Goal: Information Seeking & Learning: Learn about a topic

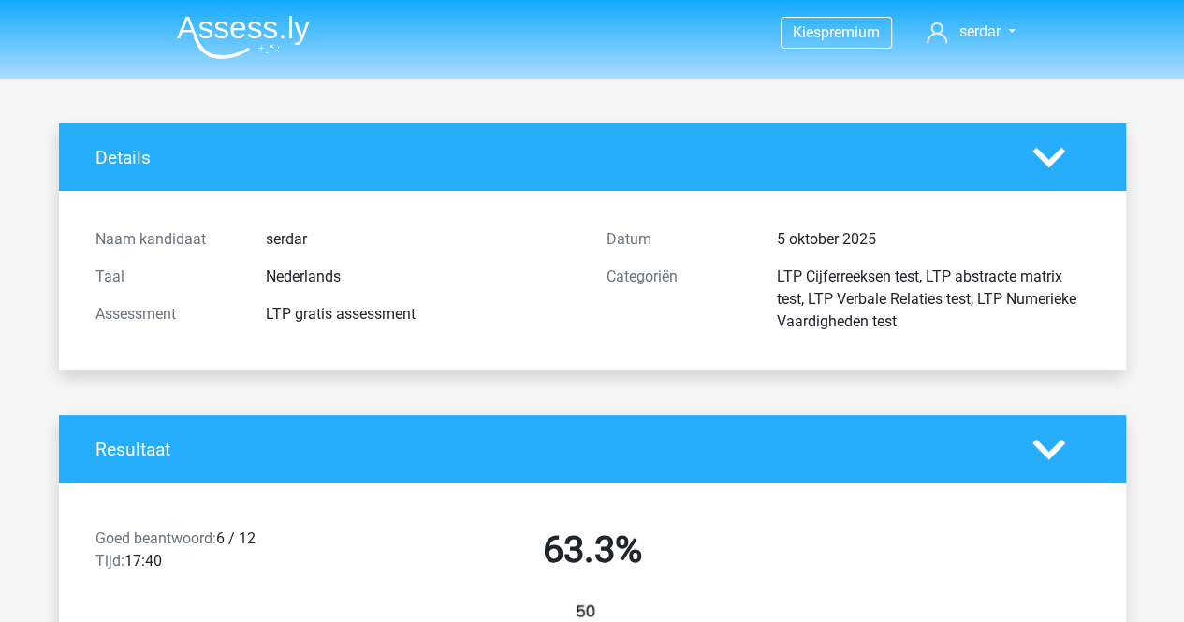
click at [1035, 156] on icon at bounding box center [1048, 157] width 33 height 33
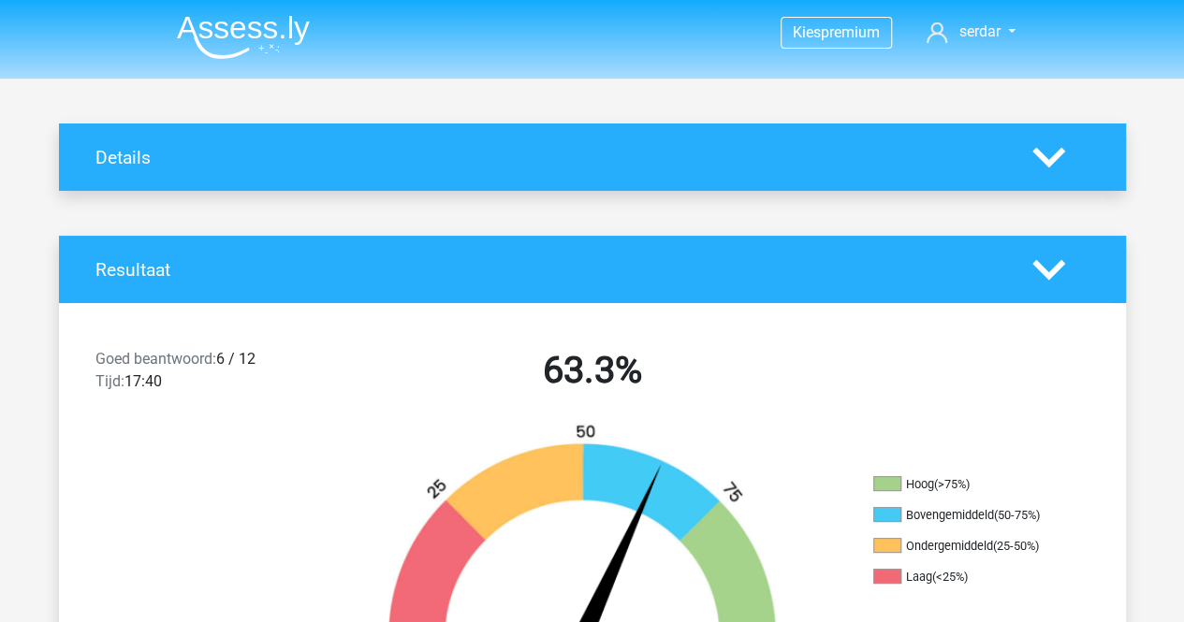
click at [1035, 156] on icon at bounding box center [1048, 157] width 33 height 33
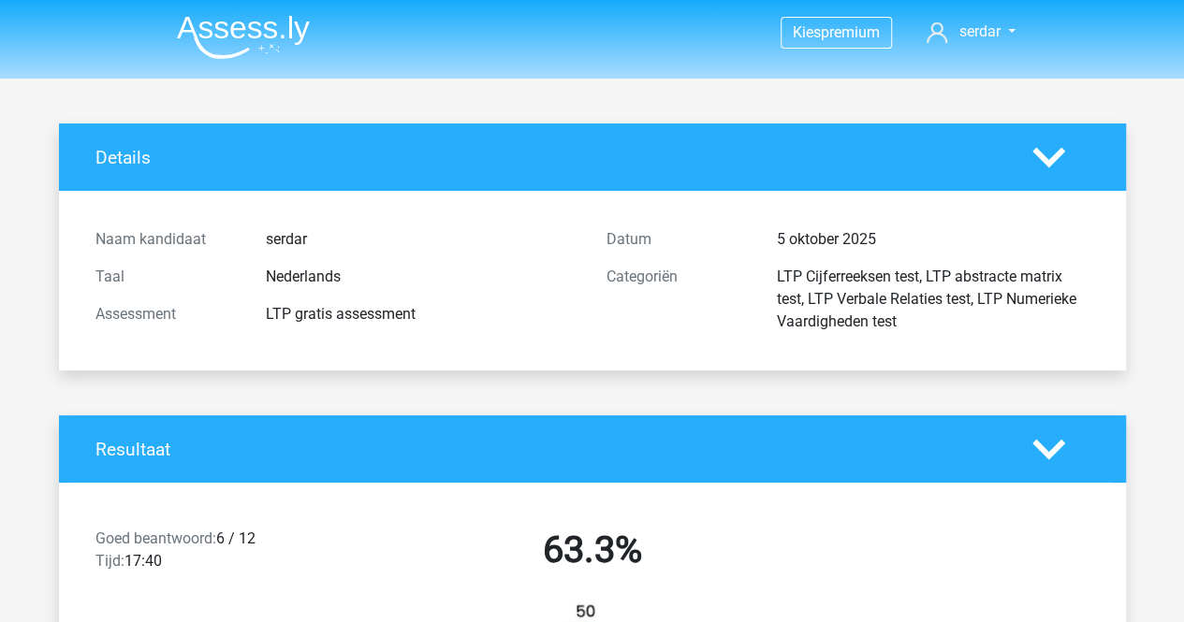
click at [217, 27] on img at bounding box center [243, 37] width 133 height 44
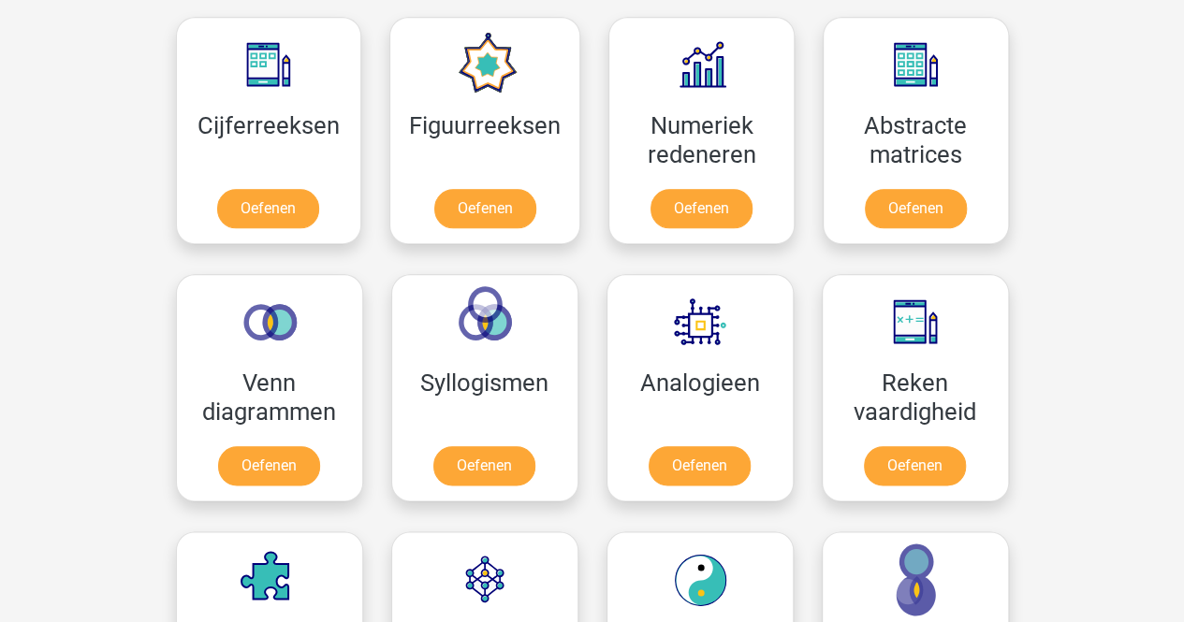
scroll to position [824, 0]
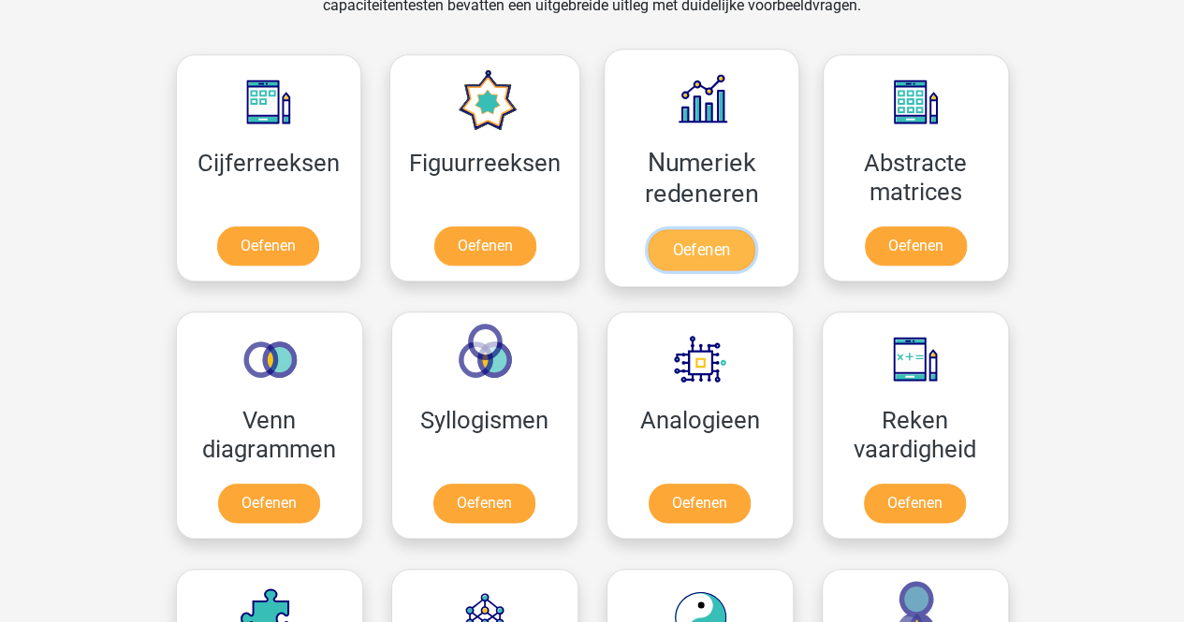
click at [696, 256] on link "Oefenen" at bounding box center [701, 249] width 107 height 41
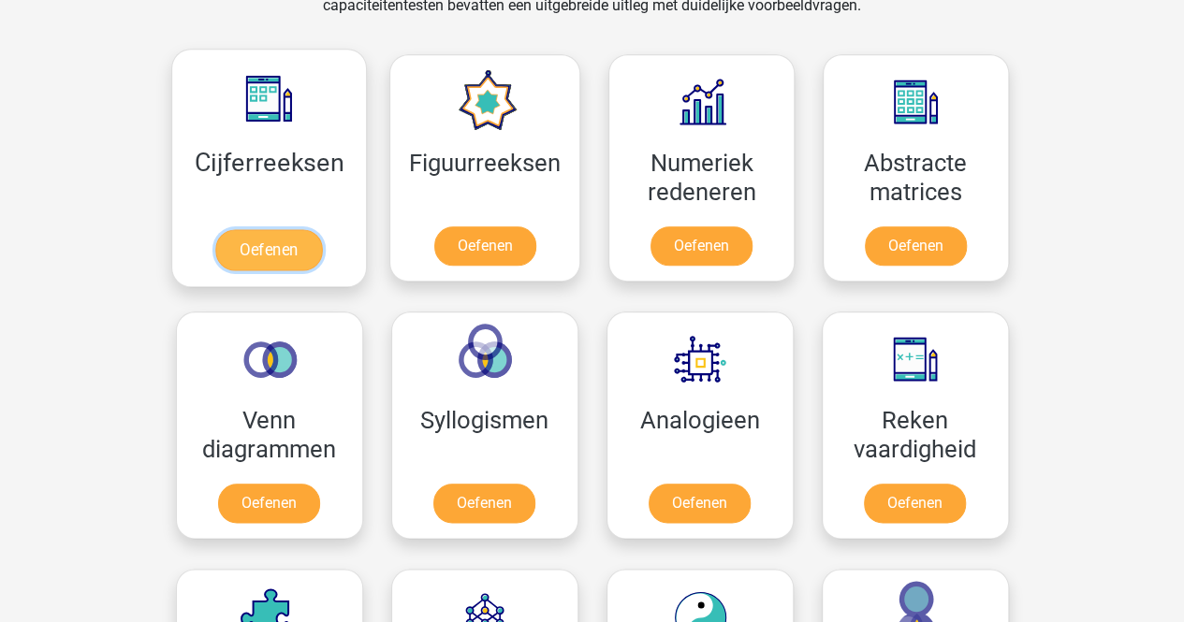
click at [251, 242] on link "Oefenen" at bounding box center [268, 249] width 107 height 41
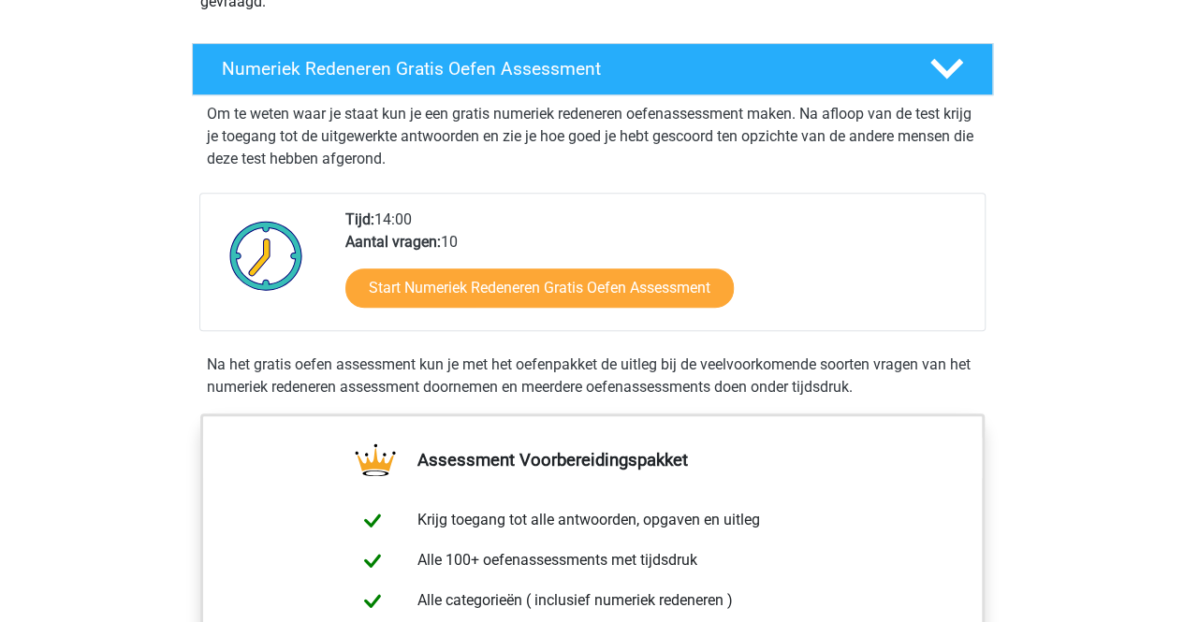
scroll to position [374, 0]
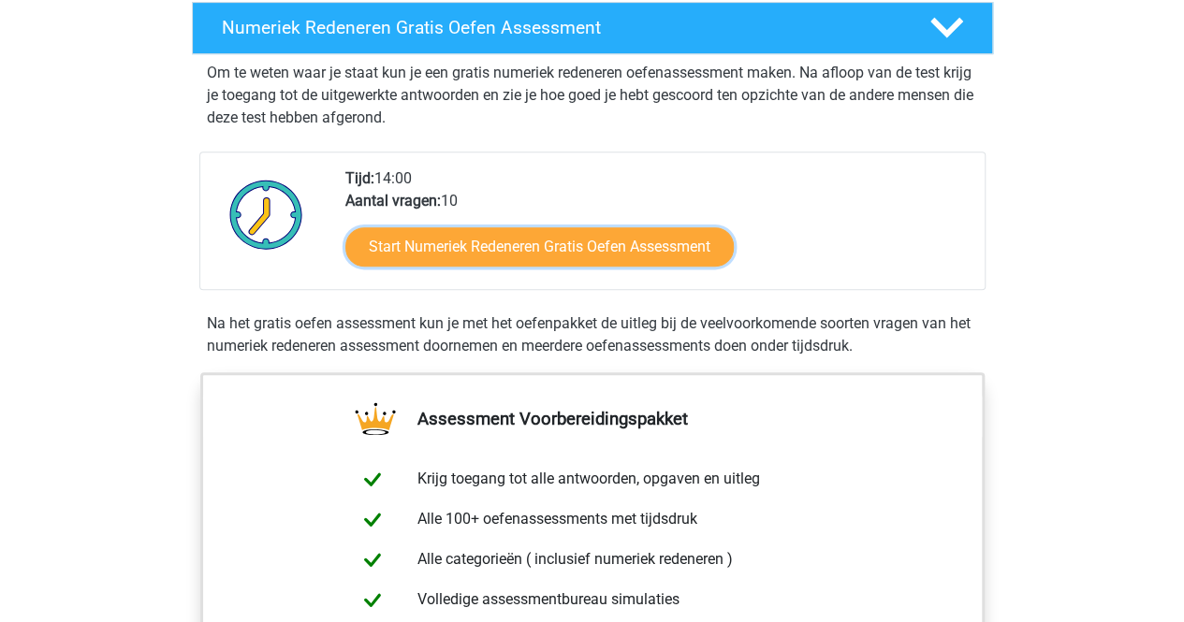
click at [696, 256] on link "Start Numeriek Redeneren Gratis Oefen Assessment" at bounding box center [539, 246] width 388 height 39
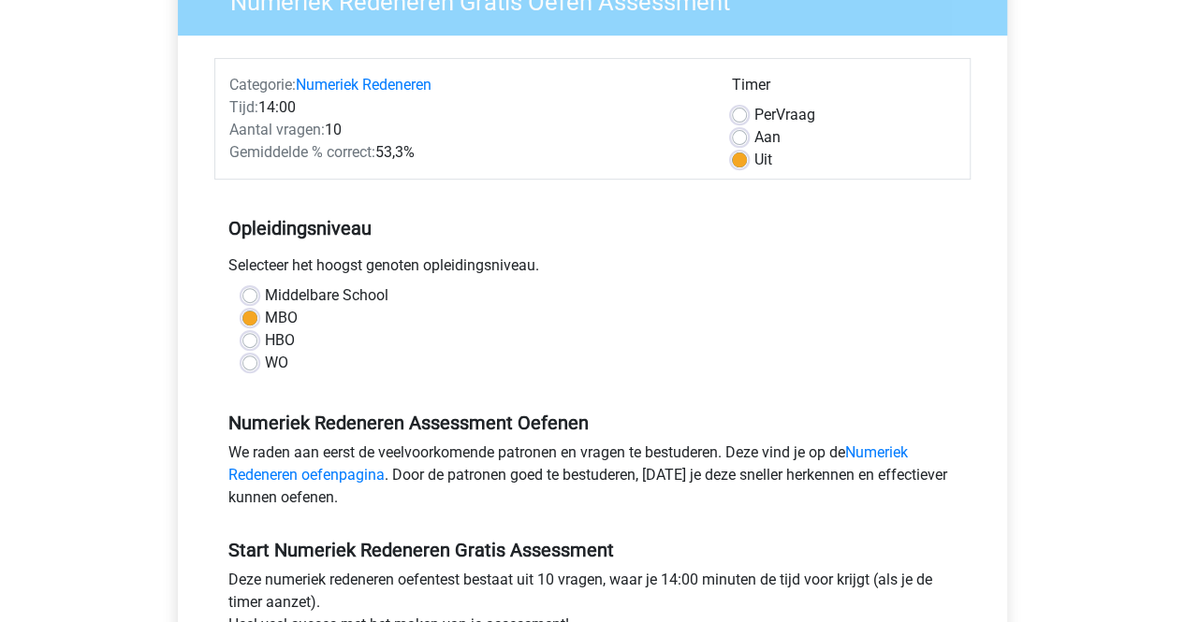
scroll to position [191, 0]
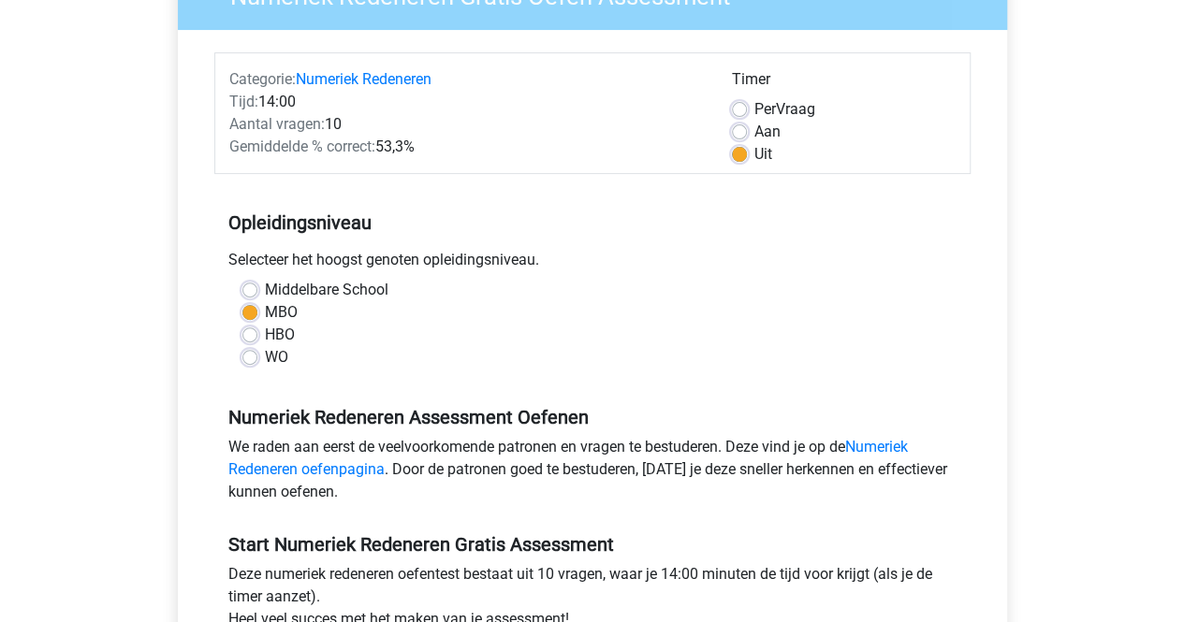
click at [265, 333] on label "HBO" at bounding box center [280, 335] width 30 height 22
click at [249, 333] on input "HBO" at bounding box center [249, 333] width 15 height 19
radio input "true"
click at [265, 306] on label "MBO" at bounding box center [281, 312] width 33 height 22
click at [248, 306] on input "MBO" at bounding box center [249, 310] width 15 height 19
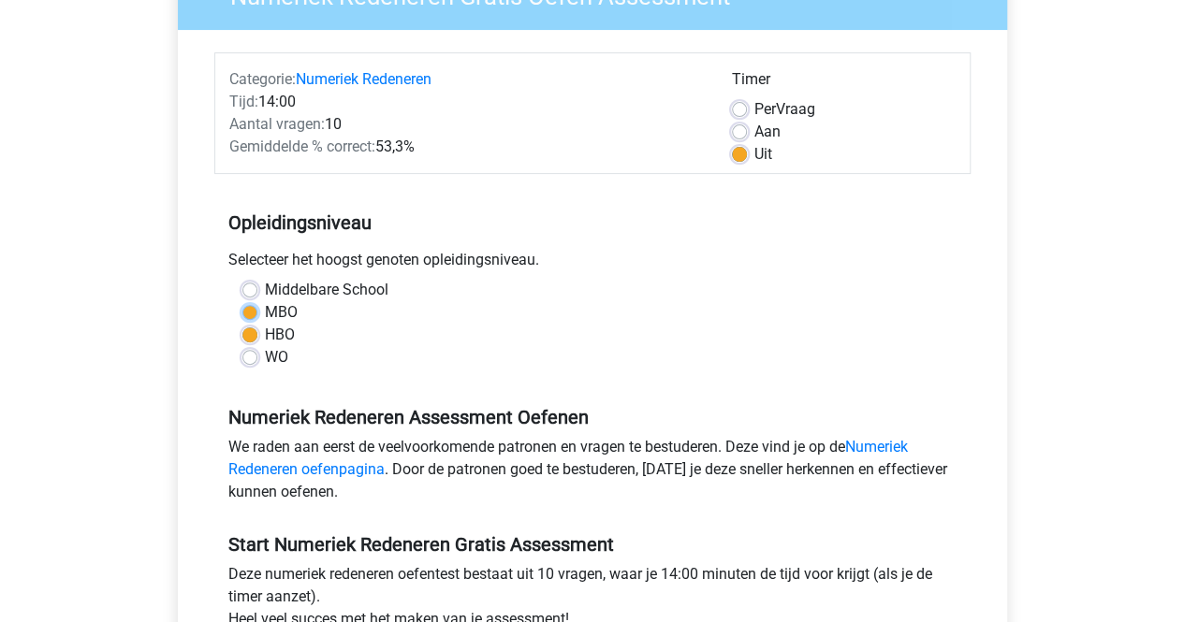
radio input "true"
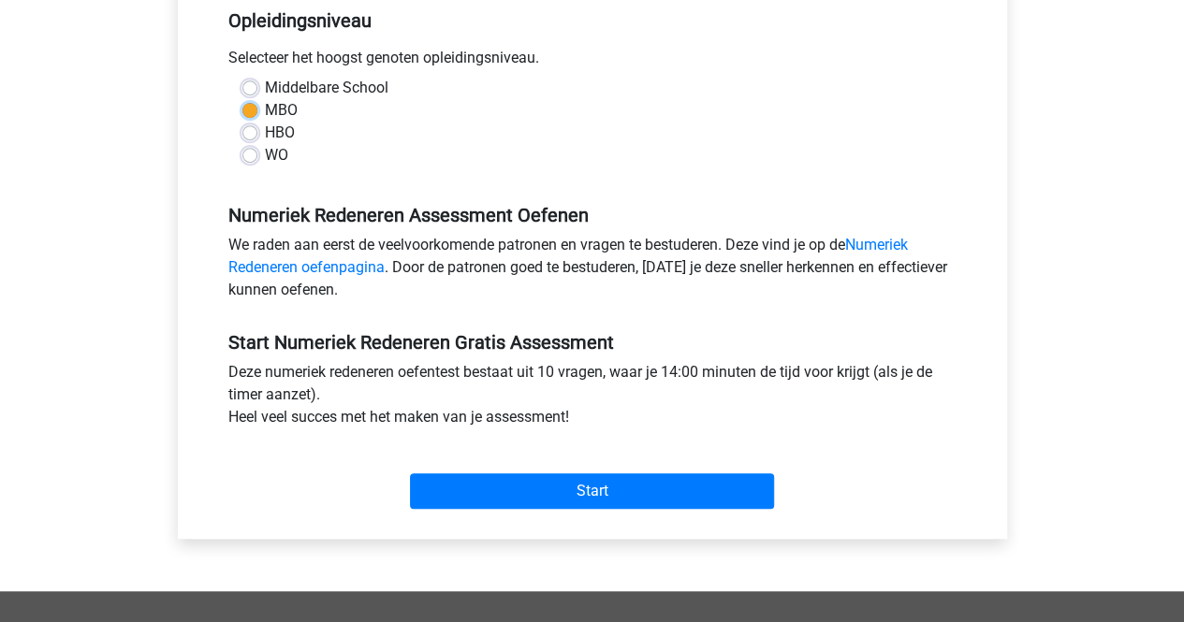
scroll to position [387, 0]
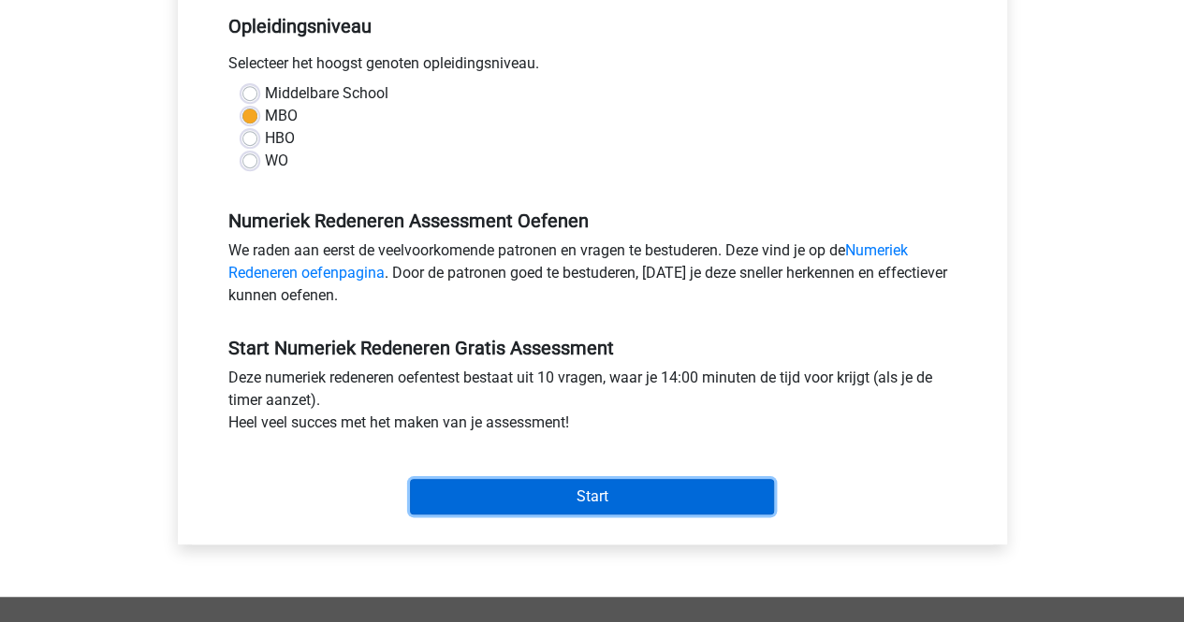
click at [567, 508] on input "Start" at bounding box center [592, 497] width 364 height 36
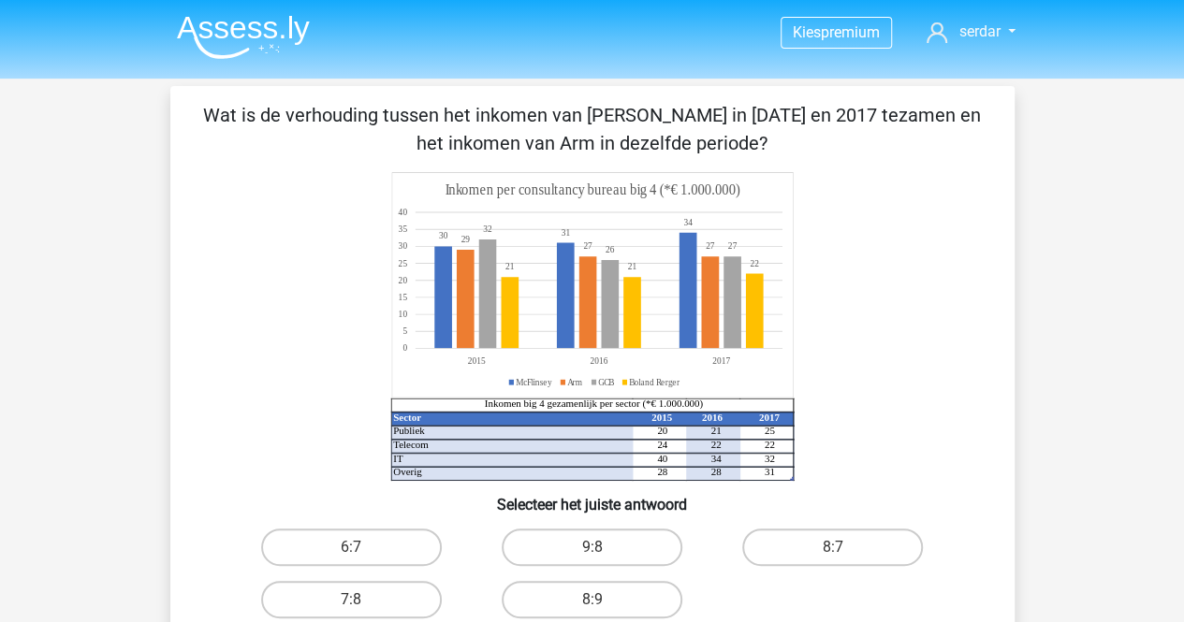
scroll to position [7, 0]
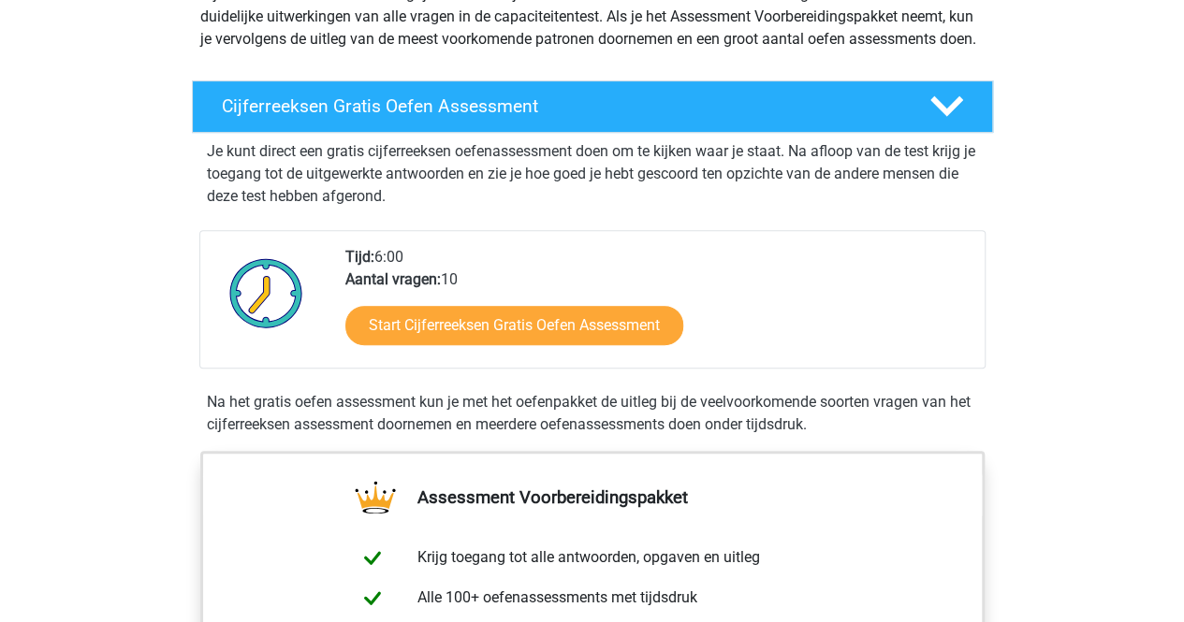
scroll to position [264, 0]
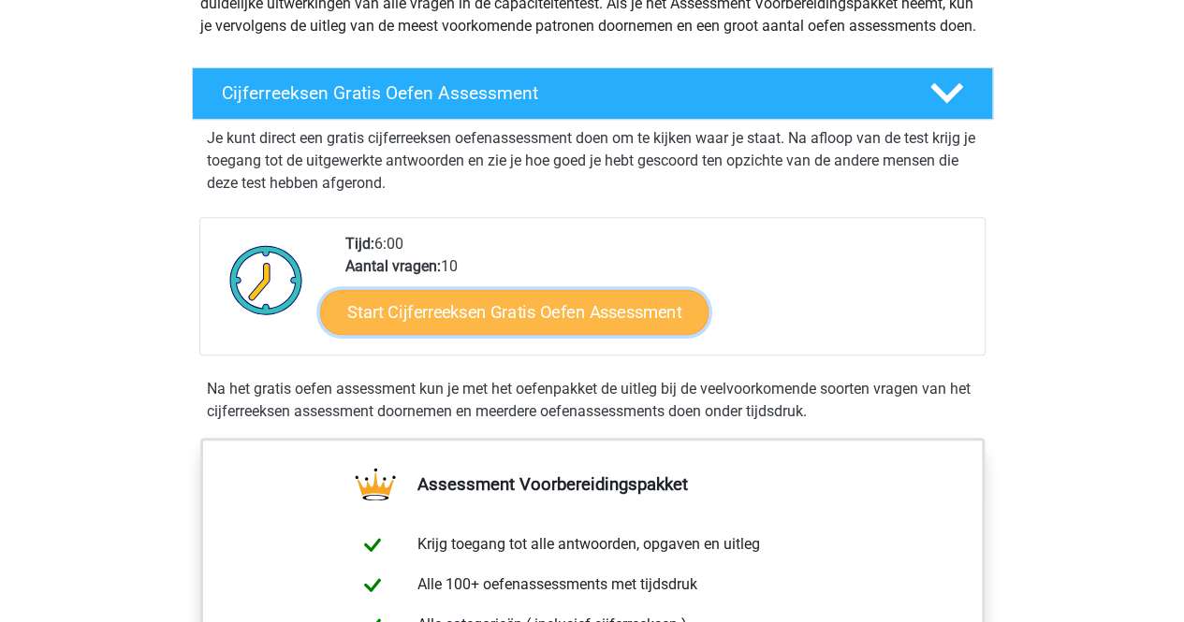
click at [593, 333] on link "Start Cijferreeksen Gratis Oefen Assessment" at bounding box center [514, 311] width 388 height 45
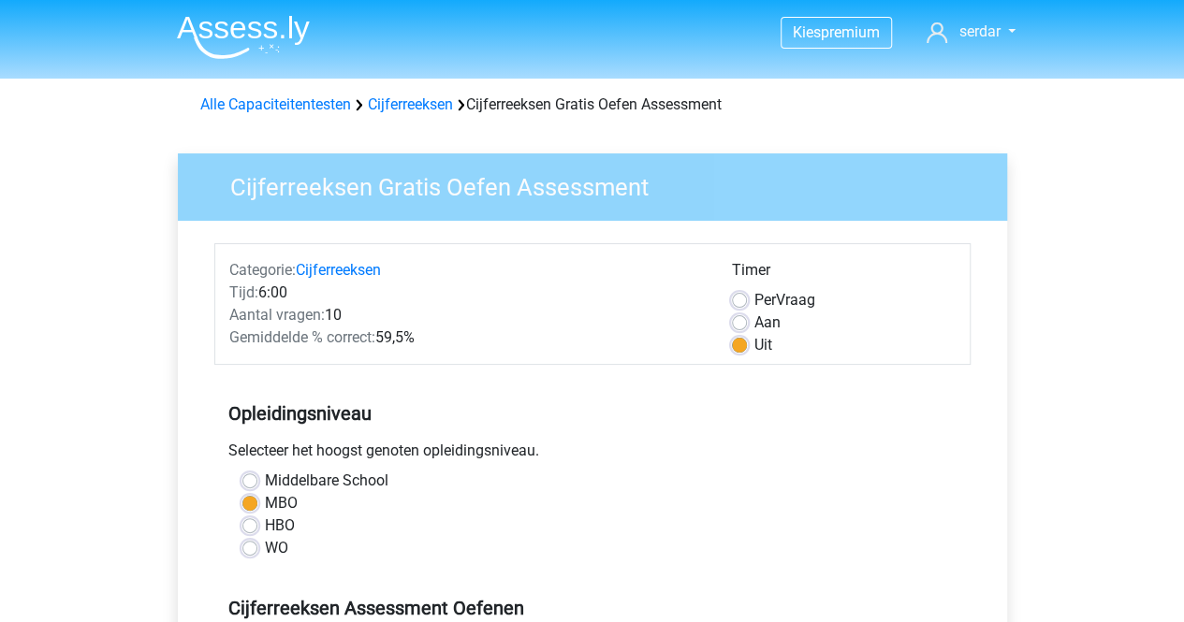
drag, startPoint x: 1181, startPoint y: 159, endPoint x: 1196, endPoint y: 244, distance: 86.5
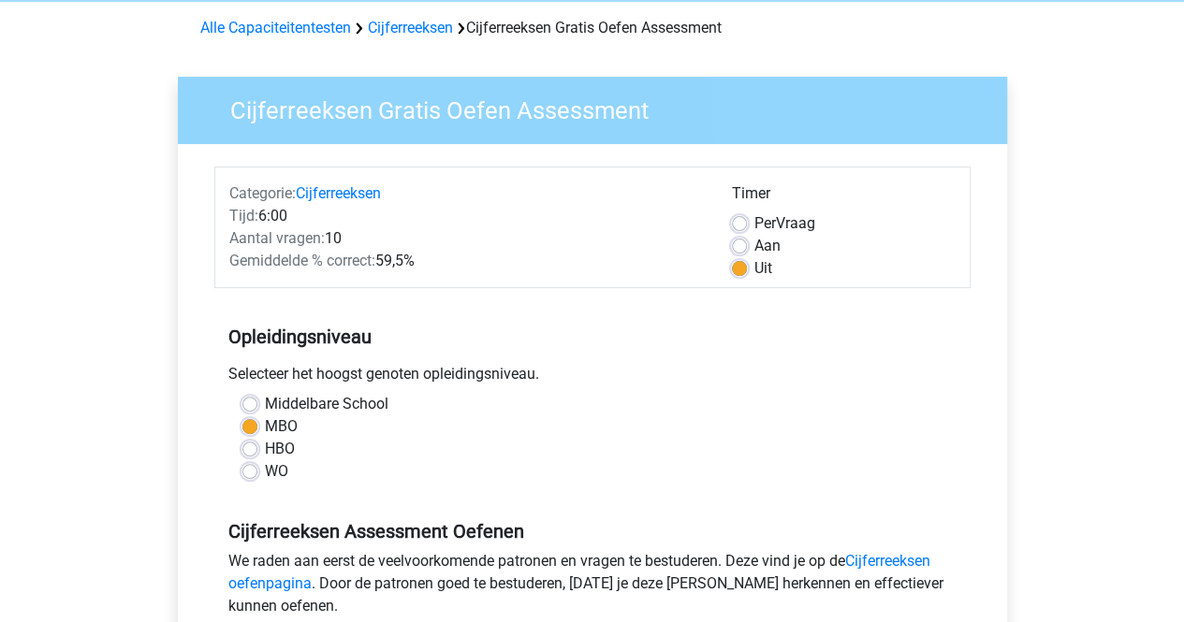
scroll to position [92, 0]
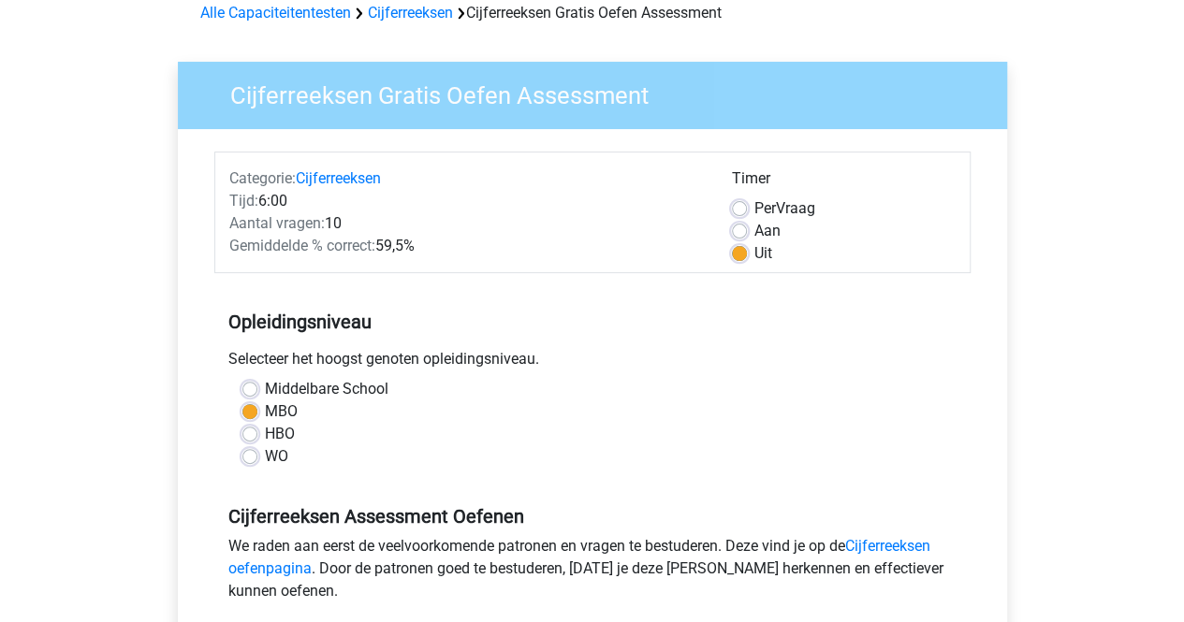
click at [754, 231] on label "Aan" at bounding box center [767, 231] width 26 height 22
click at [735, 231] on input "Aan" at bounding box center [739, 229] width 15 height 19
radio input "true"
click at [754, 249] on label "Uit" at bounding box center [763, 253] width 18 height 22
click at [737, 249] on input "Uit" at bounding box center [739, 251] width 15 height 19
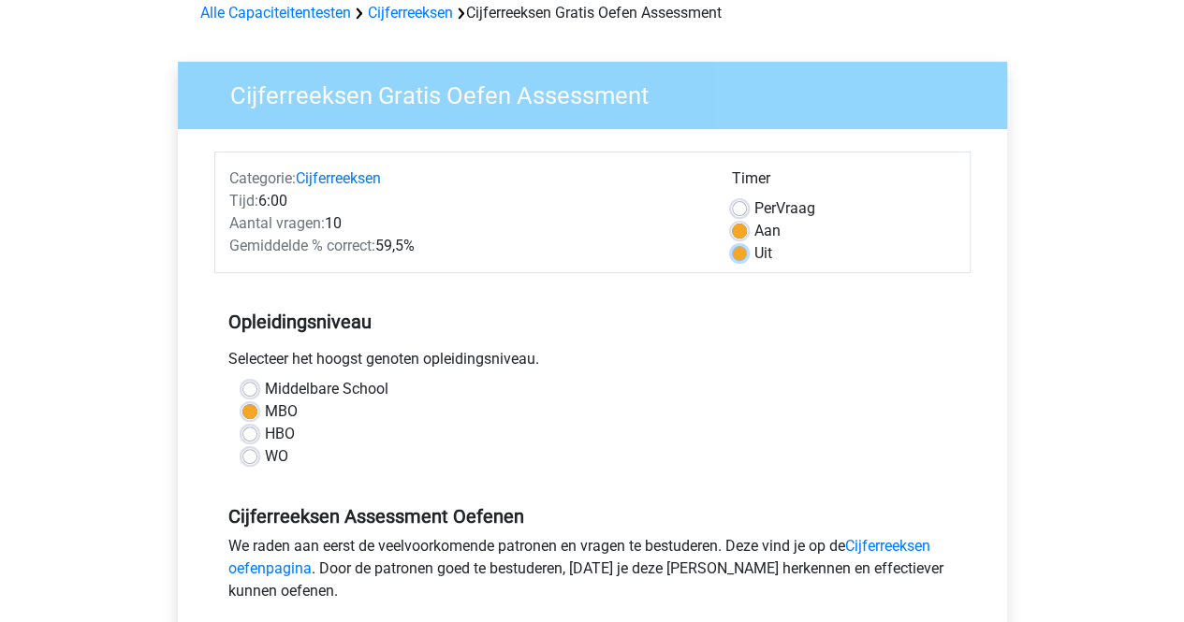
radio input "true"
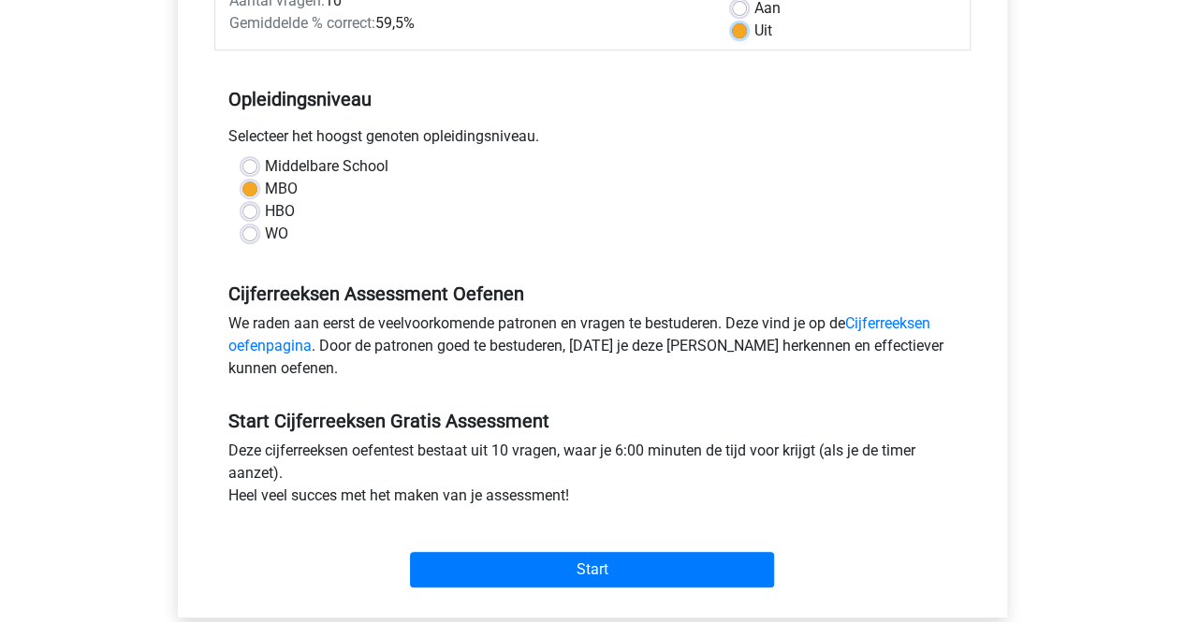
scroll to position [374, 0]
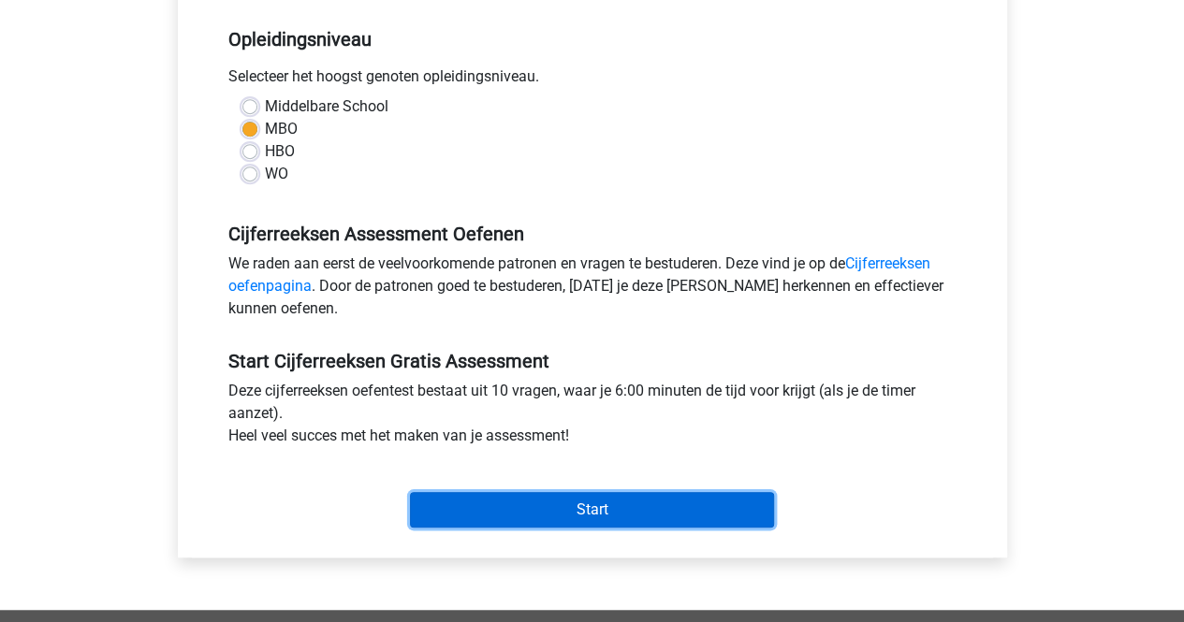
click at [576, 498] on input "Start" at bounding box center [592, 510] width 364 height 36
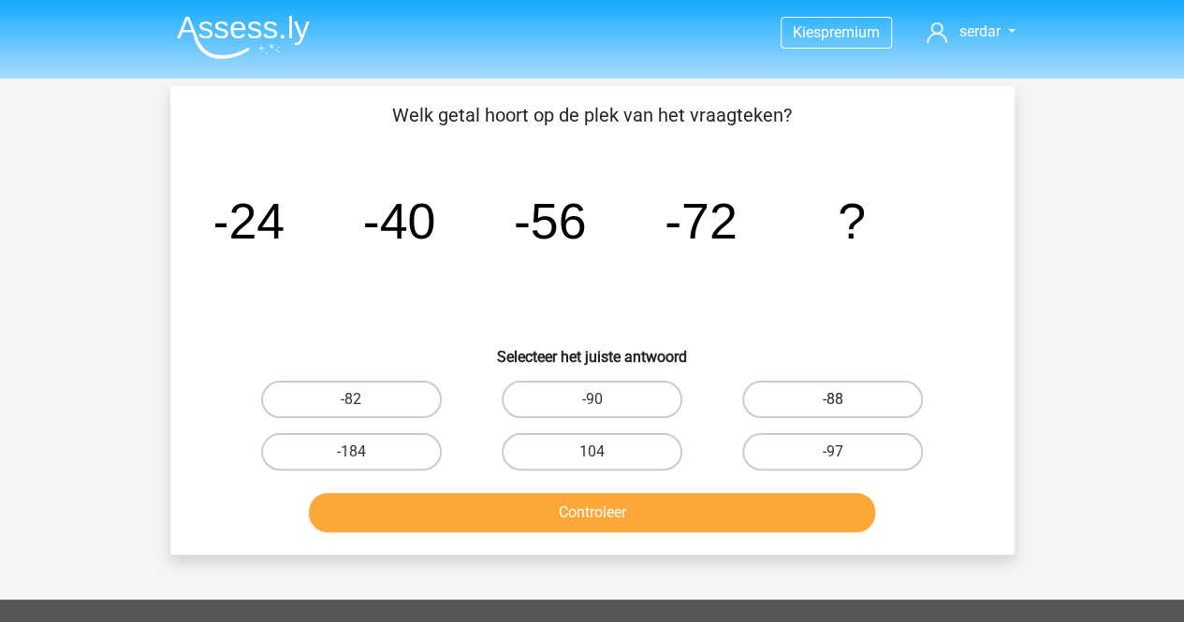
click at [801, 391] on label "-88" at bounding box center [832, 399] width 181 height 37
click at [833, 400] on input "-88" at bounding box center [839, 406] width 12 height 12
radio input "true"
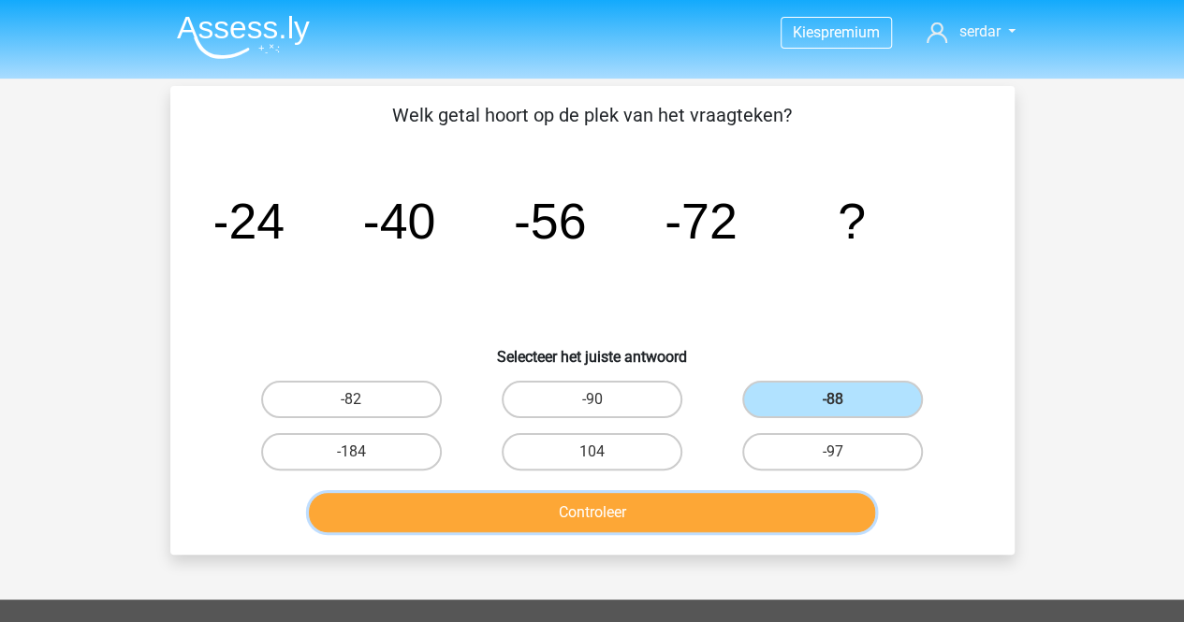
click at [629, 517] on button "Controleer" at bounding box center [592, 512] width 566 height 39
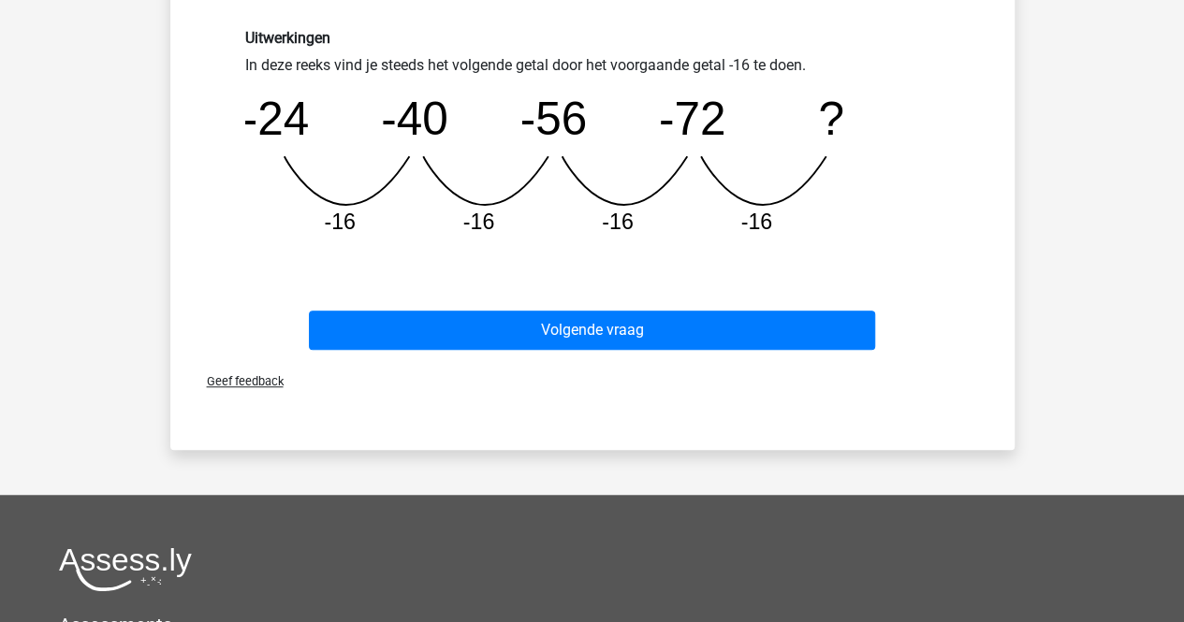
scroll to position [511, 0]
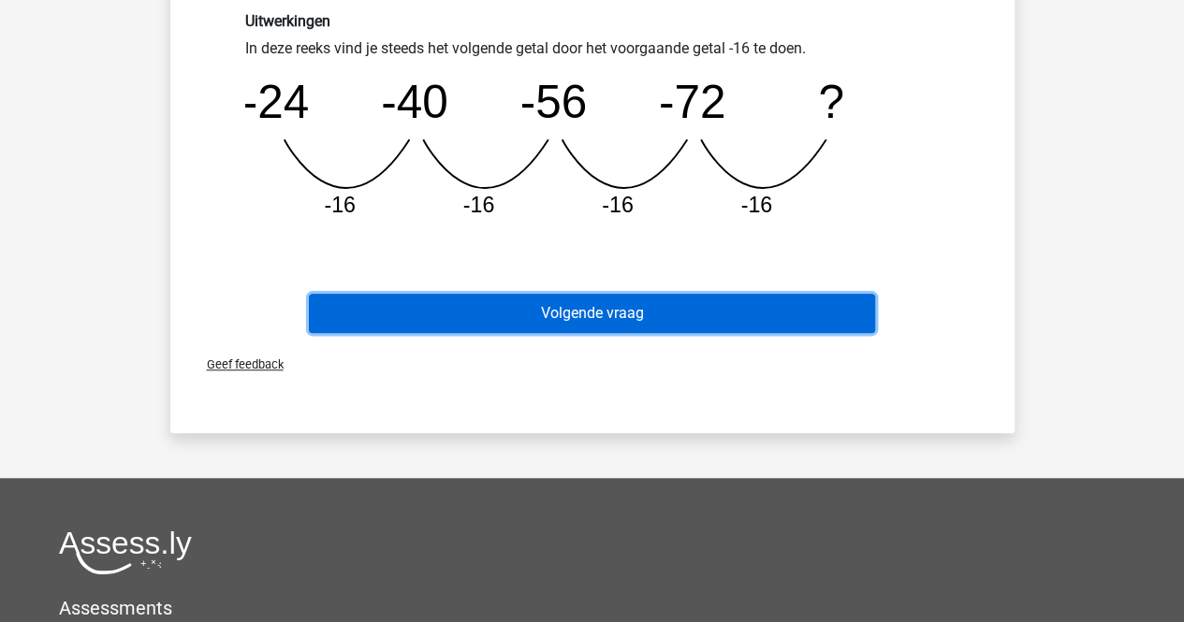
click at [708, 312] on button "Volgende vraag" at bounding box center [592, 313] width 566 height 39
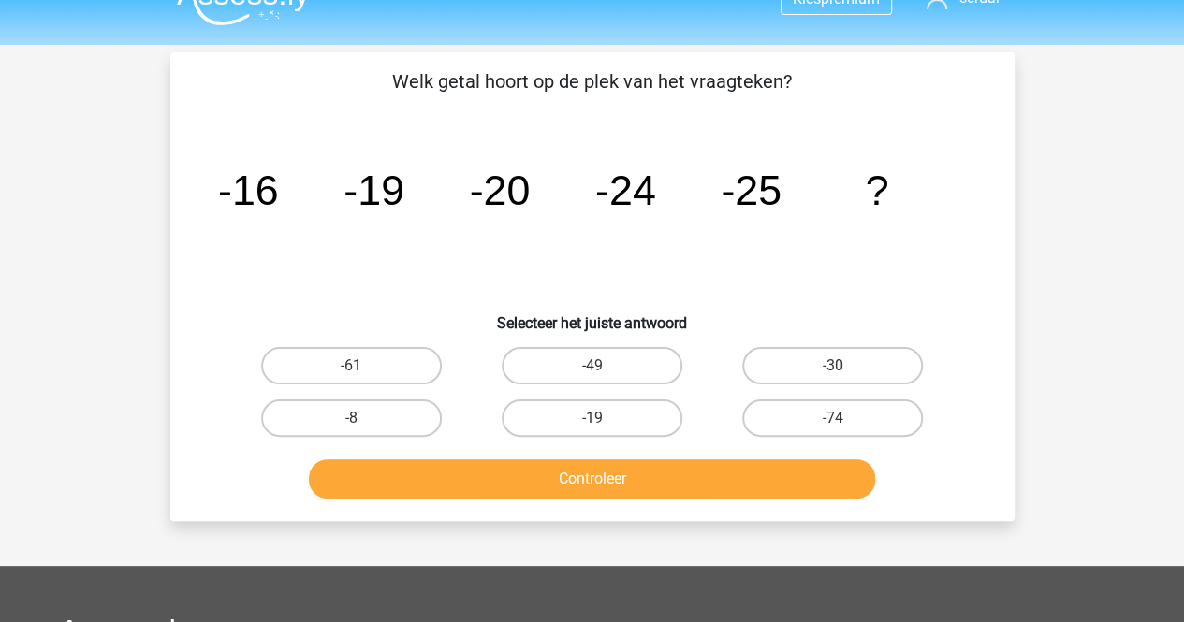
scroll to position [37, 0]
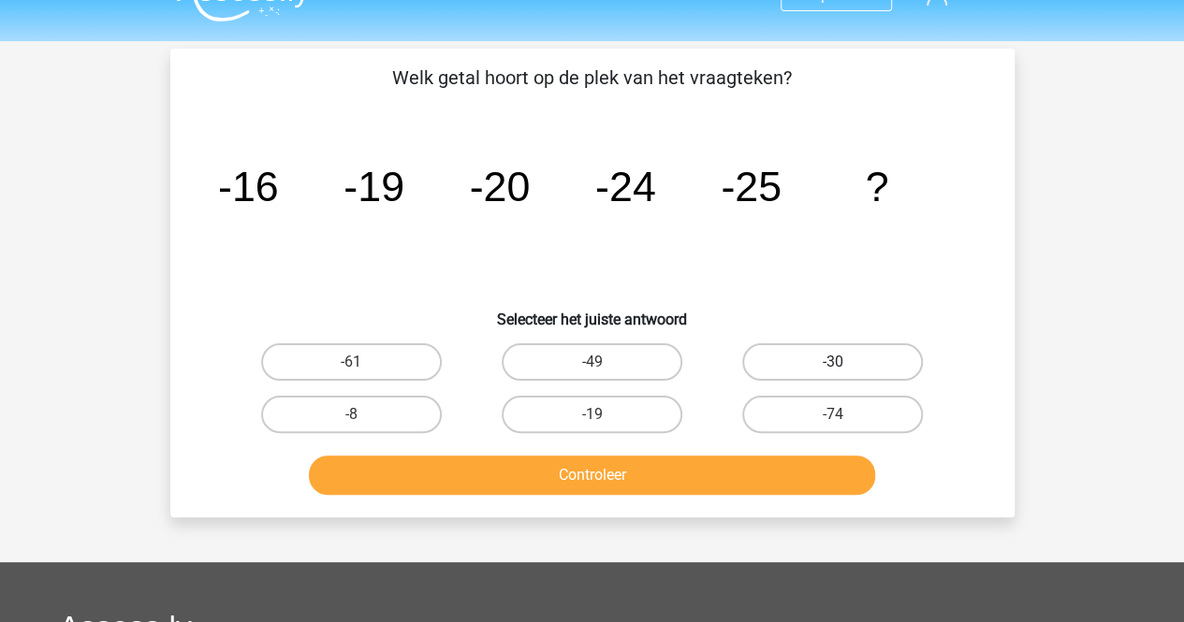
click at [812, 355] on label "-30" at bounding box center [832, 361] width 181 height 37
click at [833, 362] on input "-30" at bounding box center [839, 368] width 12 height 12
radio input "true"
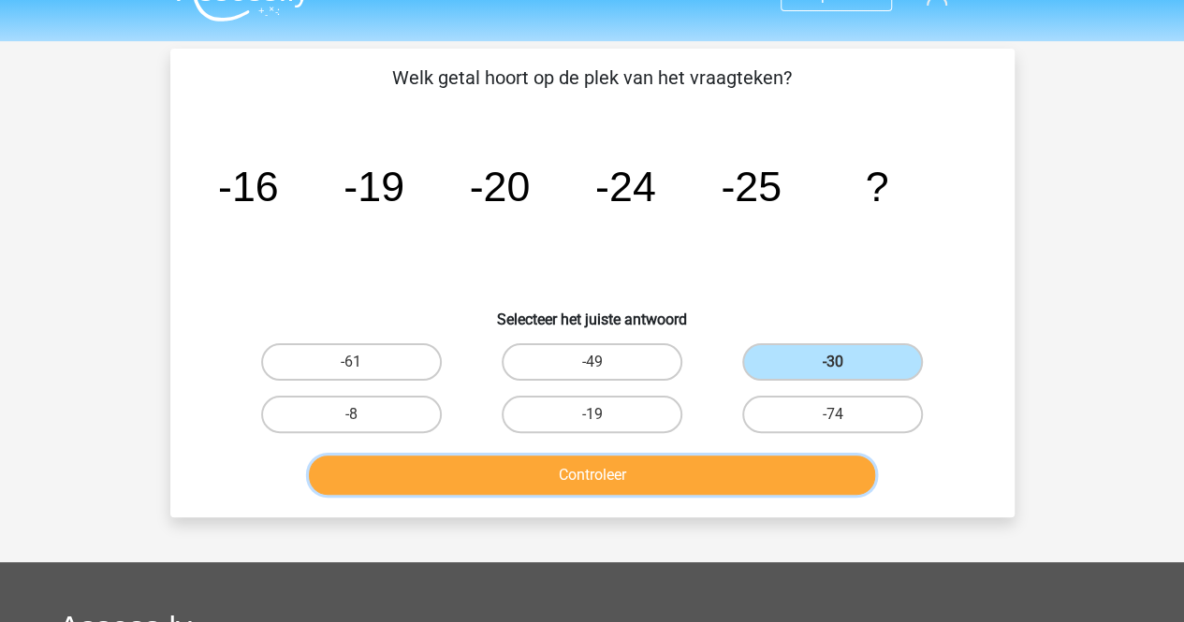
click at [683, 466] on button "Controleer" at bounding box center [592, 475] width 566 height 39
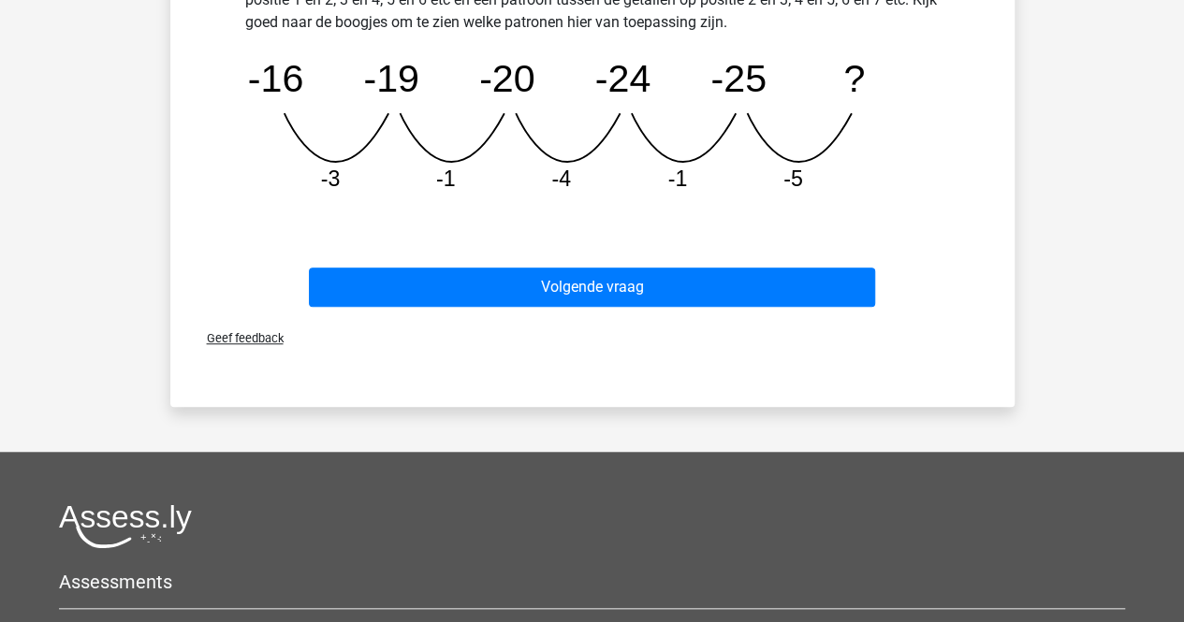
scroll to position [647, 0]
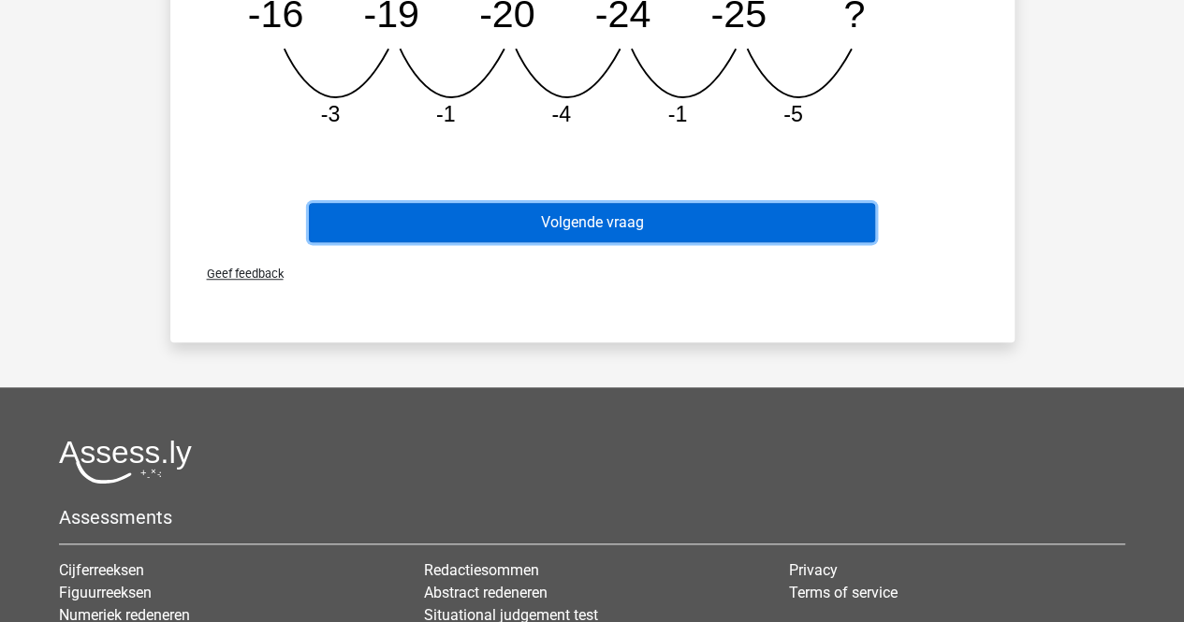
click at [540, 232] on button "Volgende vraag" at bounding box center [592, 222] width 566 height 39
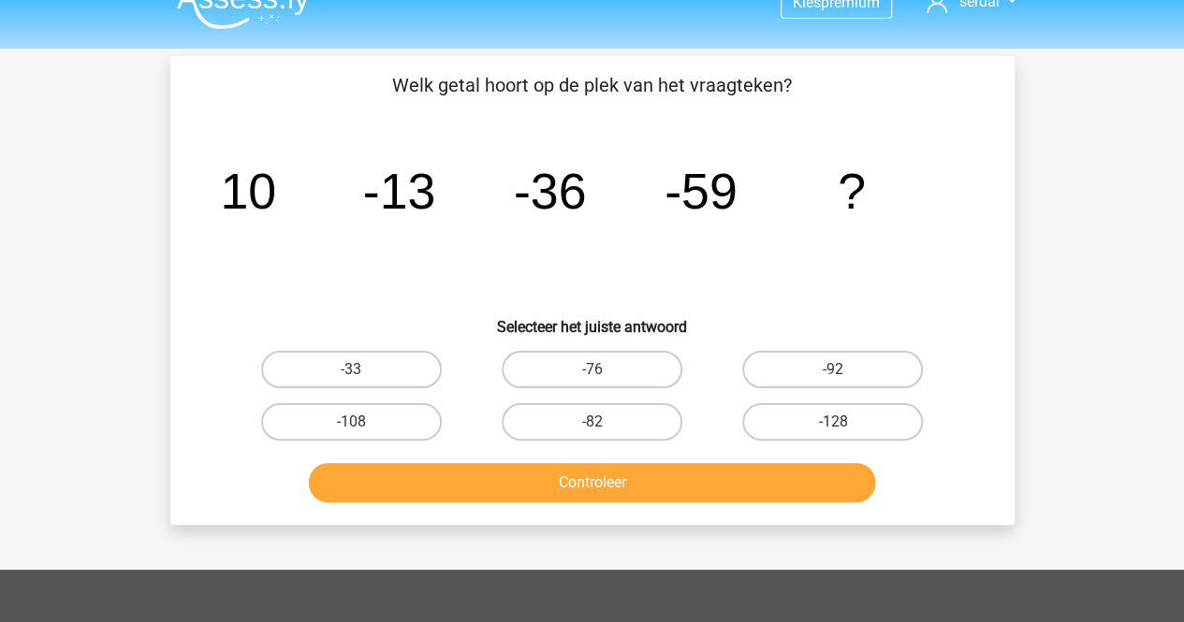
scroll to position [31, 0]
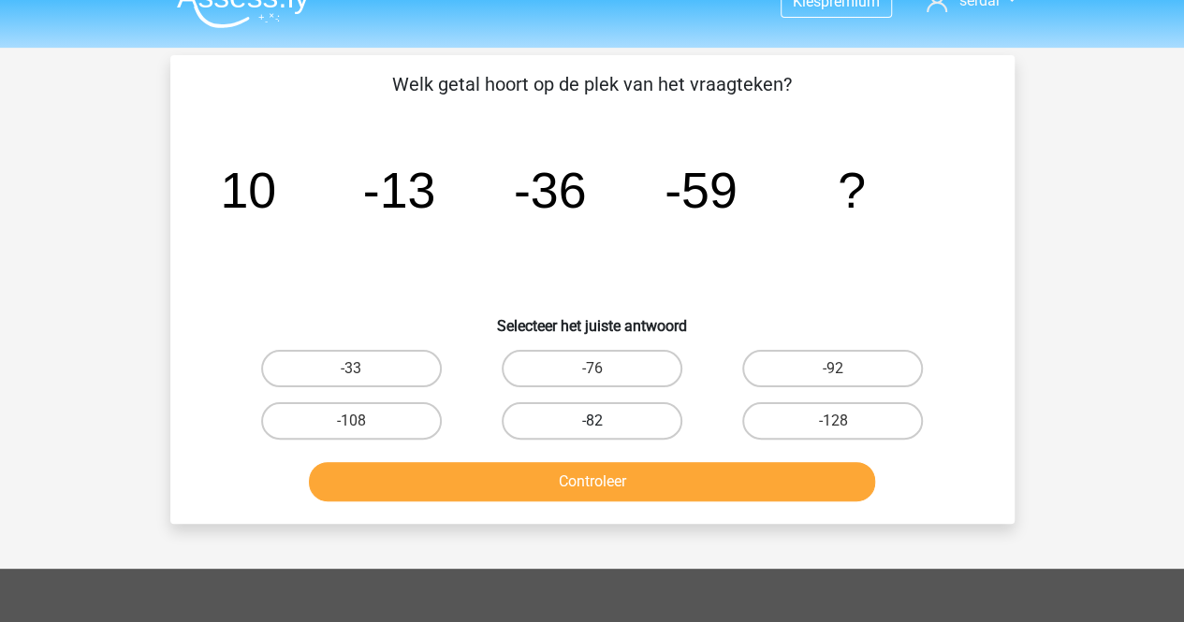
click at [553, 435] on label "-82" at bounding box center [592, 420] width 181 height 37
click at [591, 433] on input "-82" at bounding box center [597, 427] width 12 height 12
radio input "true"
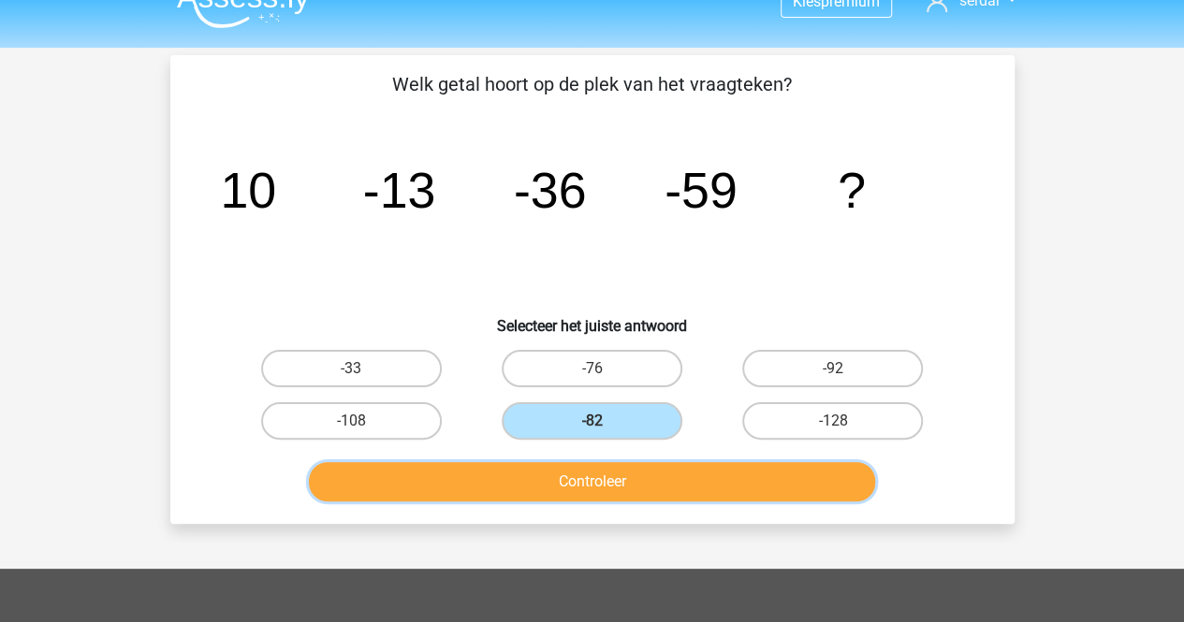
click at [559, 486] on button "Controleer" at bounding box center [592, 481] width 566 height 39
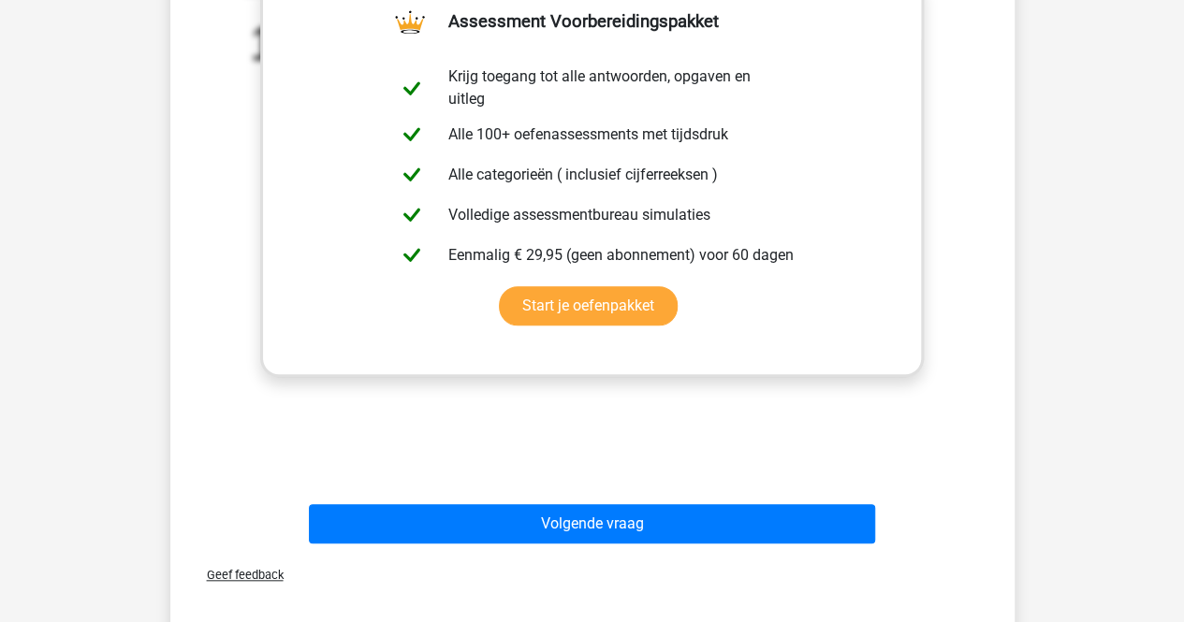
scroll to position [601, 0]
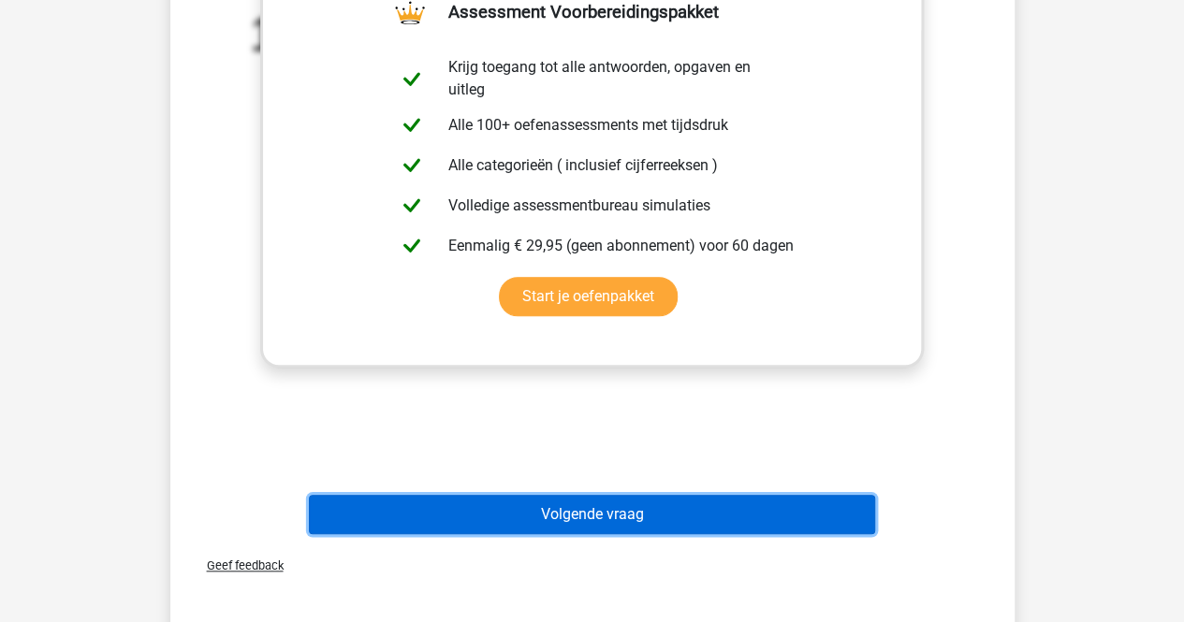
click at [545, 519] on button "Volgende vraag" at bounding box center [592, 514] width 566 height 39
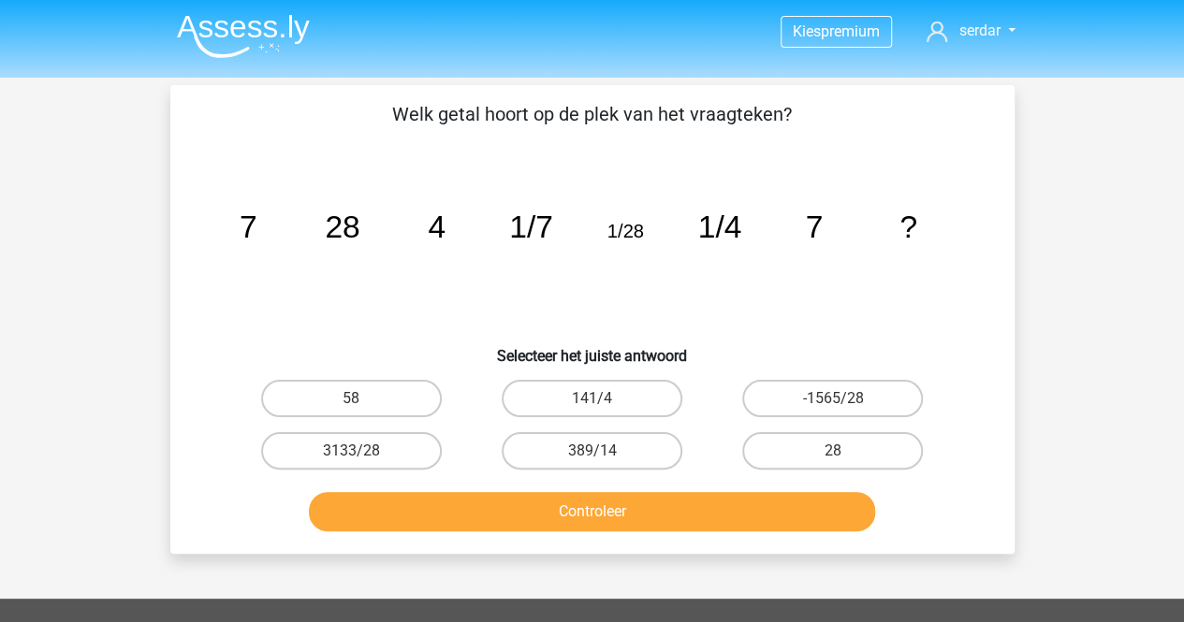
scroll to position [0, 0]
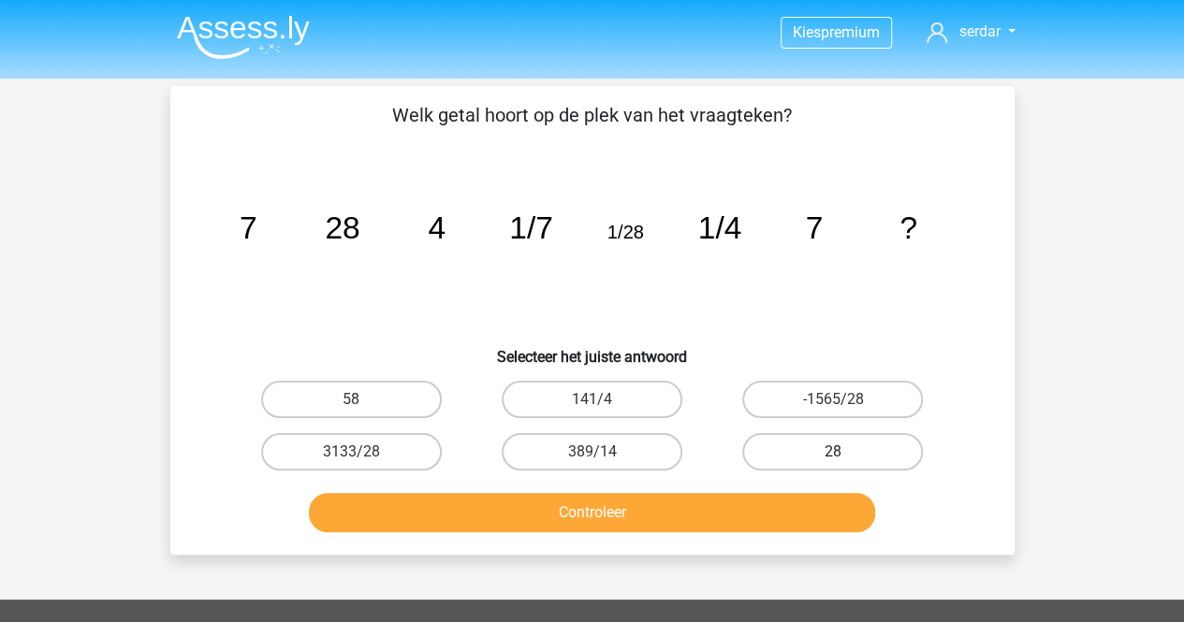
click at [817, 463] on label "28" at bounding box center [832, 451] width 181 height 37
click at [833, 463] on input "28" at bounding box center [839, 458] width 12 height 12
radio input "true"
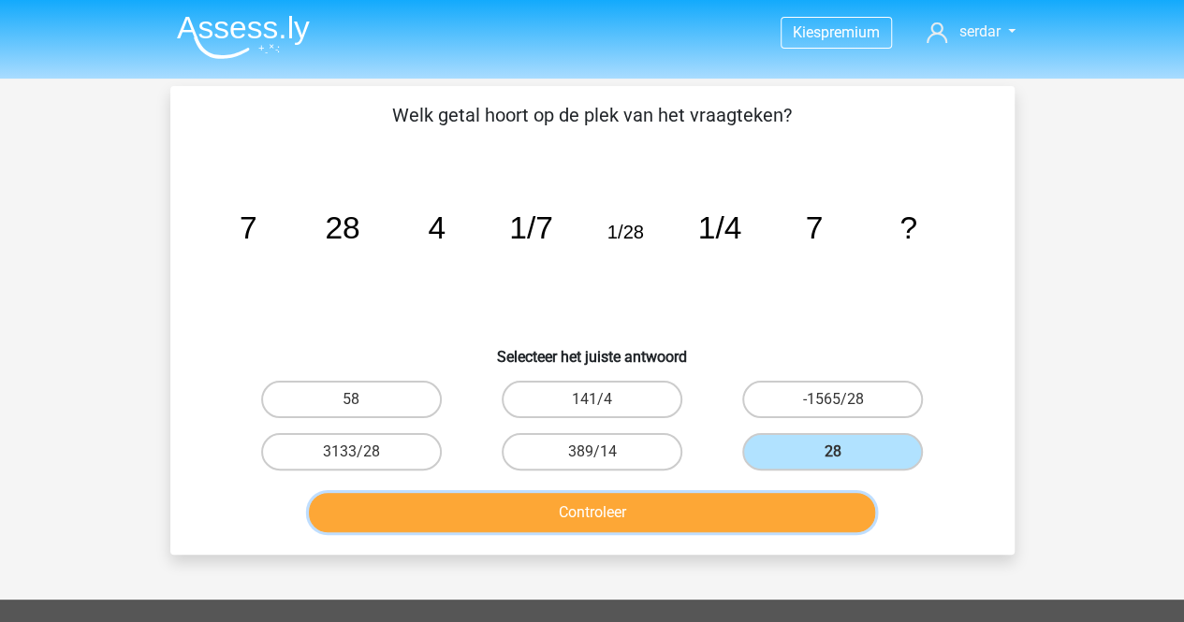
click at [709, 504] on button "Controleer" at bounding box center [592, 512] width 566 height 39
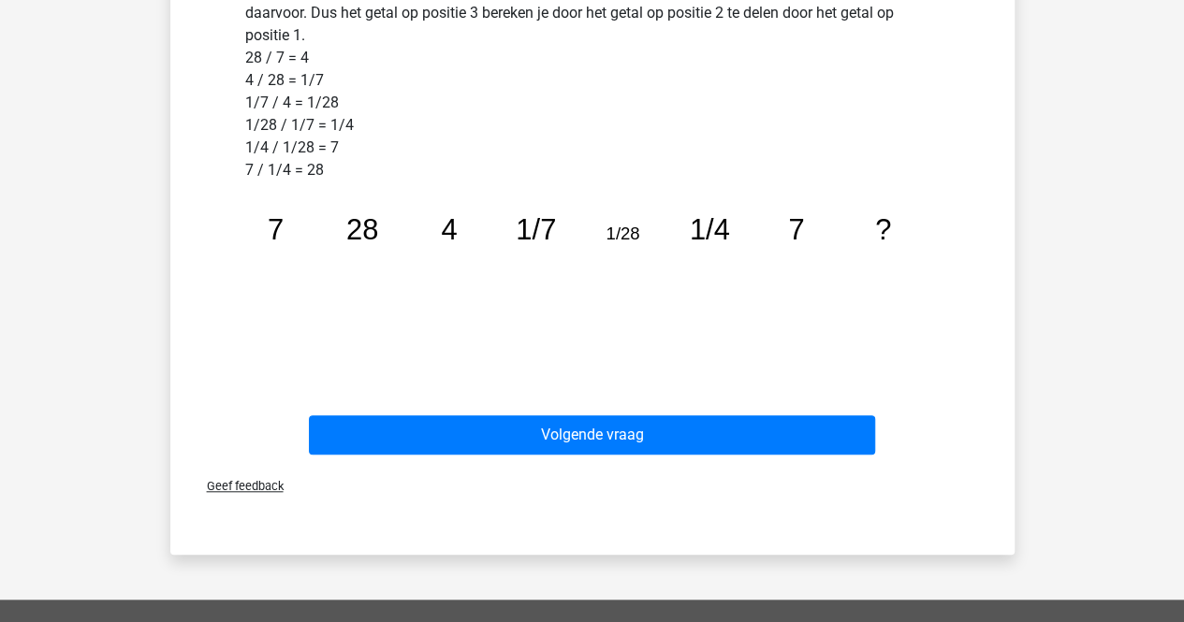
scroll to position [578, 0]
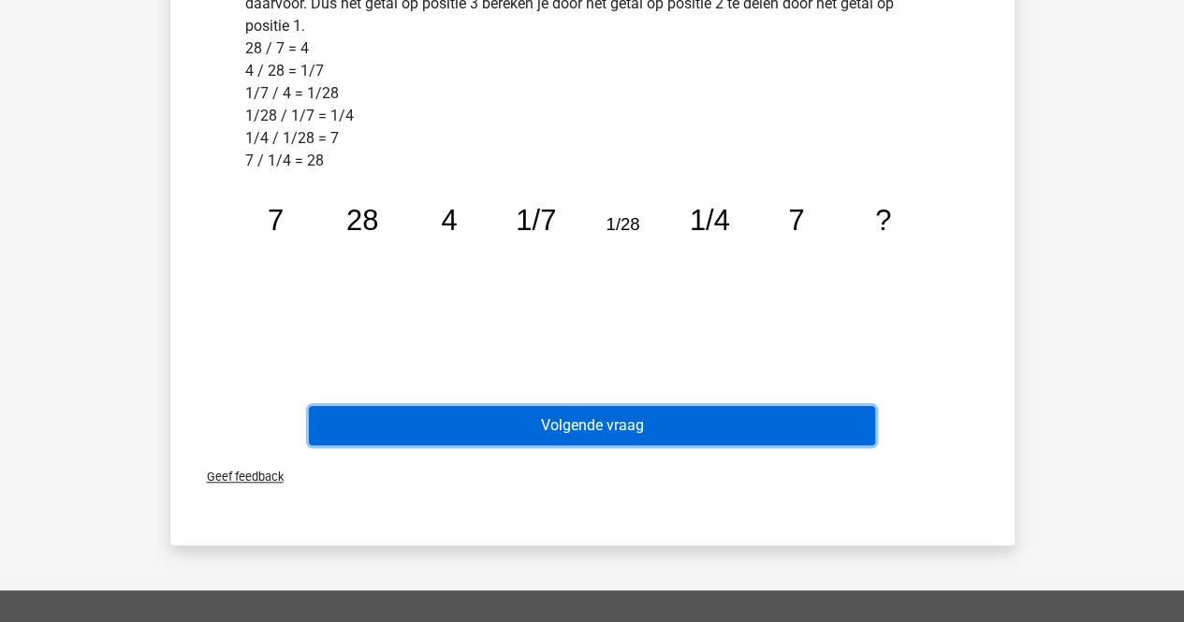
click at [650, 414] on button "Volgende vraag" at bounding box center [592, 425] width 566 height 39
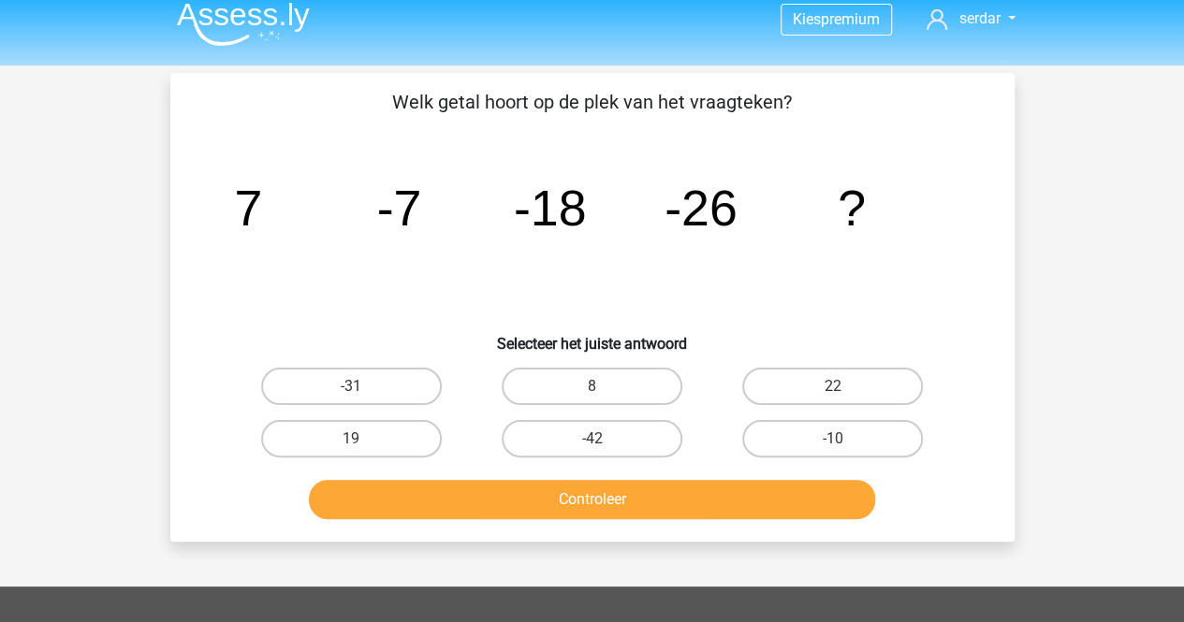
scroll to position [9, 0]
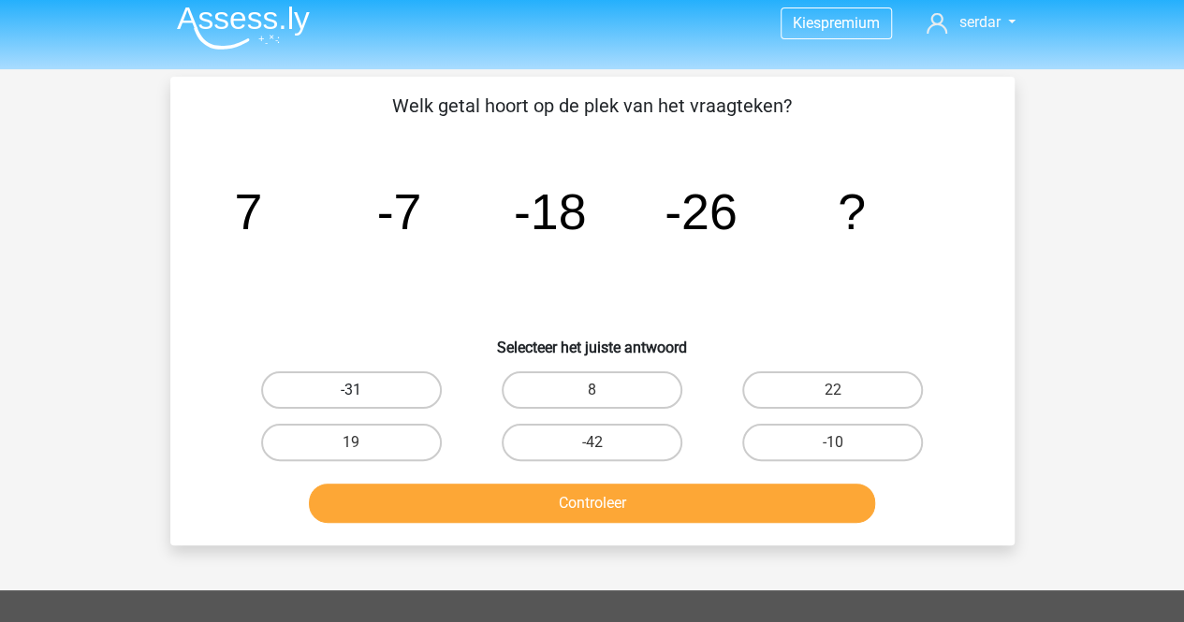
click at [324, 390] on label "-31" at bounding box center [351, 390] width 181 height 37
click at [351, 390] on input "-31" at bounding box center [357, 396] width 12 height 12
radio input "true"
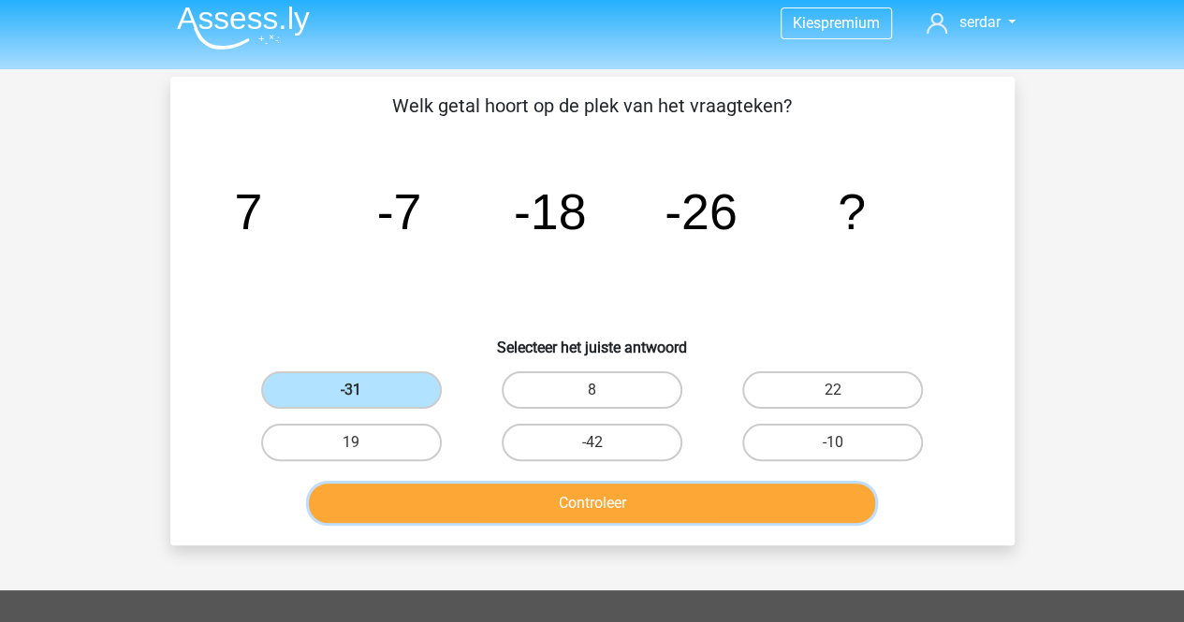
click at [498, 519] on button "Controleer" at bounding box center [592, 503] width 566 height 39
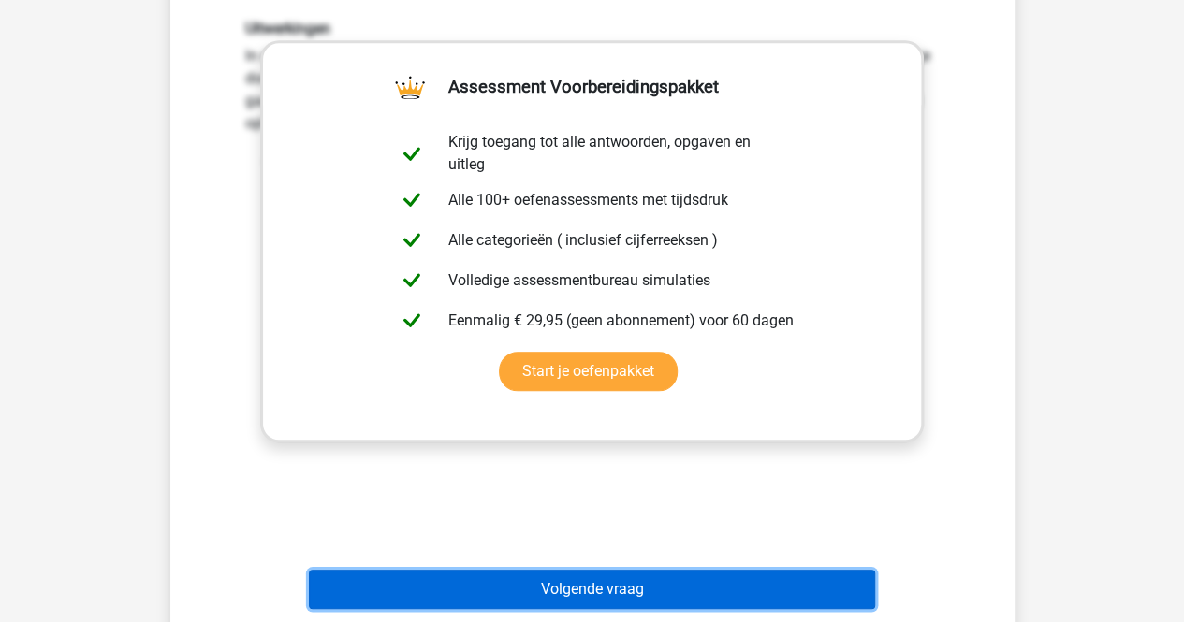
click at [544, 576] on button "Volgende vraag" at bounding box center [592, 589] width 566 height 39
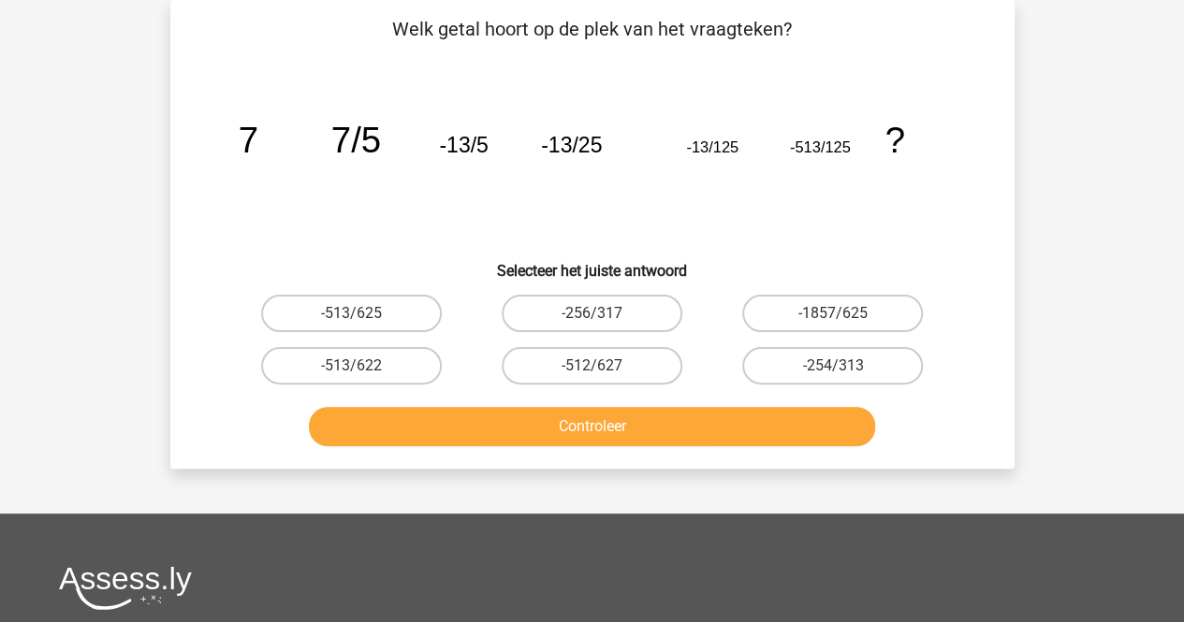
scroll to position [0, 0]
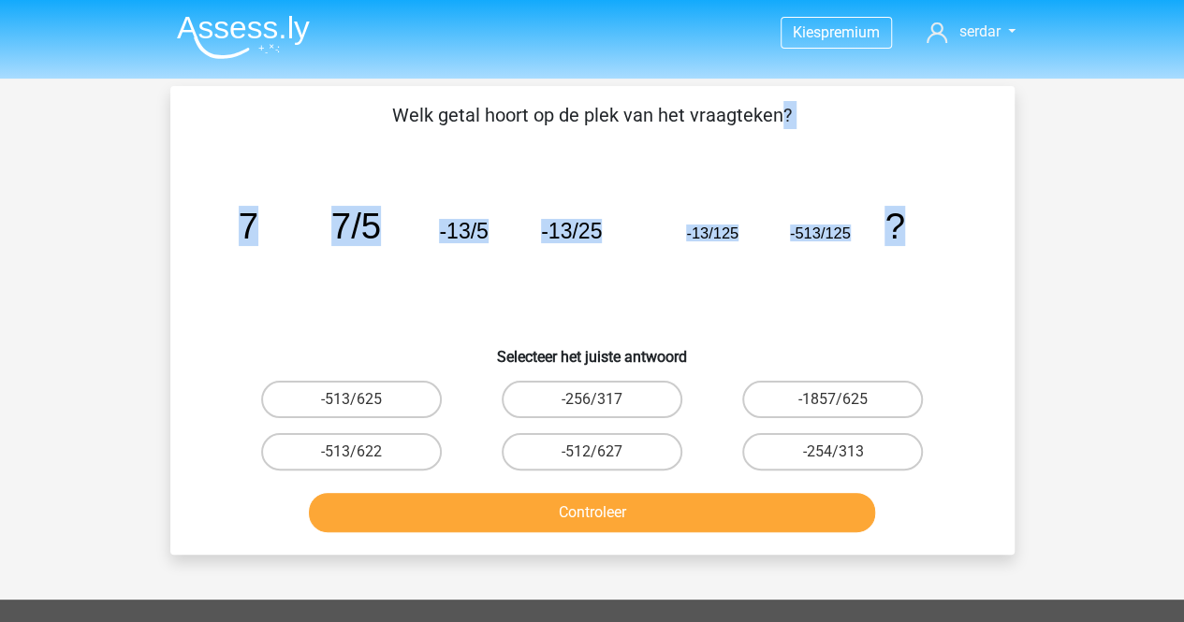
drag, startPoint x: 390, startPoint y: 111, endPoint x: 991, endPoint y: 206, distance: 608.2
click at [991, 206] on div "Welk getal hoort op de plek van het vraagteken? image/svg+xml 7 7/5 -13/5 -13/2…" at bounding box center [592, 320] width 829 height 439
copy div "Welk getal hoort op de plek van het vraagteken? image/svg+xml 7 7/5 -13/5 -13/2…"
click at [952, 239] on icon "image/svg+xml 7 7/5 -13/5 -13/25 -13/125 -513/125 ?" at bounding box center [592, 238] width 754 height 189
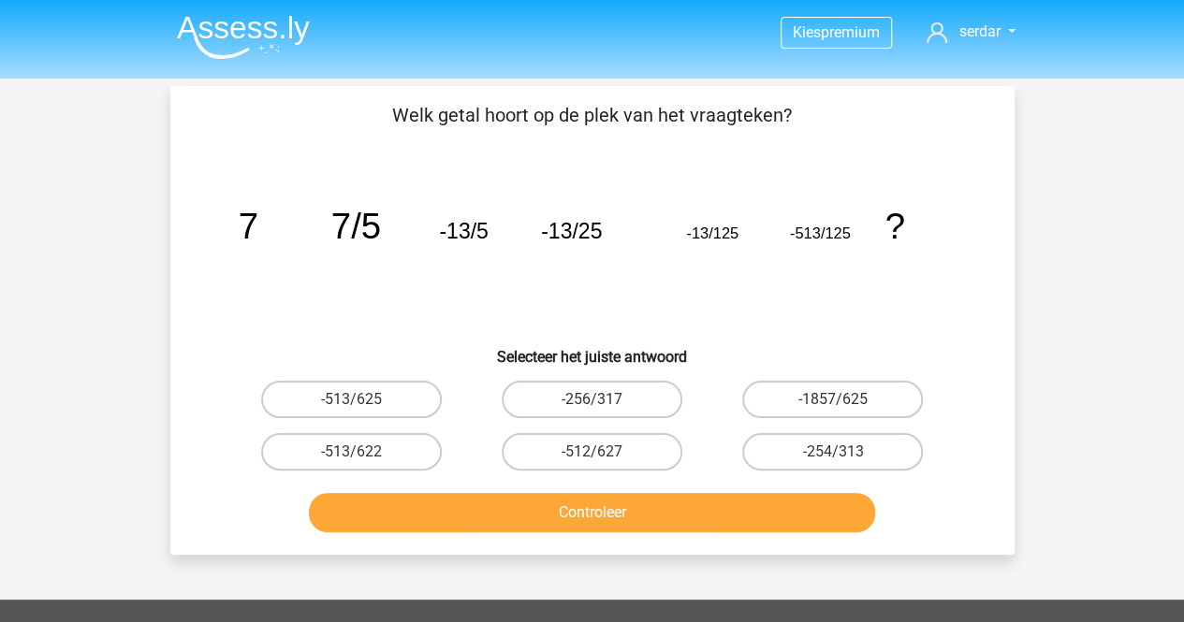
click at [952, 239] on icon "image/svg+xml 7 7/5 -13/5 -13/25 -13/125 -513/125 ?" at bounding box center [592, 238] width 754 height 189
click at [305, 395] on label "-513/625" at bounding box center [351, 399] width 181 height 37
click at [351, 400] on input "-513/625" at bounding box center [357, 406] width 12 height 12
radio input "true"
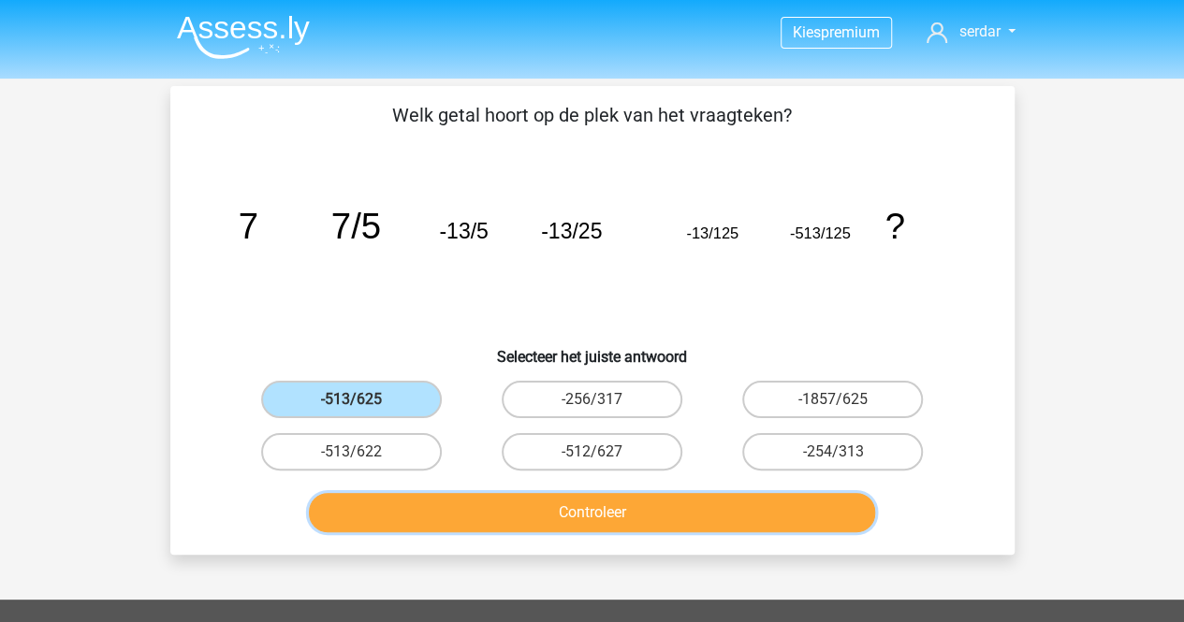
click at [508, 506] on button "Controleer" at bounding box center [592, 512] width 566 height 39
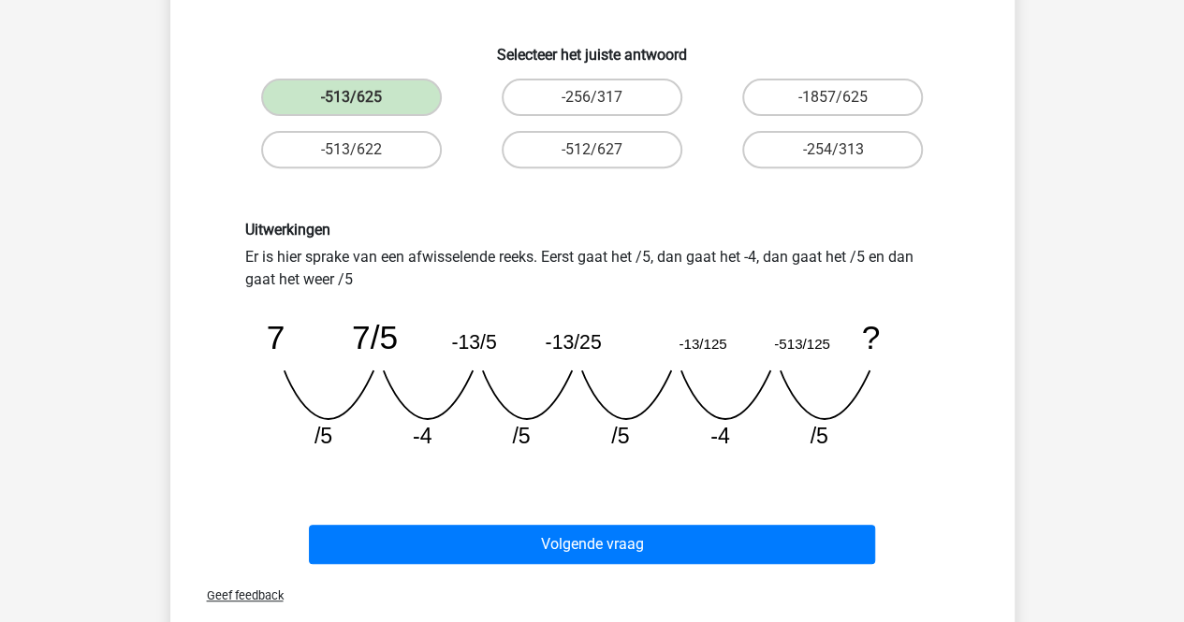
scroll to position [328, 0]
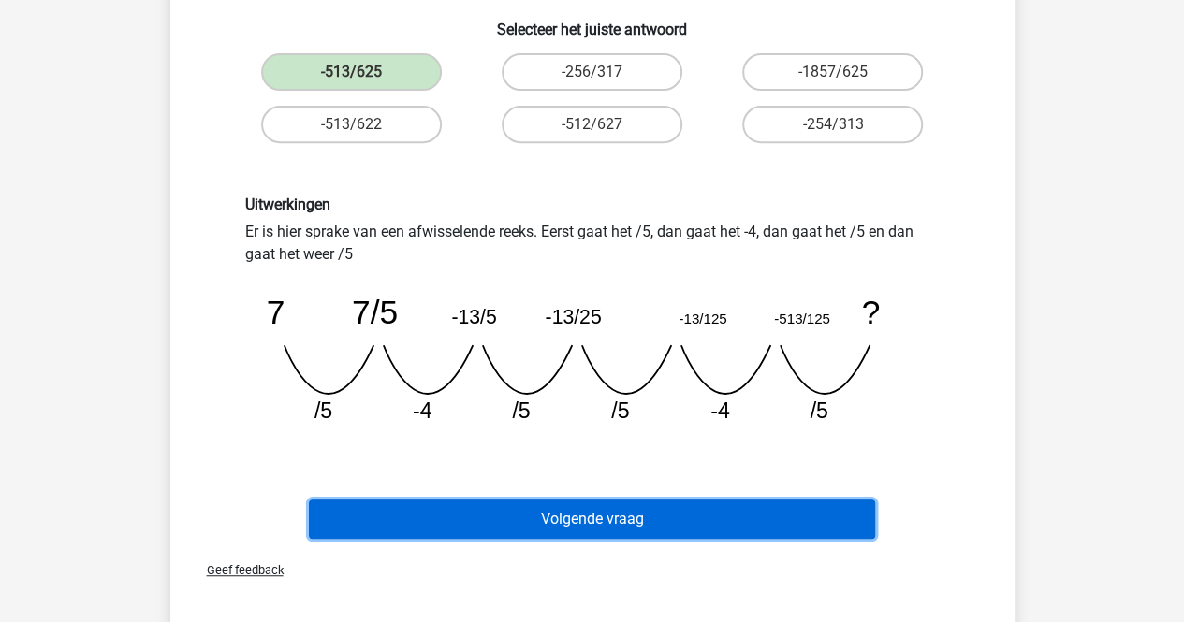
click at [722, 515] on button "Volgende vraag" at bounding box center [592, 519] width 566 height 39
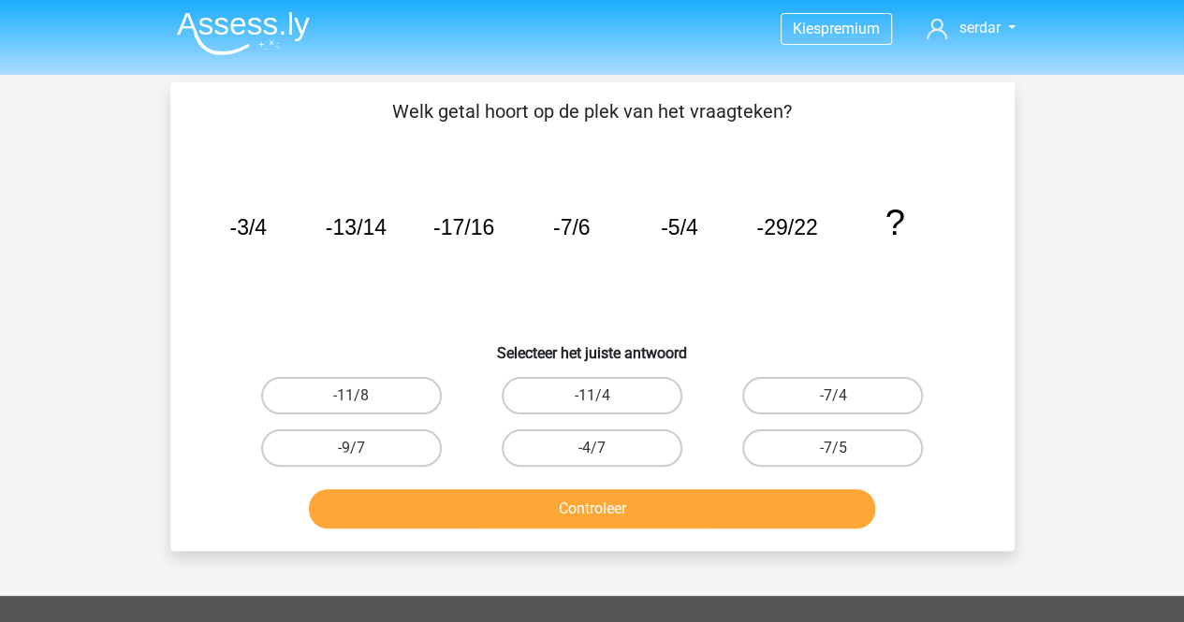
scroll to position [9, 0]
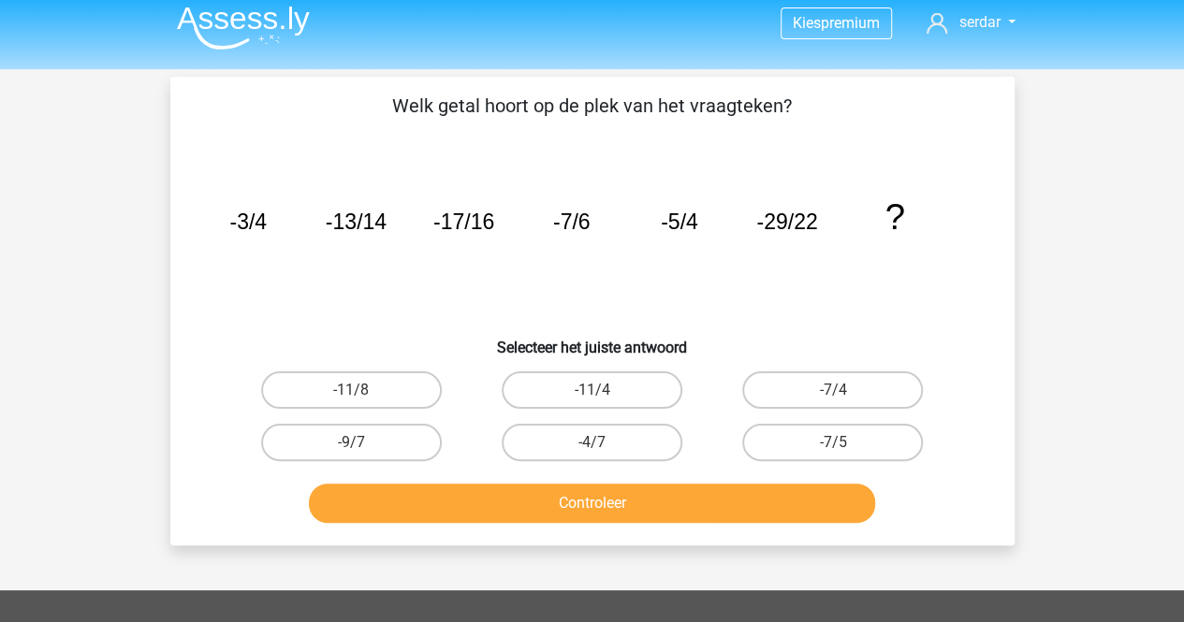
click at [222, 234] on icon "image/svg+xml -3/4 -13/14 -17/16 -7/6 -5/4 -29/22 ?" at bounding box center [592, 229] width 754 height 189
click at [367, 393] on label "-11/8" at bounding box center [351, 390] width 181 height 37
click at [363, 393] on input "-11/8" at bounding box center [357, 396] width 12 height 12
radio input "true"
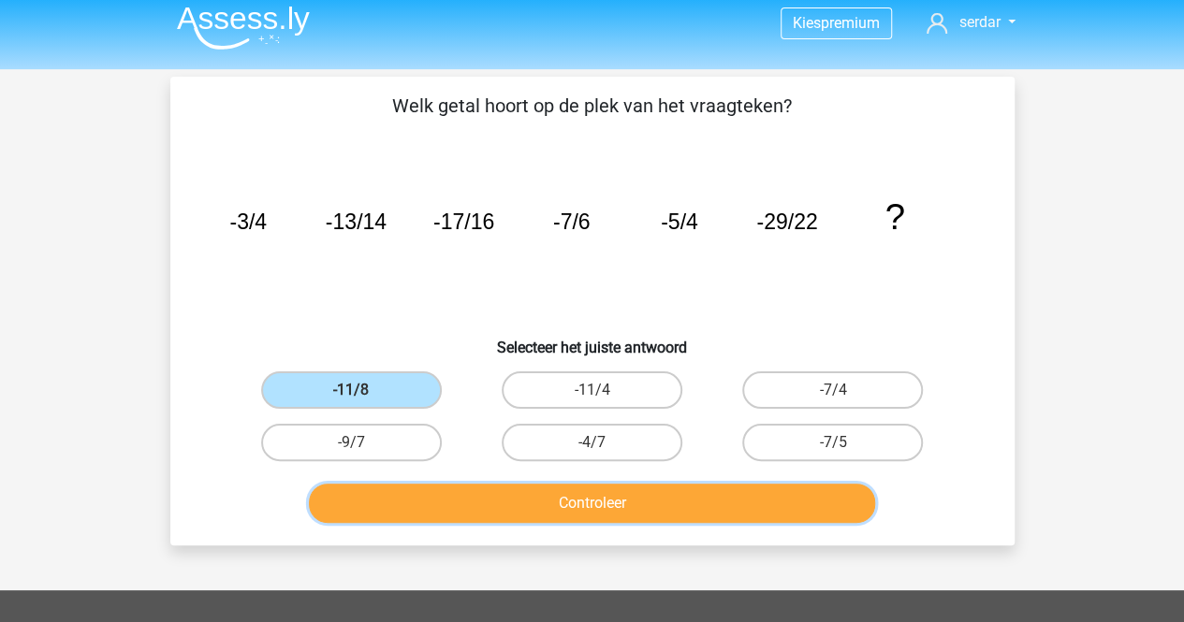
click at [474, 485] on button "Controleer" at bounding box center [592, 503] width 566 height 39
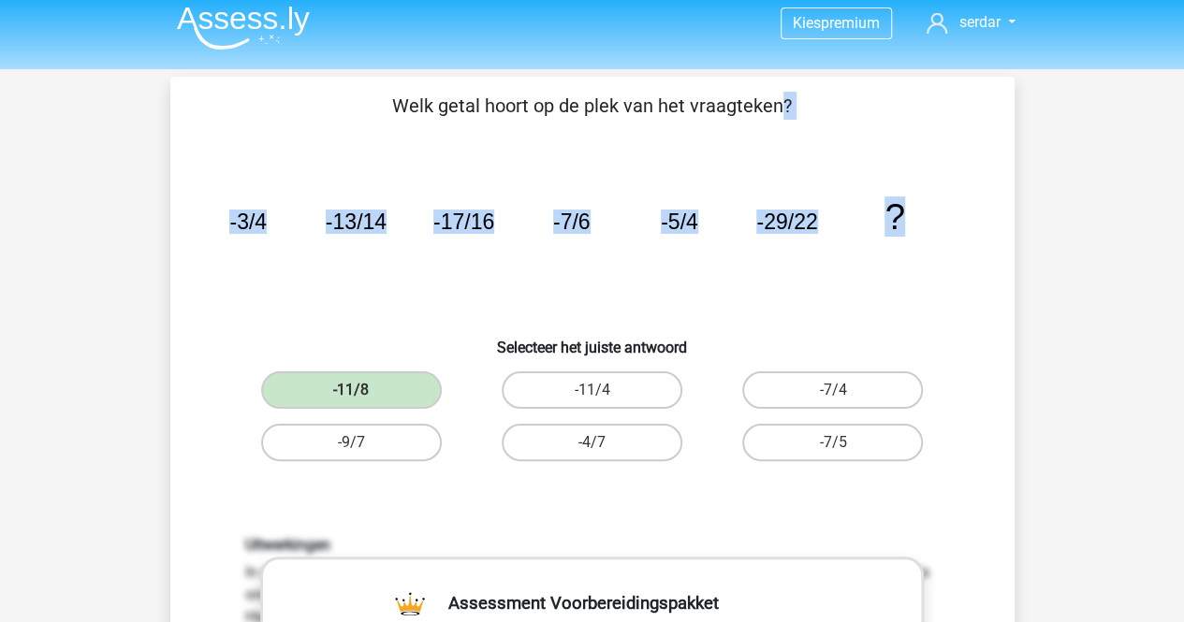
drag, startPoint x: 394, startPoint y: 96, endPoint x: 936, endPoint y: 195, distance: 550.7
click at [936, 195] on div "Welk getal hoort op de plek van het vraagteken? image/svg+xml -3/4 -13/14 -17/1…" at bounding box center [592, 633] width 829 height 1083
copy div "Welk getal hoort op de plek van het vraagteken? image/svg+xml -3/4 -13/14 -17/1…"
click at [328, 252] on icon "image/svg+xml -3/4 -13/14 -17/16 -7/6 -5/4 -29/22 ?" at bounding box center [592, 229] width 754 height 189
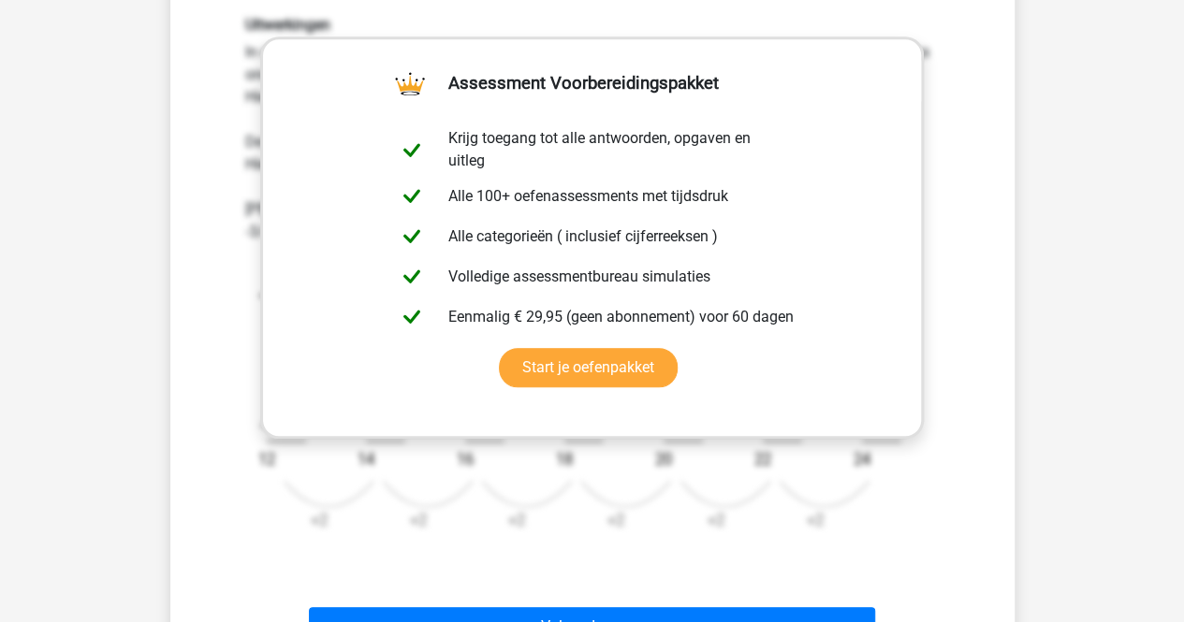
scroll to position [699, 0]
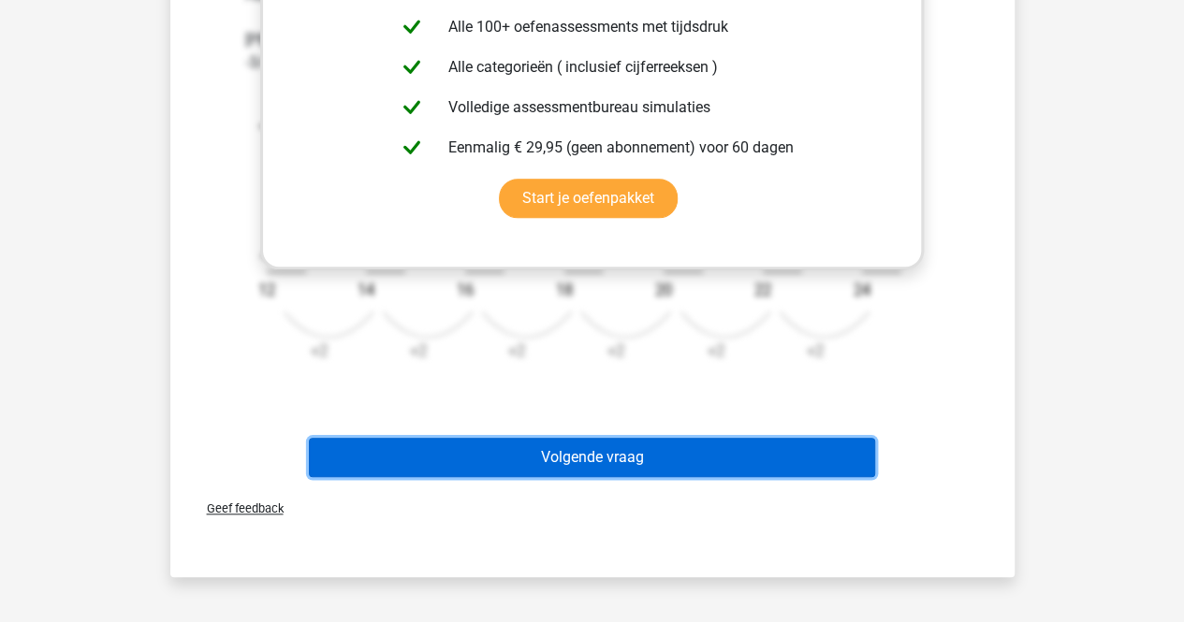
click at [625, 459] on button "Volgende vraag" at bounding box center [592, 457] width 566 height 39
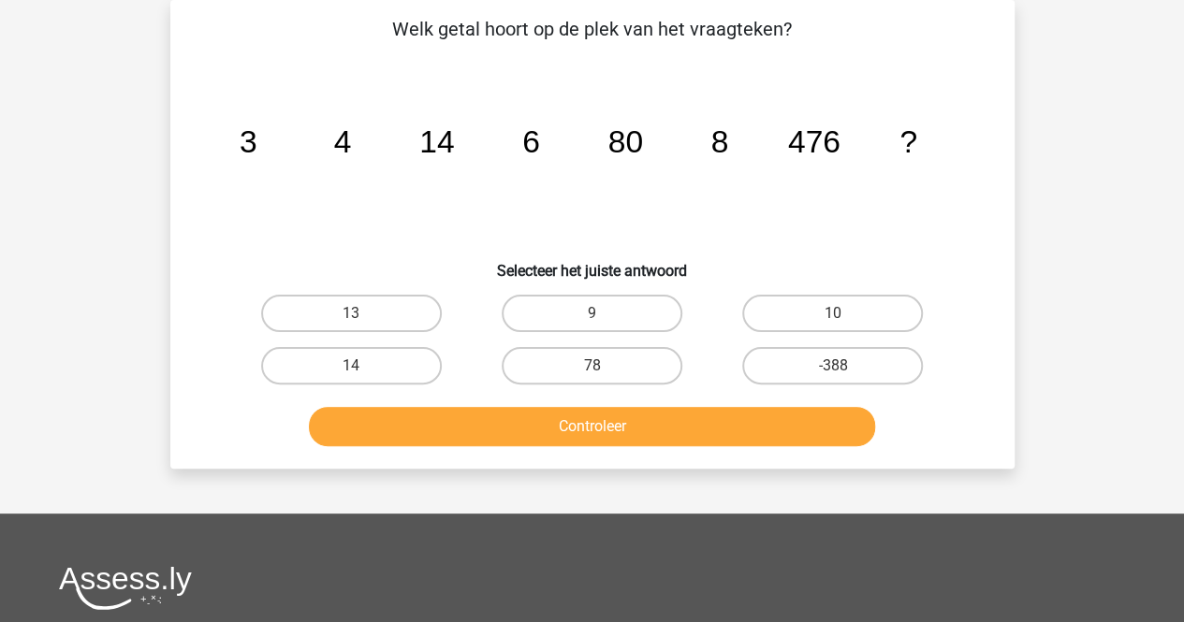
scroll to position [0, 0]
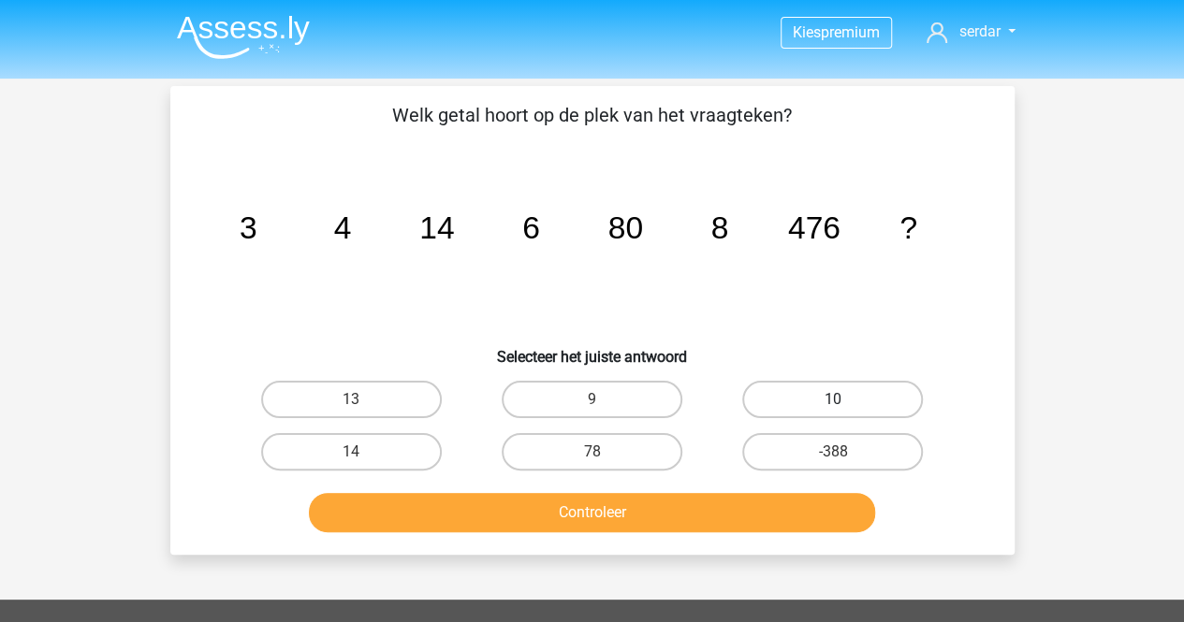
click at [852, 387] on label "10" at bounding box center [832, 399] width 181 height 37
click at [845, 400] on input "10" at bounding box center [839, 406] width 12 height 12
radio input "true"
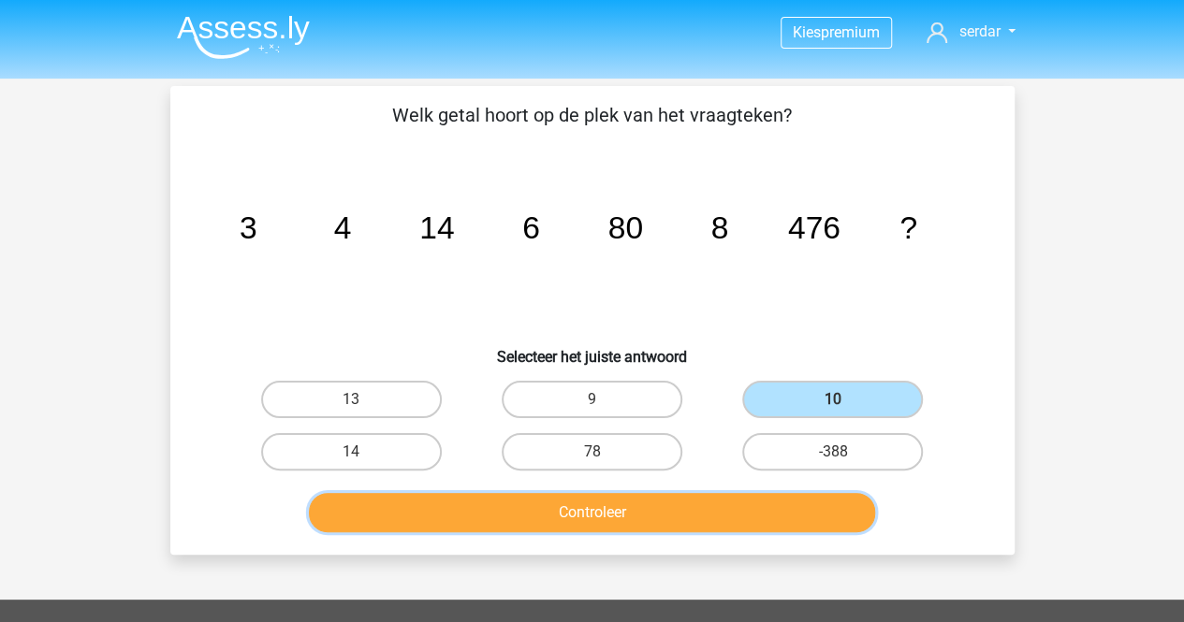
click at [678, 504] on button "Controleer" at bounding box center [592, 512] width 566 height 39
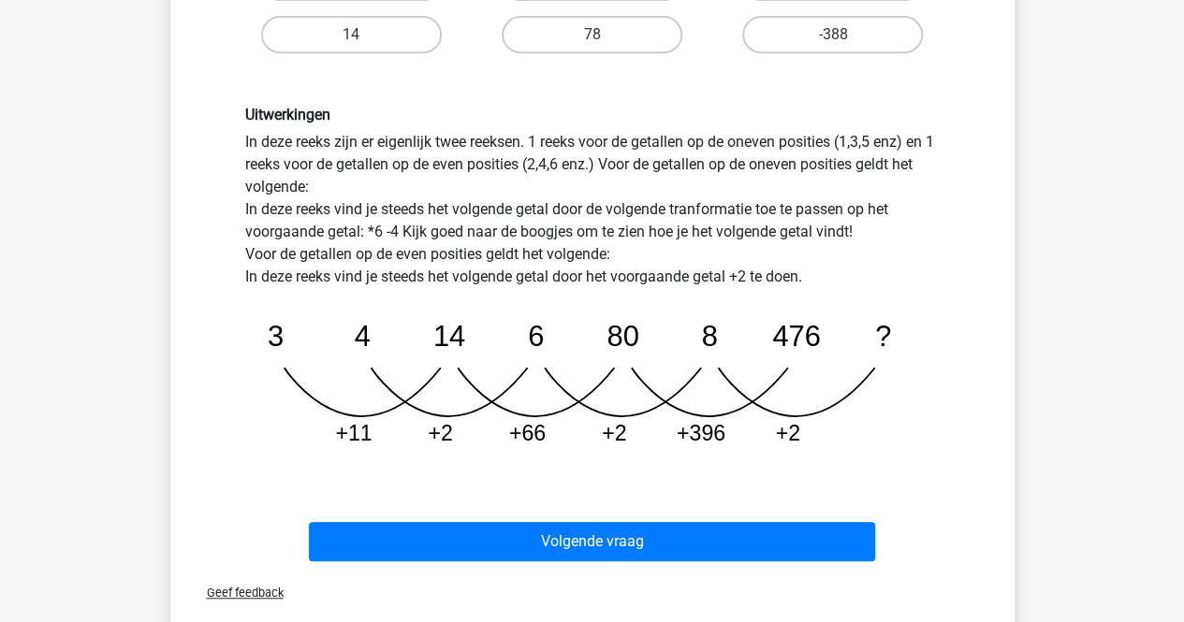
scroll to position [422, 0]
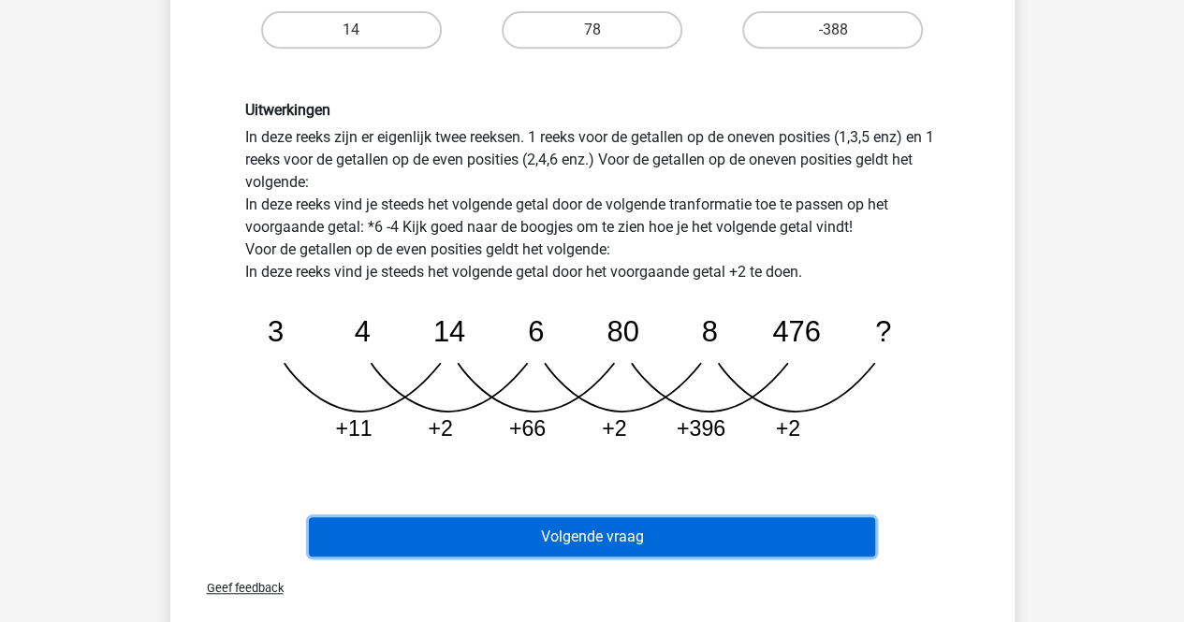
click at [521, 518] on button "Volgende vraag" at bounding box center [592, 537] width 566 height 39
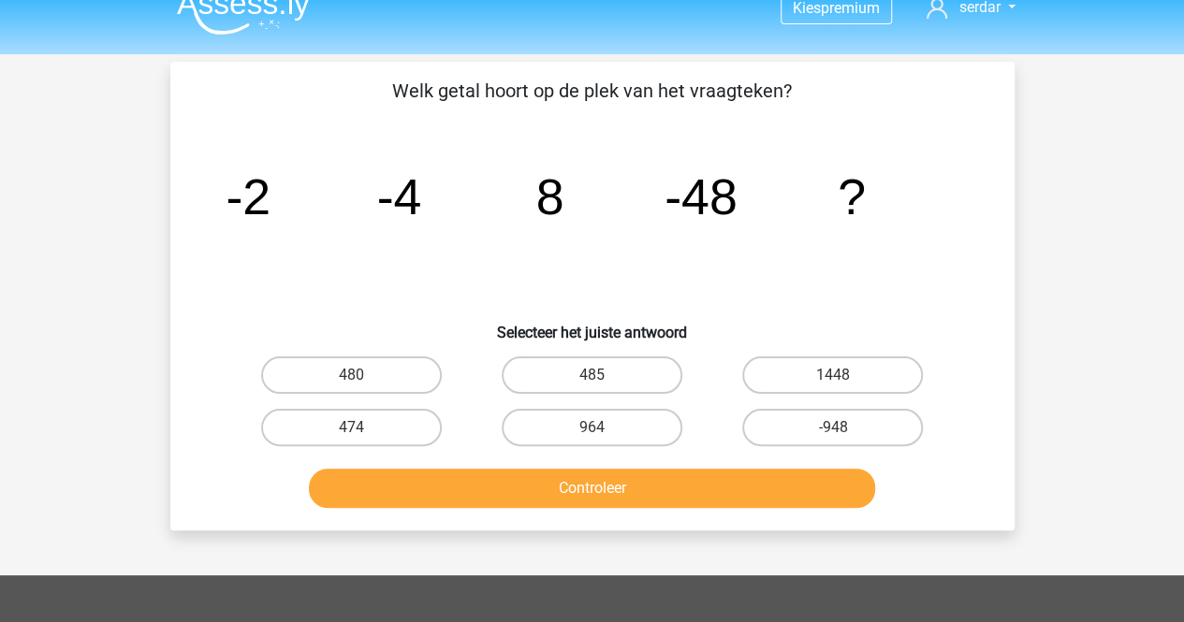
scroll to position [0, 0]
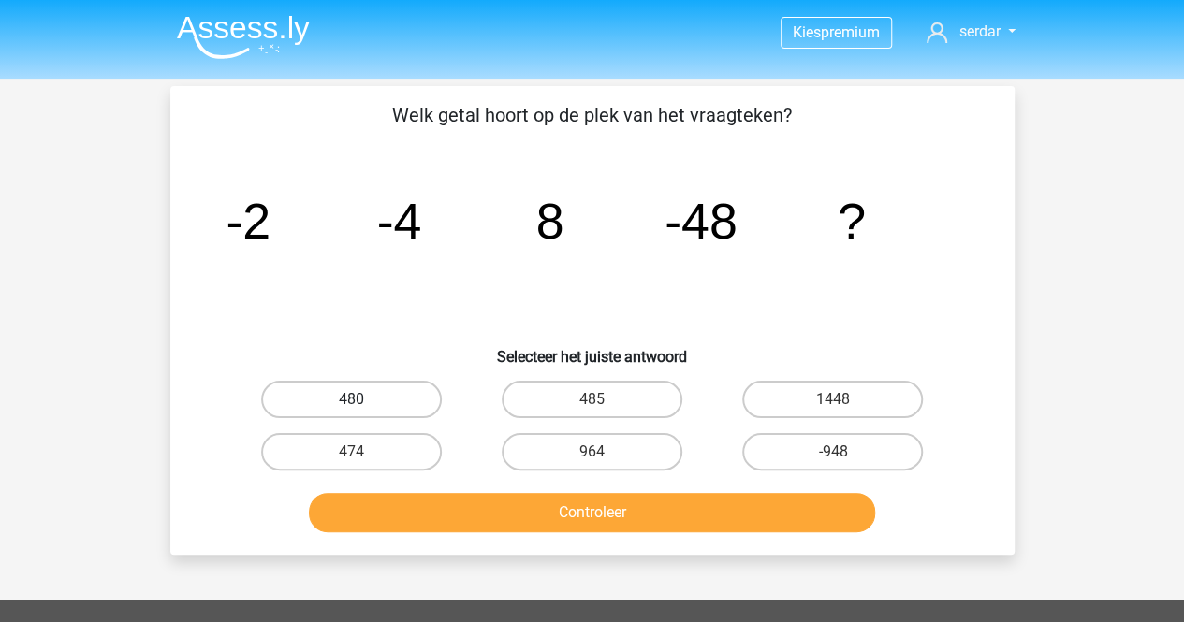
click at [397, 394] on label "480" at bounding box center [351, 399] width 181 height 37
click at [363, 400] on input "480" at bounding box center [357, 406] width 12 height 12
radio input "true"
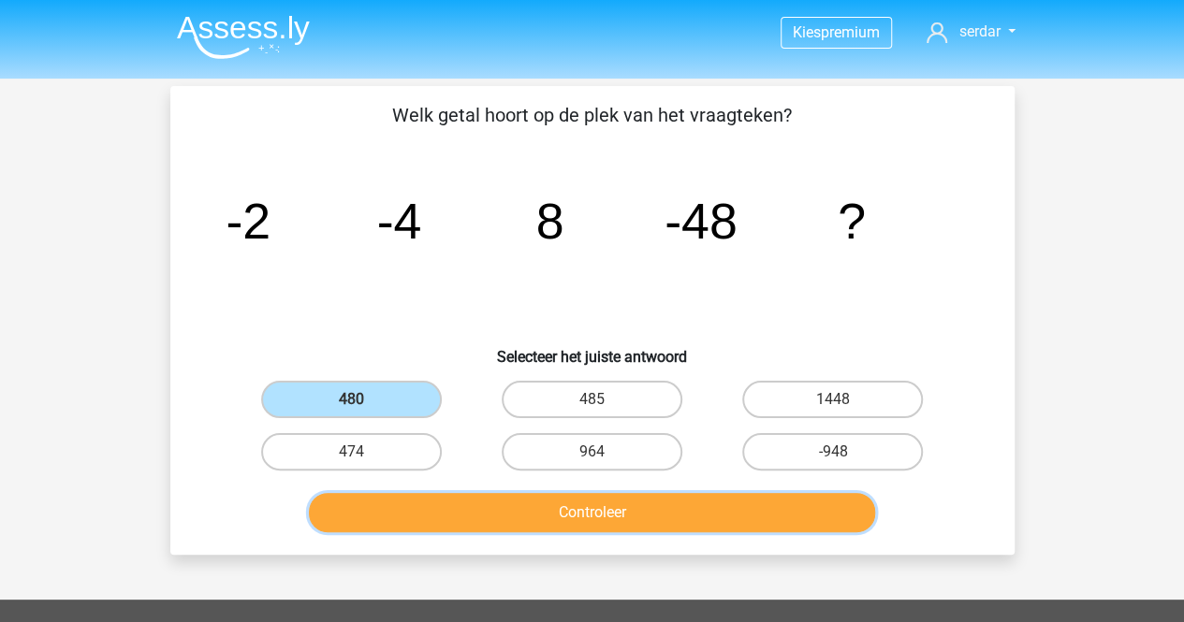
click at [620, 506] on button "Controleer" at bounding box center [592, 512] width 566 height 39
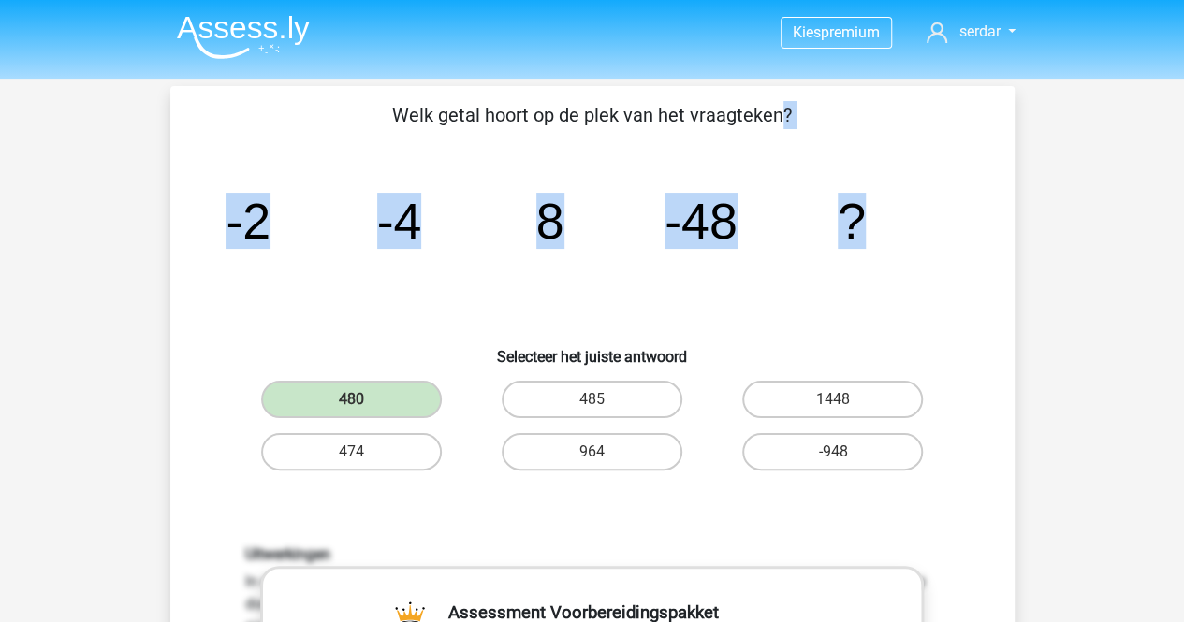
drag, startPoint x: 391, startPoint y: 121, endPoint x: 919, endPoint y: 248, distance: 543.0
click at [919, 248] on div "Welk getal hoort op de plek van het vraagteken? image/svg+xml -2 -4 8 -48 ? Sel…" at bounding box center [592, 622] width 829 height 1042
copy div "Welk getal hoort op de plek van het vraagteken? image/svg+xml -2 -4 8 -48 ?"
click at [302, 226] on icon "image/svg+xml -2 -4 8 -48 ?" at bounding box center [592, 238] width 754 height 189
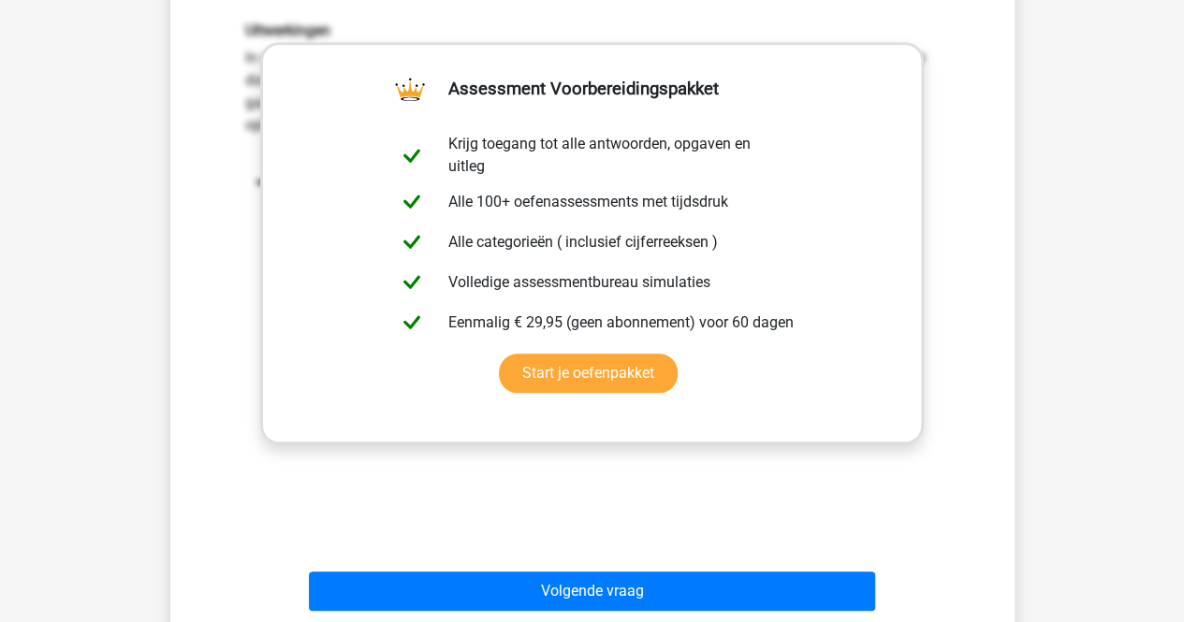
scroll to position [637, 0]
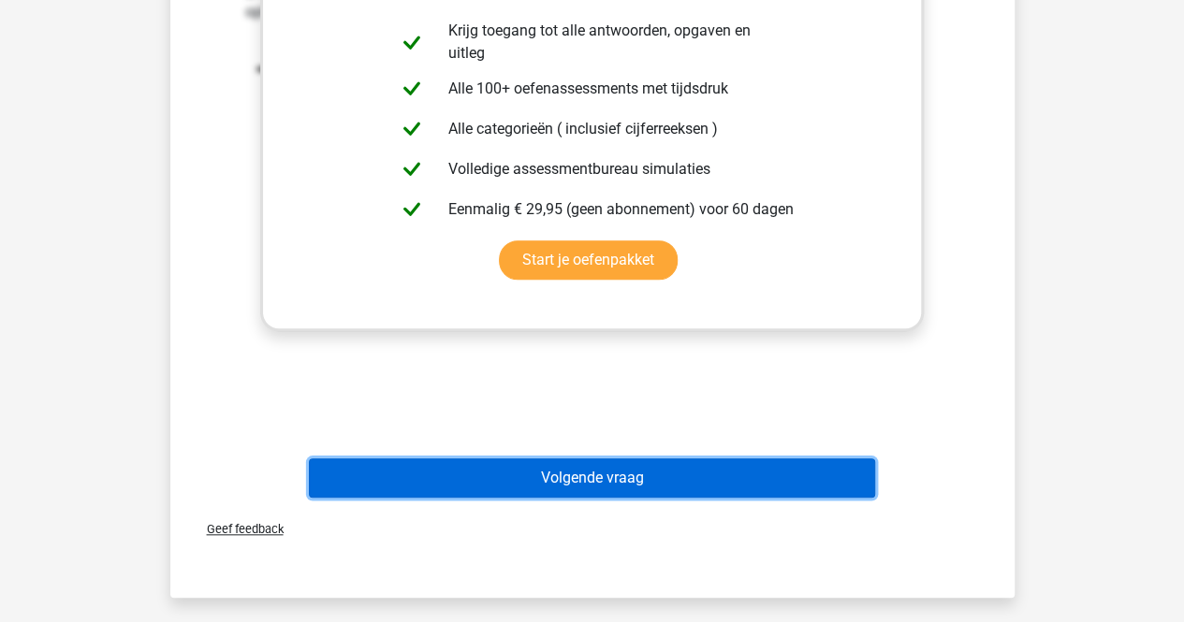
click at [612, 460] on button "Volgende vraag" at bounding box center [592, 478] width 566 height 39
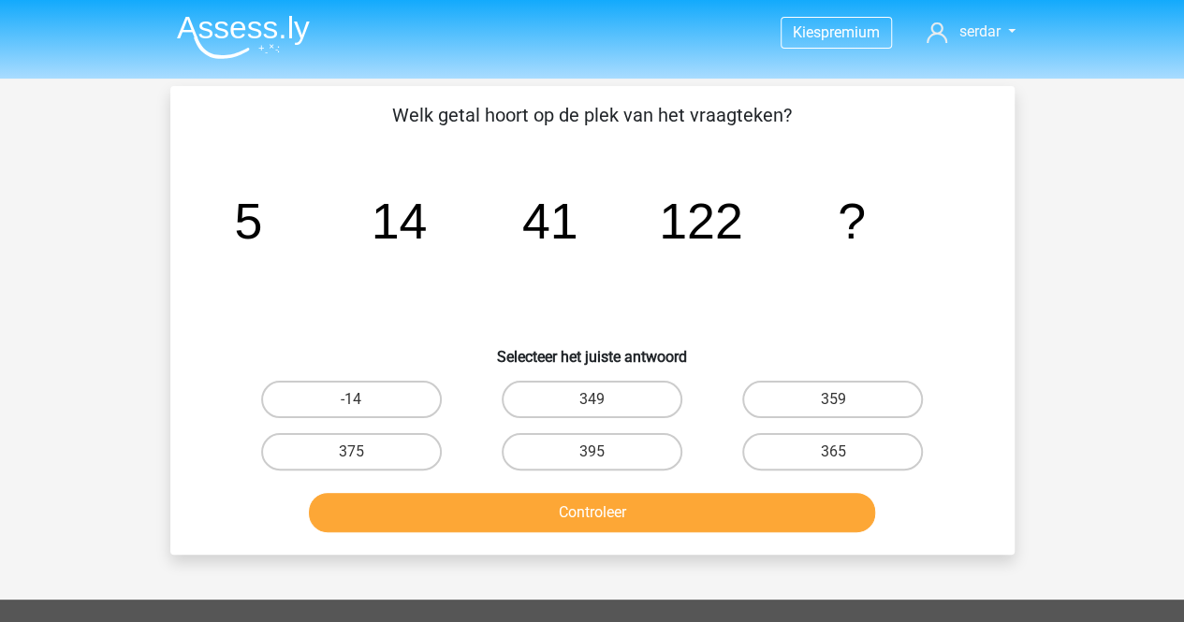
scroll to position [2, 0]
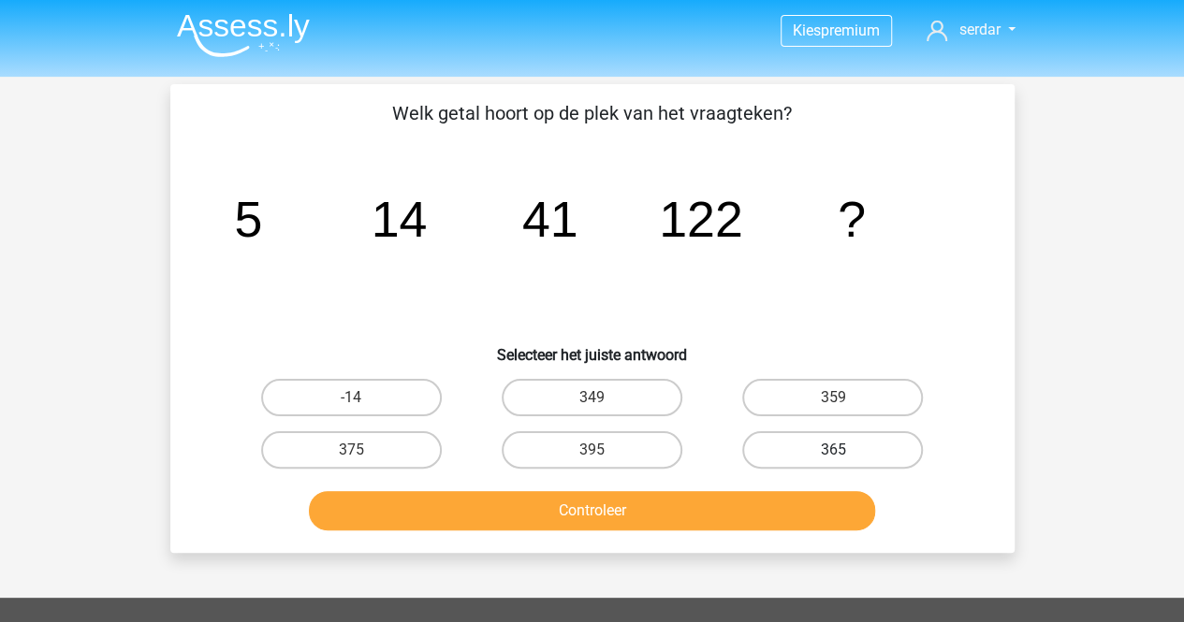
click at [840, 463] on label "365" at bounding box center [832, 449] width 181 height 37
click at [840, 462] on input "365" at bounding box center [839, 456] width 12 height 12
radio input "true"
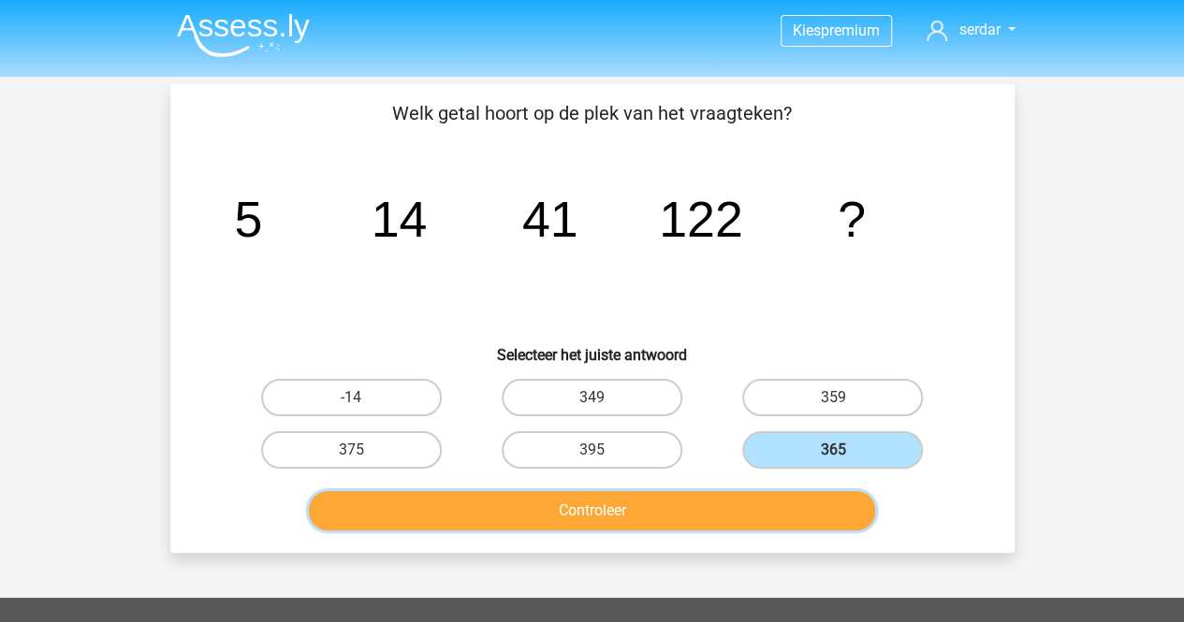
click at [752, 503] on button "Controleer" at bounding box center [592, 510] width 566 height 39
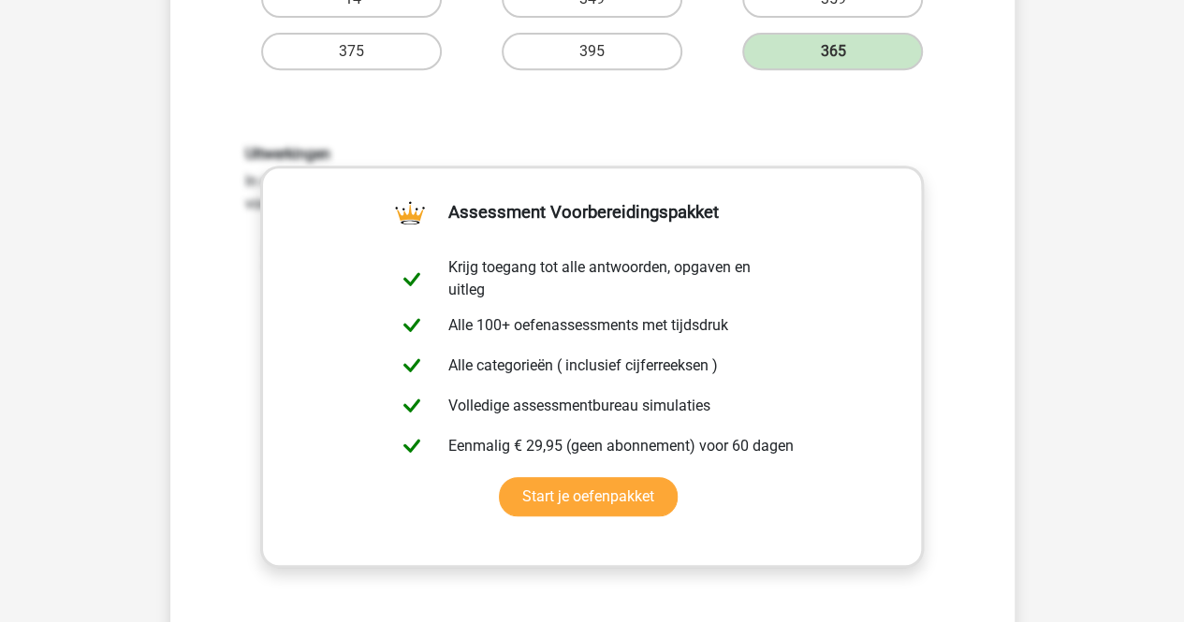
scroll to position [544, 0]
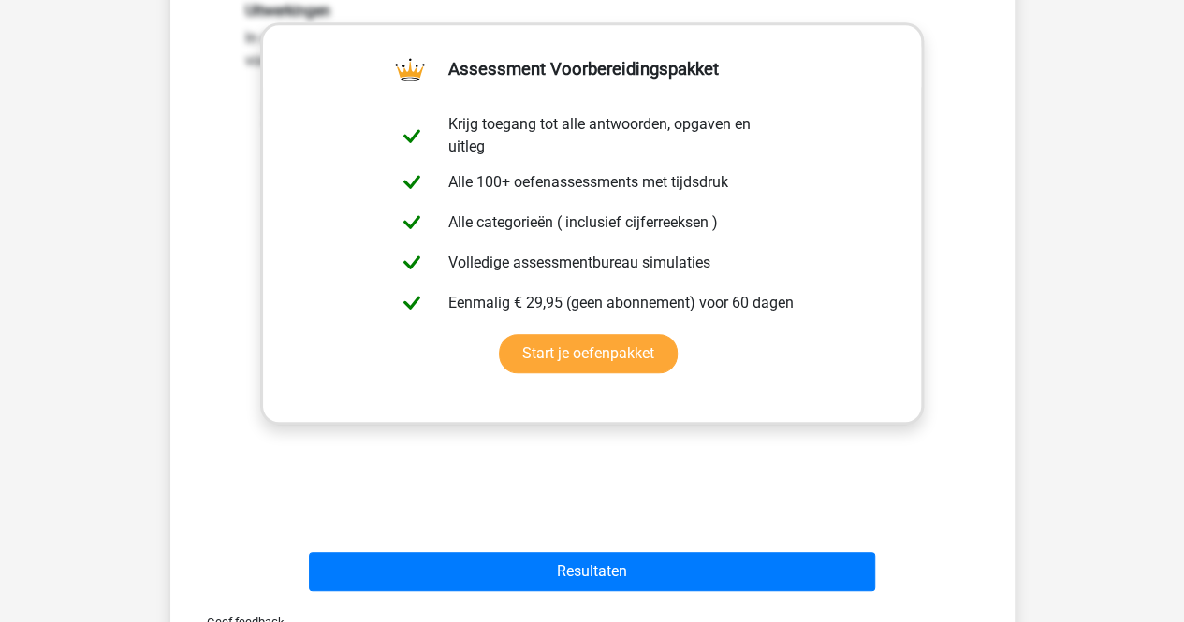
click at [490, 595] on div "Resultaten" at bounding box center [592, 575] width 722 height 47
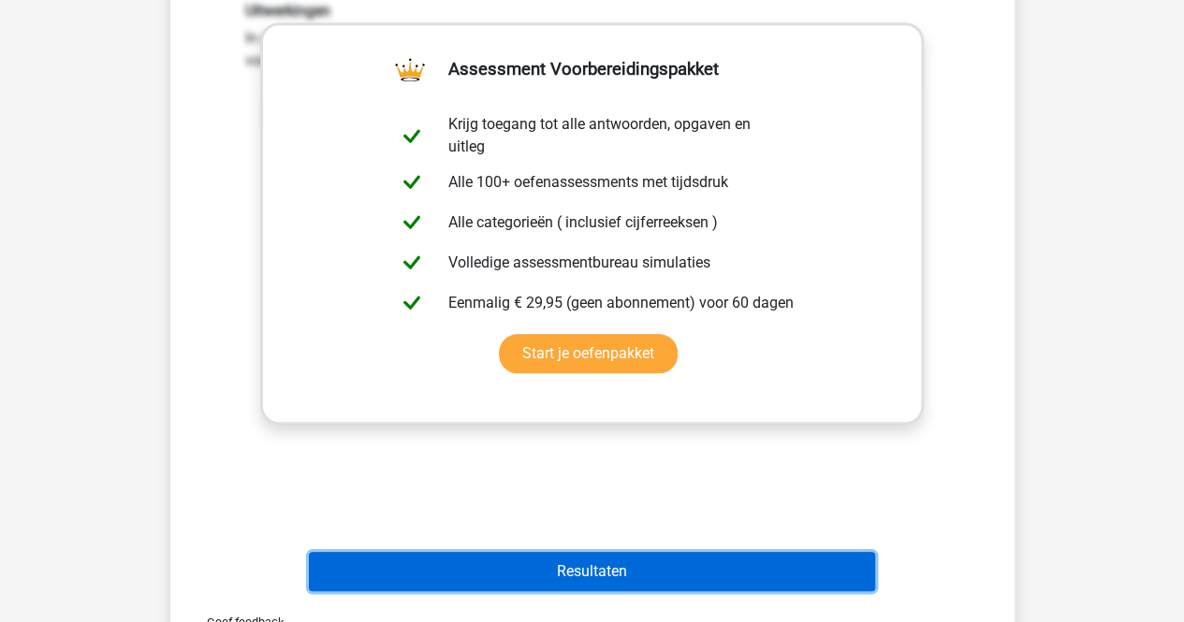
click at [459, 577] on button "Resultaten" at bounding box center [592, 571] width 566 height 39
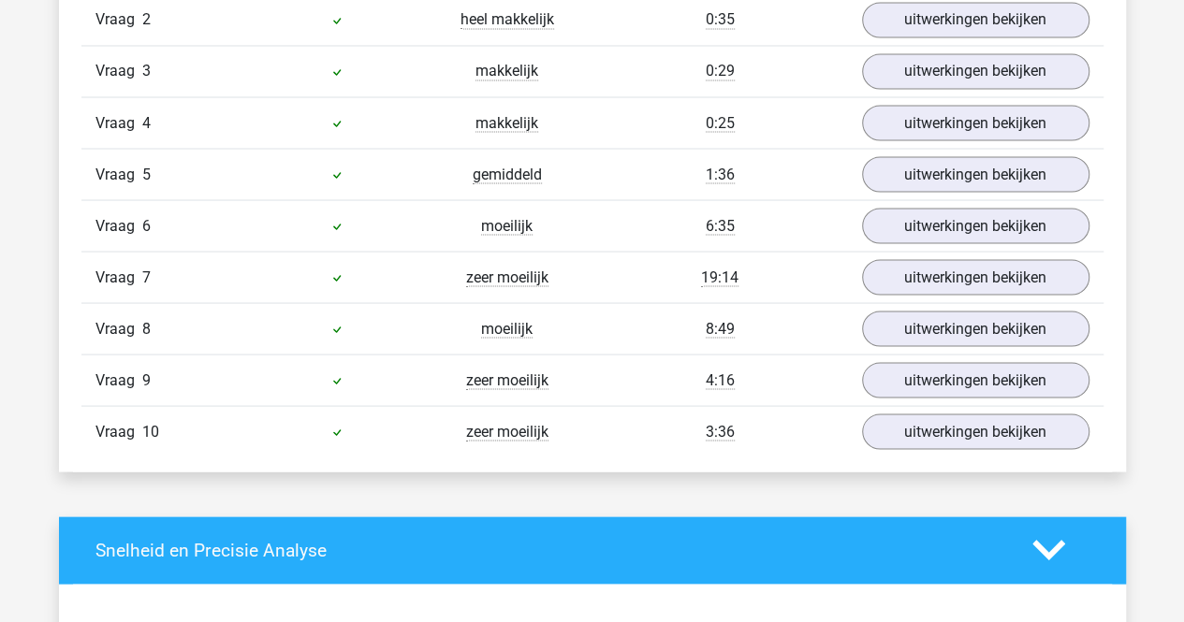
scroll to position [1681, 0]
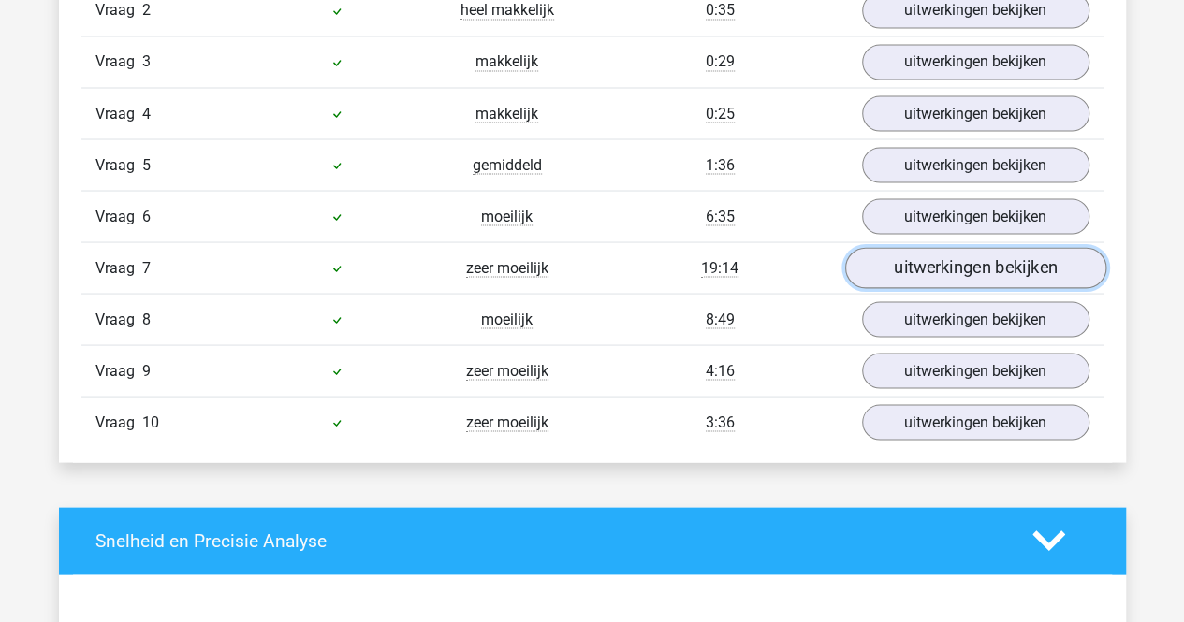
click at [918, 267] on link "uitwerkingen bekijken" at bounding box center [974, 267] width 261 height 41
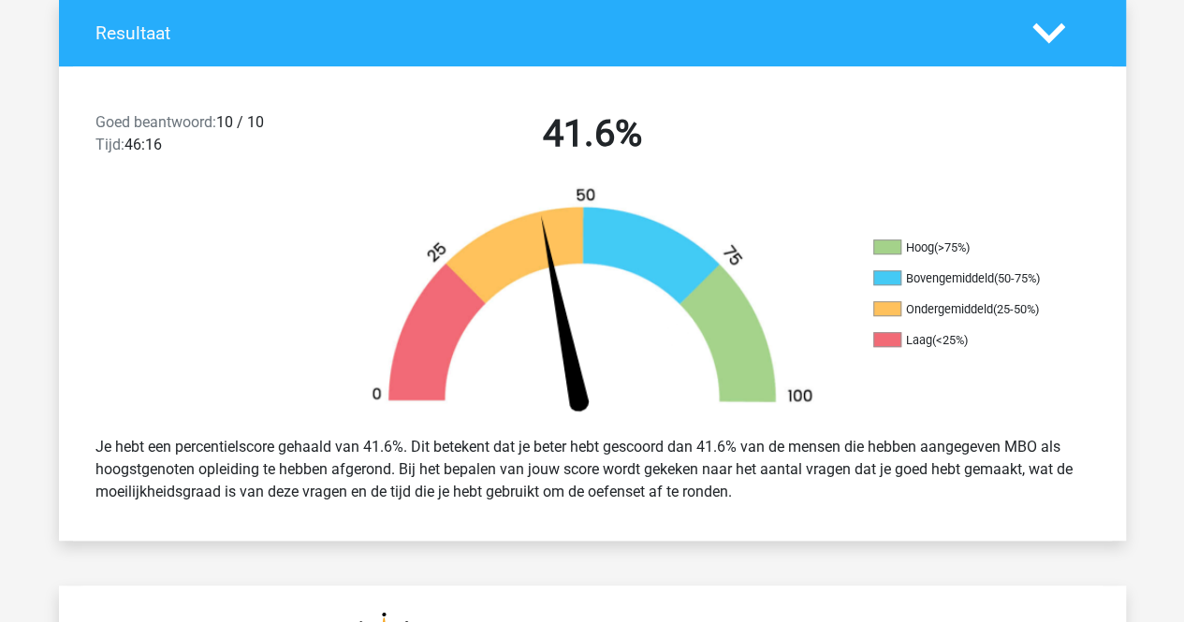
scroll to position [499, 0]
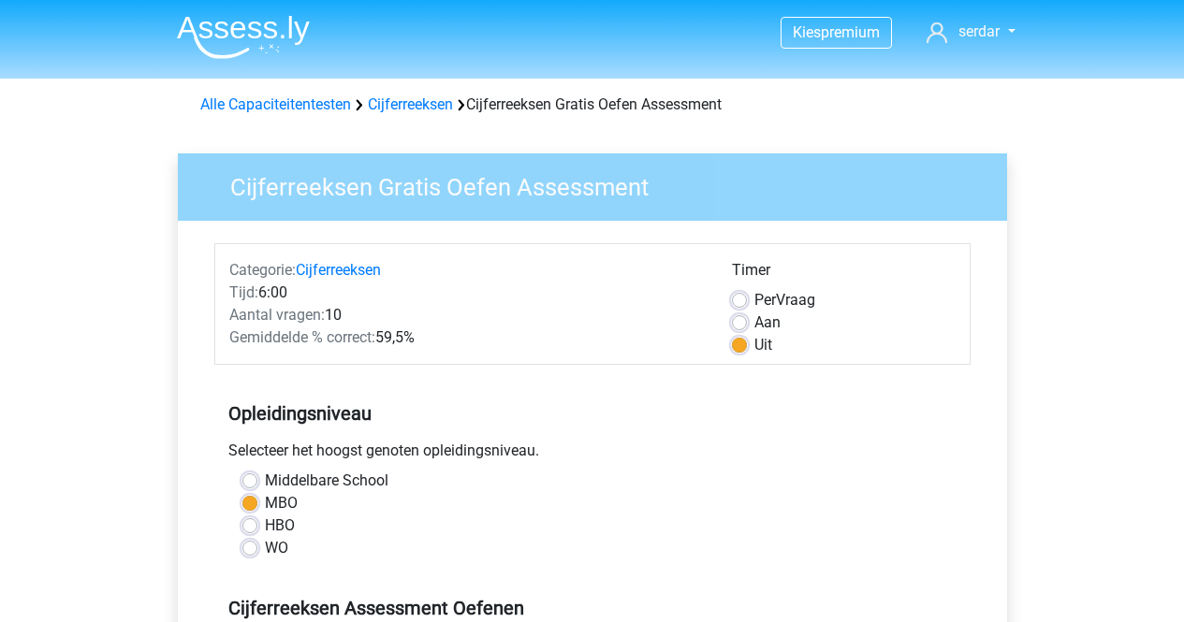
scroll to position [374, 0]
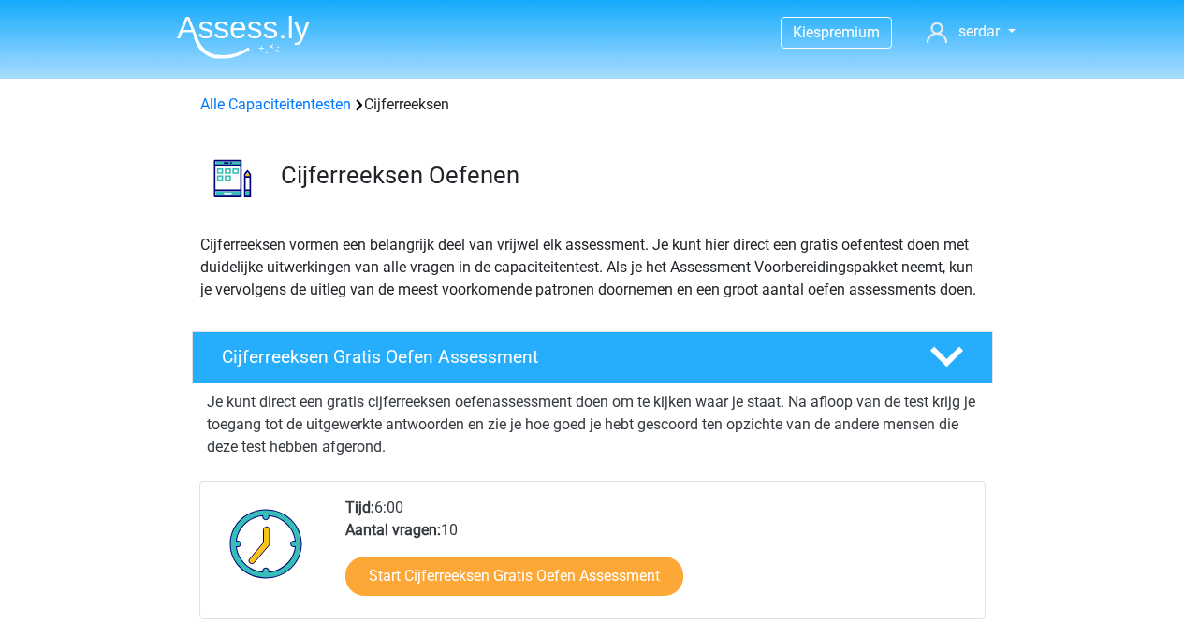
scroll to position [264, 0]
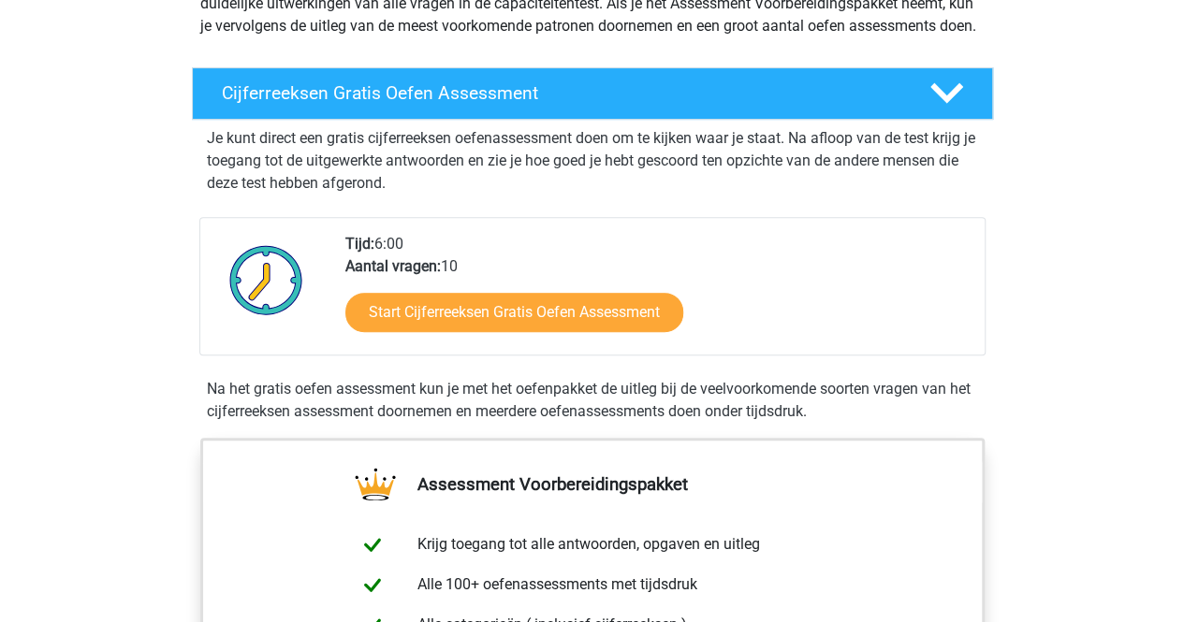
drag, startPoint x: 341, startPoint y: 266, endPoint x: 450, endPoint y: 264, distance: 109.5
click at [450, 264] on div "Tijd: 6:00 Aantal vragen: 10 Start Cijferreeksen Gratis Oefen Assessment" at bounding box center [657, 294] width 652 height 122
drag, startPoint x: 366, startPoint y: 284, endPoint x: 573, endPoint y: 263, distance: 207.8
click at [573, 263] on div "Tijd: 6:00 Aantal vragen: 10 Start Cijferreeksen Gratis Oefen Assessment" at bounding box center [657, 294] width 652 height 122
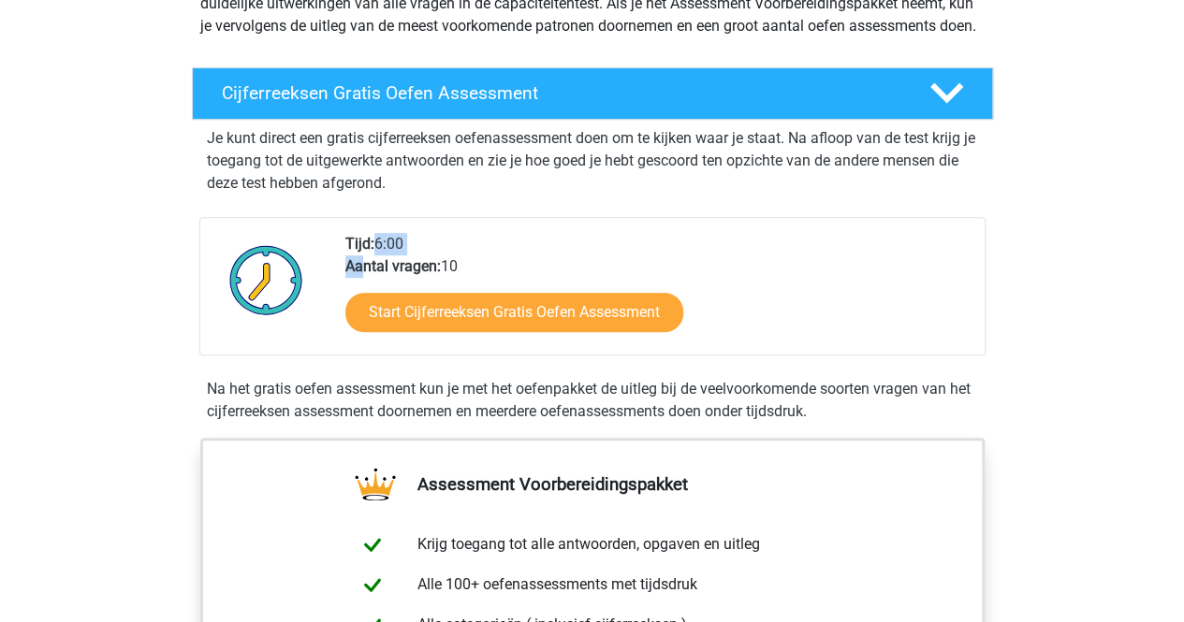
click at [573, 263] on div "Tijd: 6:00 Aantal vragen: 10 Start Cijferreeksen Gratis Oefen Assessment" at bounding box center [657, 294] width 652 height 122
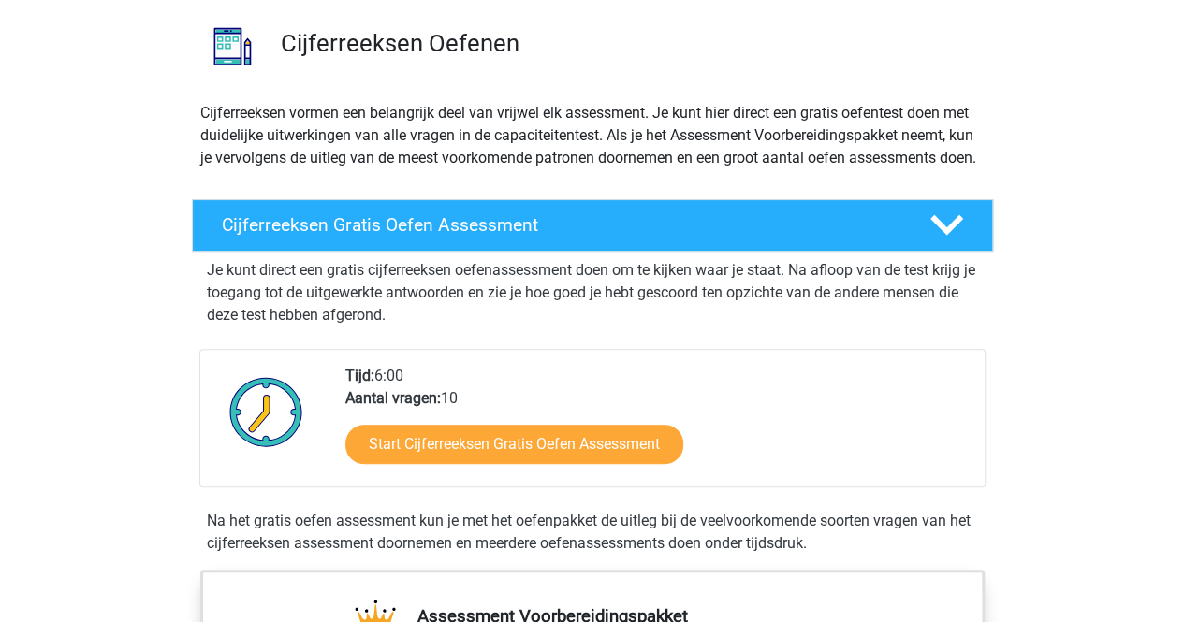
scroll to position [0, 0]
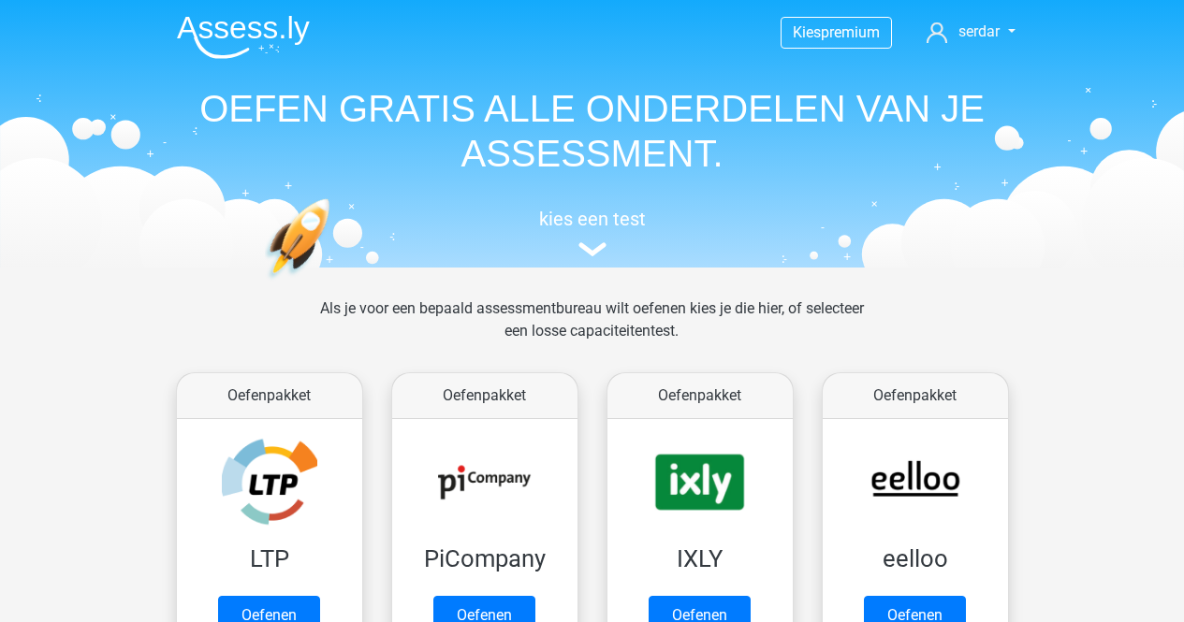
scroll to position [824, 0]
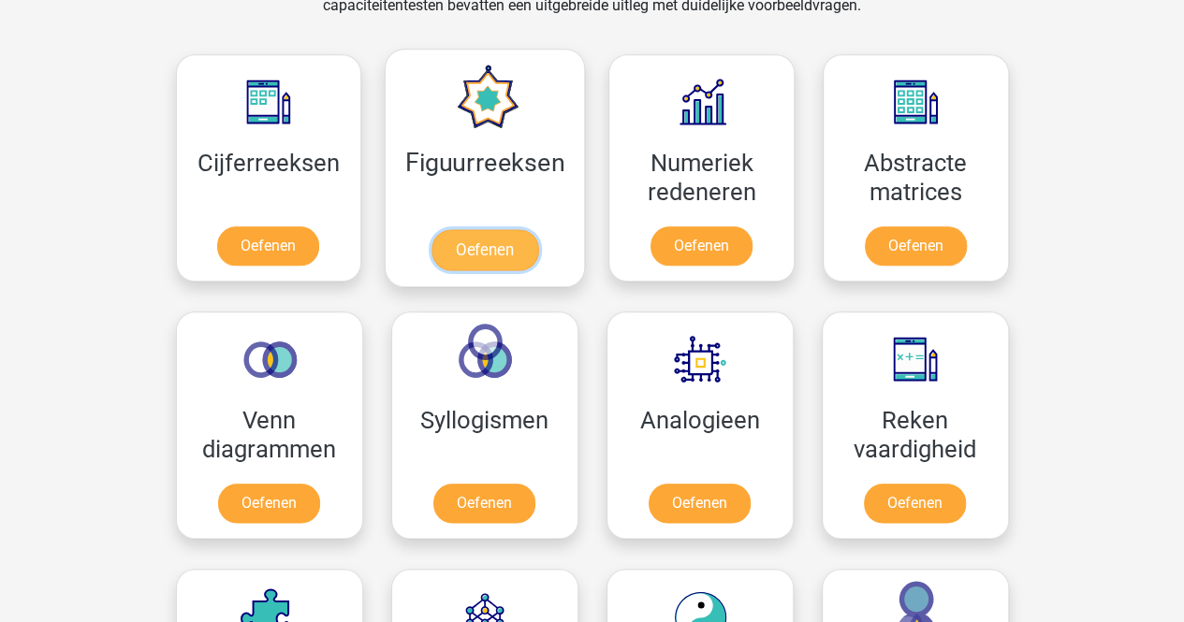
click at [475, 246] on link "Oefenen" at bounding box center [484, 249] width 107 height 41
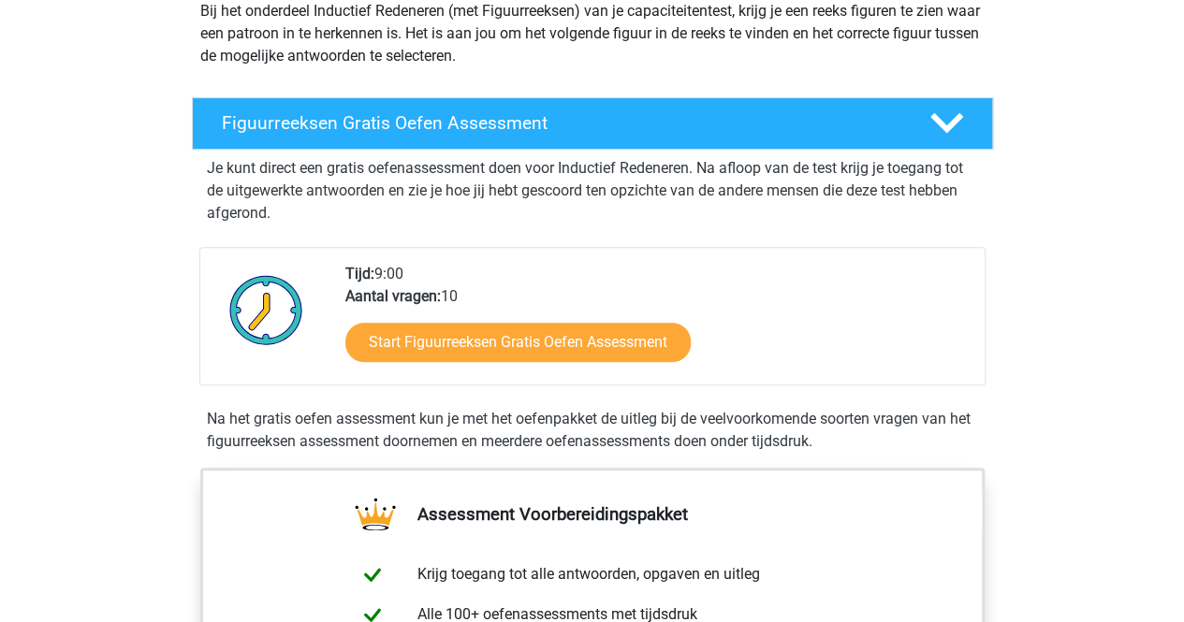
scroll to position [256, 0]
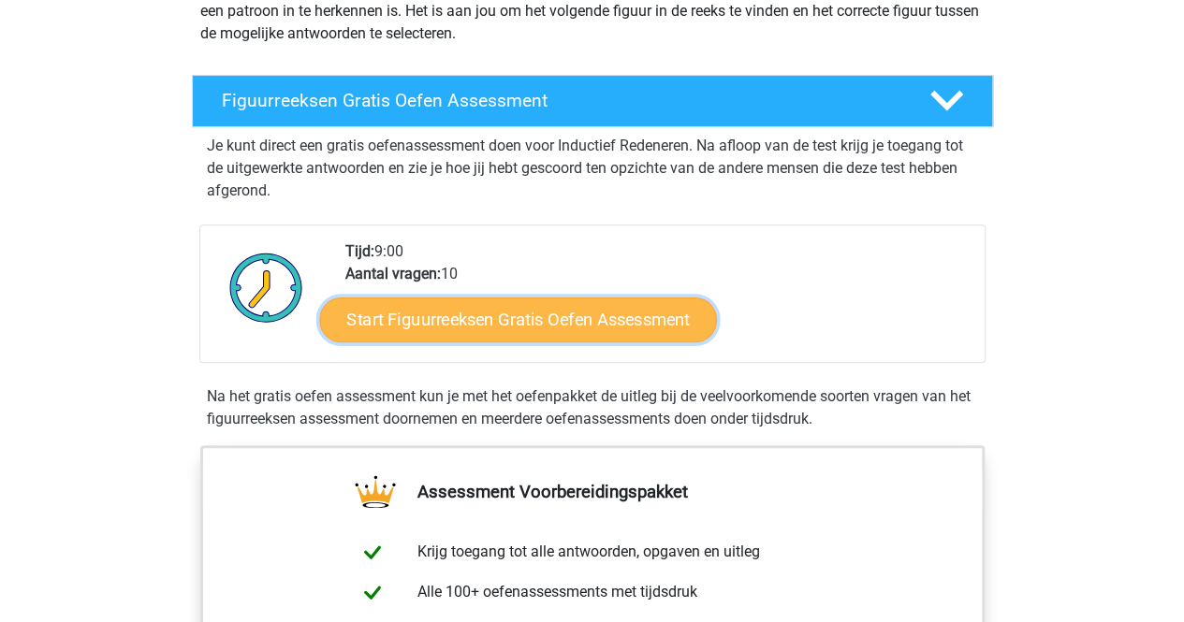
click at [551, 319] on link "Start Figuurreeksen Gratis Oefen Assessment" at bounding box center [517, 319] width 397 height 45
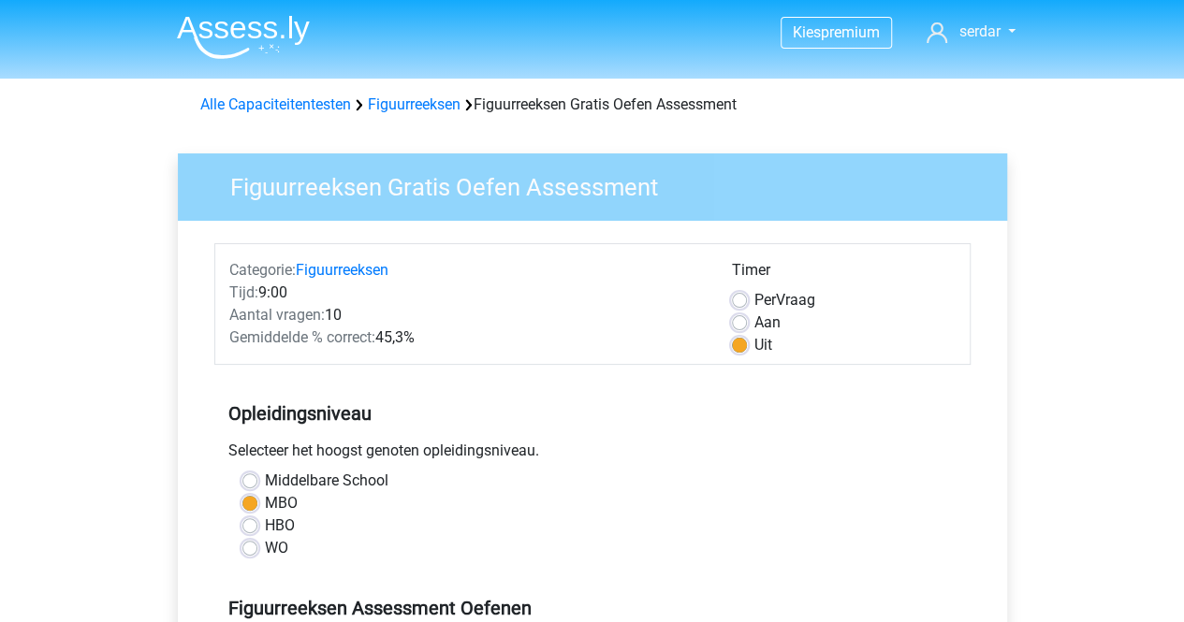
click at [754, 297] on label "Per Vraag" at bounding box center [784, 300] width 61 height 22
click at [743, 297] on input "Per Vraag" at bounding box center [739, 298] width 15 height 19
radio input "true"
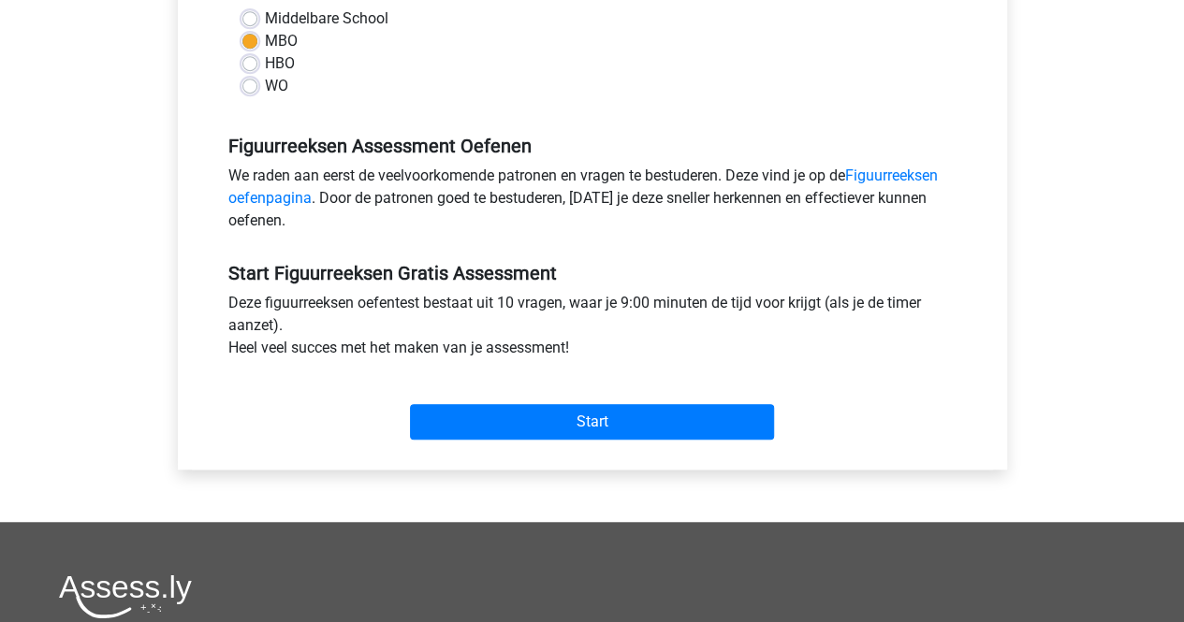
scroll to position [465, 0]
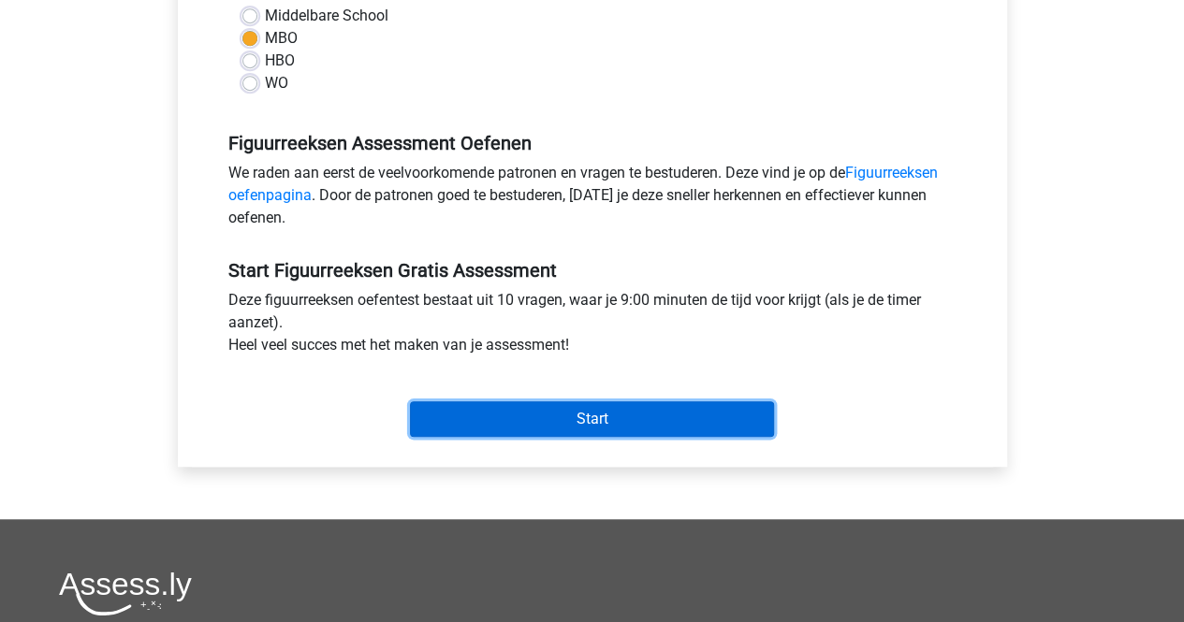
click at [505, 417] on input "Start" at bounding box center [592, 419] width 364 height 36
click at [563, 409] on input "Start" at bounding box center [592, 419] width 364 height 36
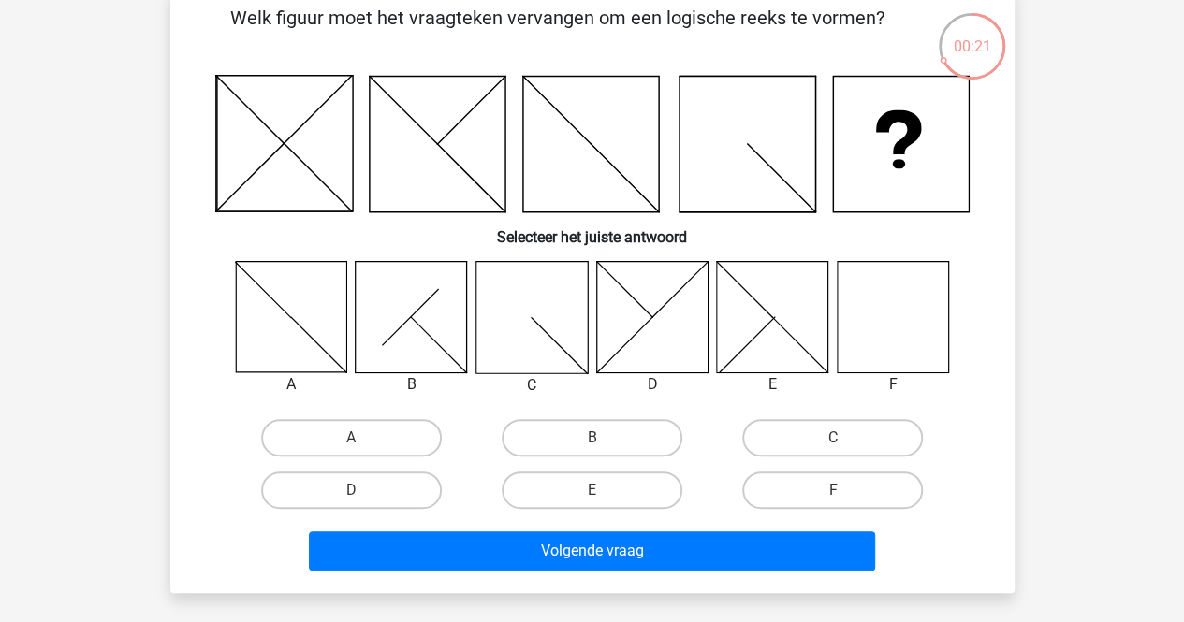
scroll to position [114, 0]
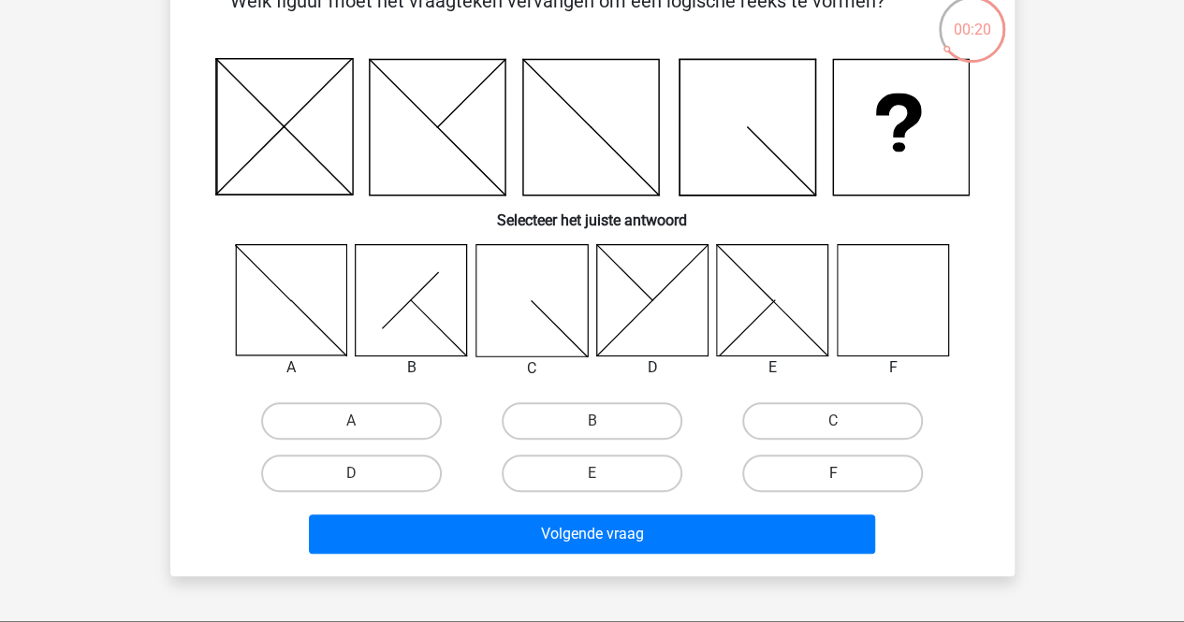
click at [803, 471] on label "F" at bounding box center [832, 473] width 181 height 37
click at [833, 474] on input "F" at bounding box center [839, 480] width 12 height 12
radio input "true"
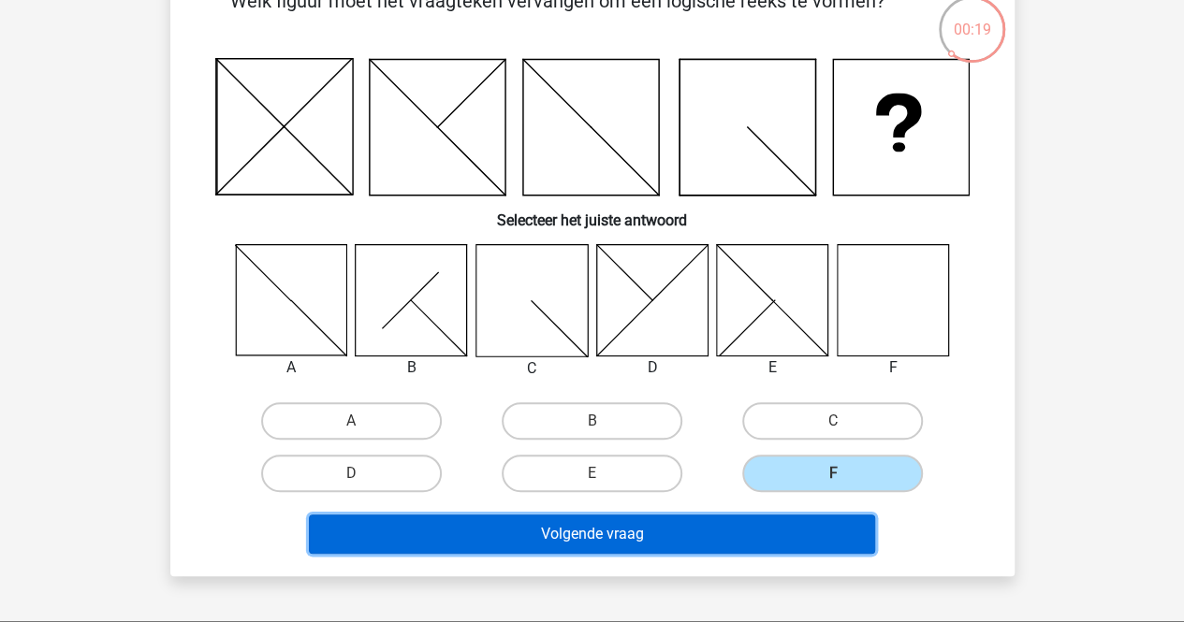
click at [745, 527] on button "Volgende vraag" at bounding box center [592, 534] width 566 height 39
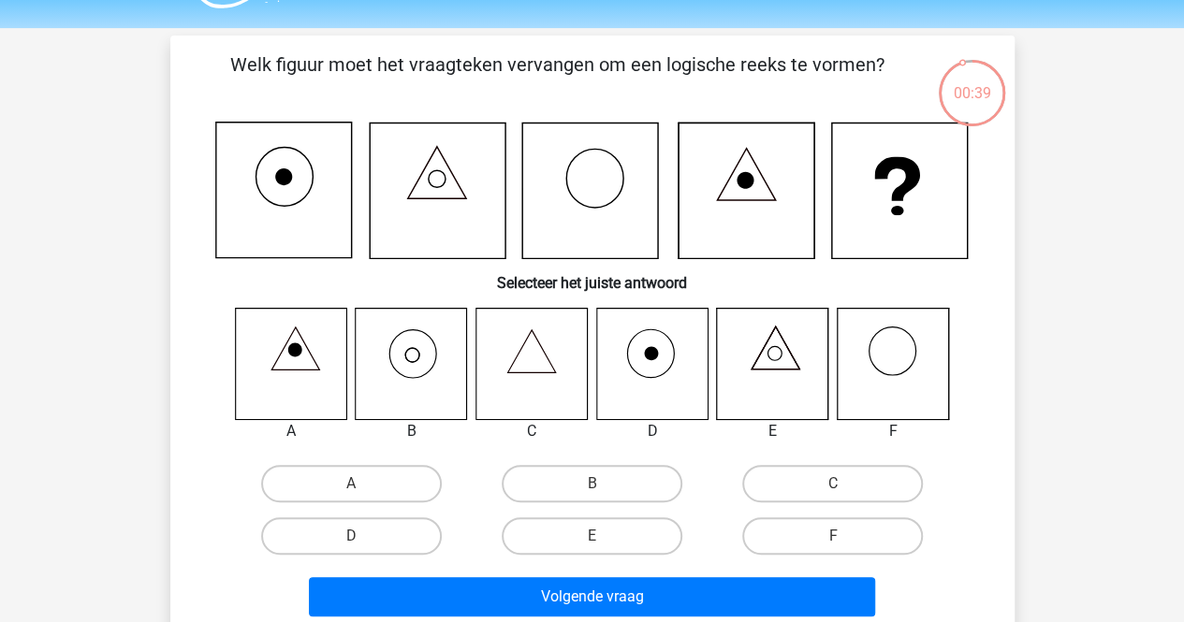
scroll to position [52, 0]
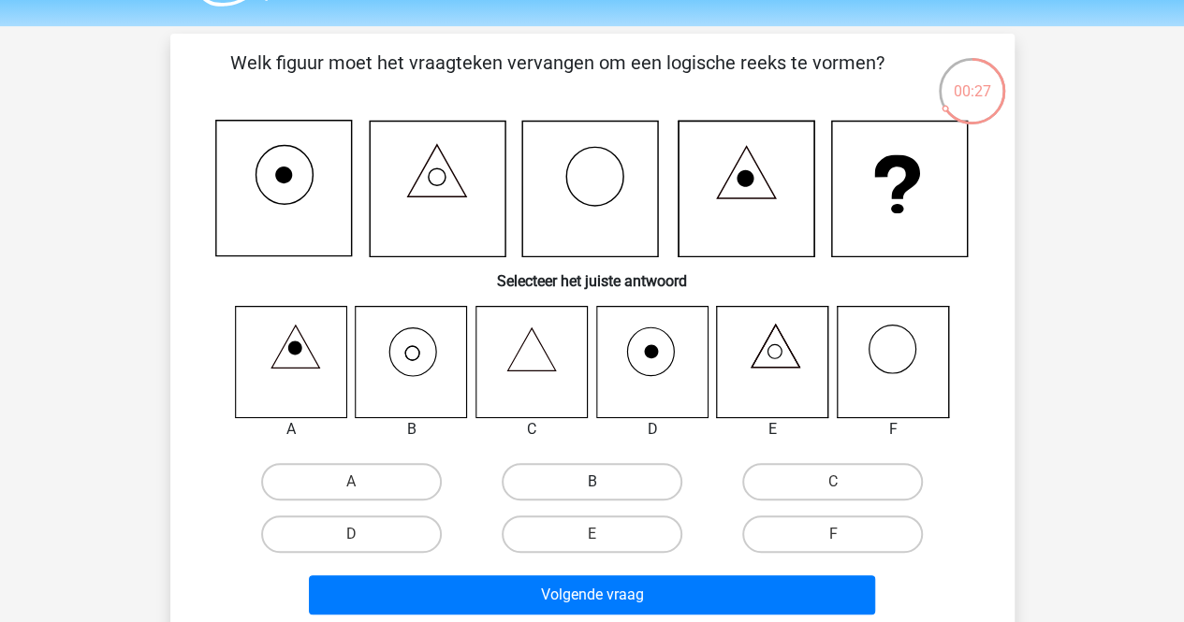
click at [525, 478] on label "B" at bounding box center [592, 481] width 181 height 37
click at [591, 482] on input "B" at bounding box center [597, 488] width 12 height 12
radio input "true"
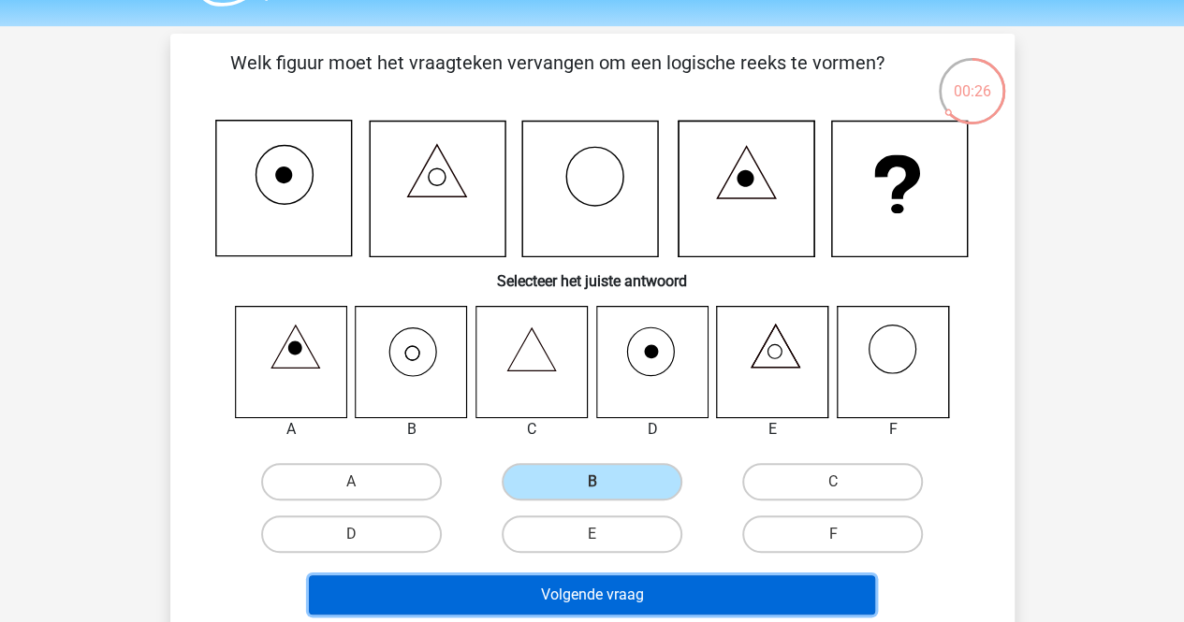
click at [619, 591] on button "Volgende vraag" at bounding box center [592, 595] width 566 height 39
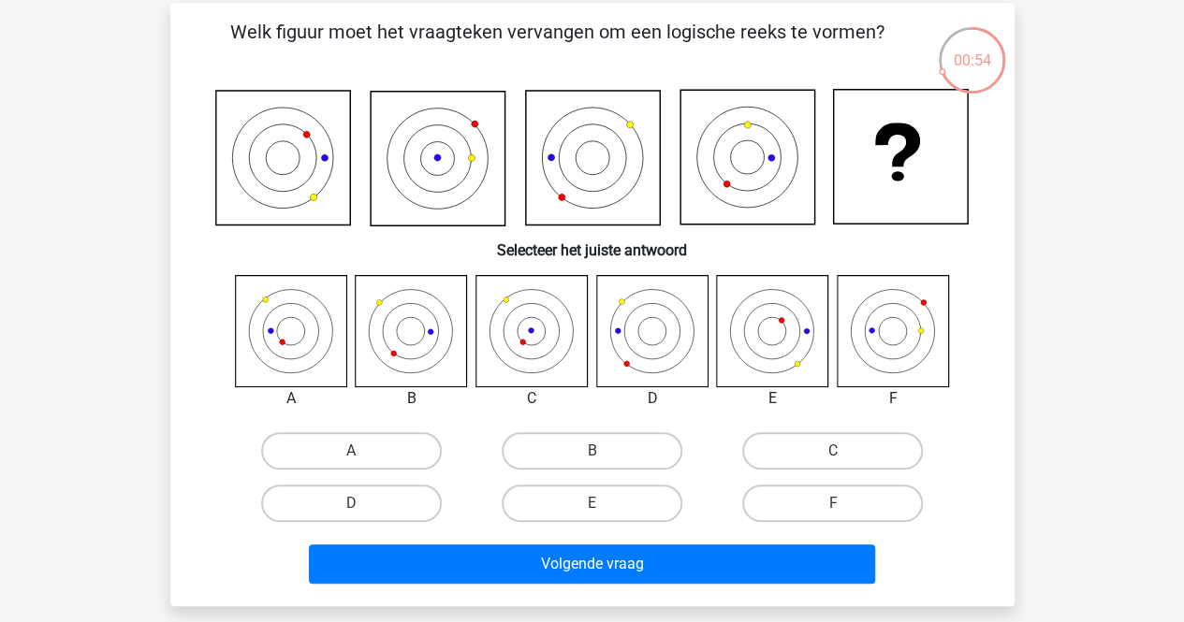
scroll to position [93, 0]
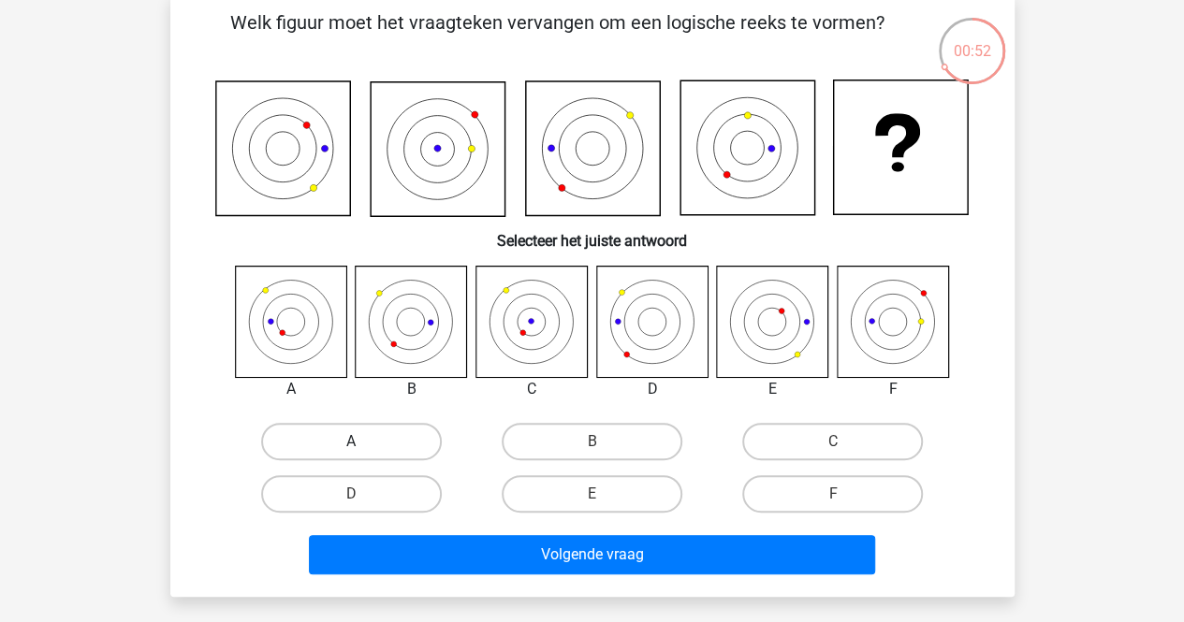
click at [399, 430] on label "A" at bounding box center [351, 441] width 181 height 37
click at [363, 442] on input "A" at bounding box center [357, 448] width 12 height 12
radio input "true"
click at [565, 444] on label "B" at bounding box center [592, 441] width 181 height 37
click at [591, 444] on input "B" at bounding box center [597, 448] width 12 height 12
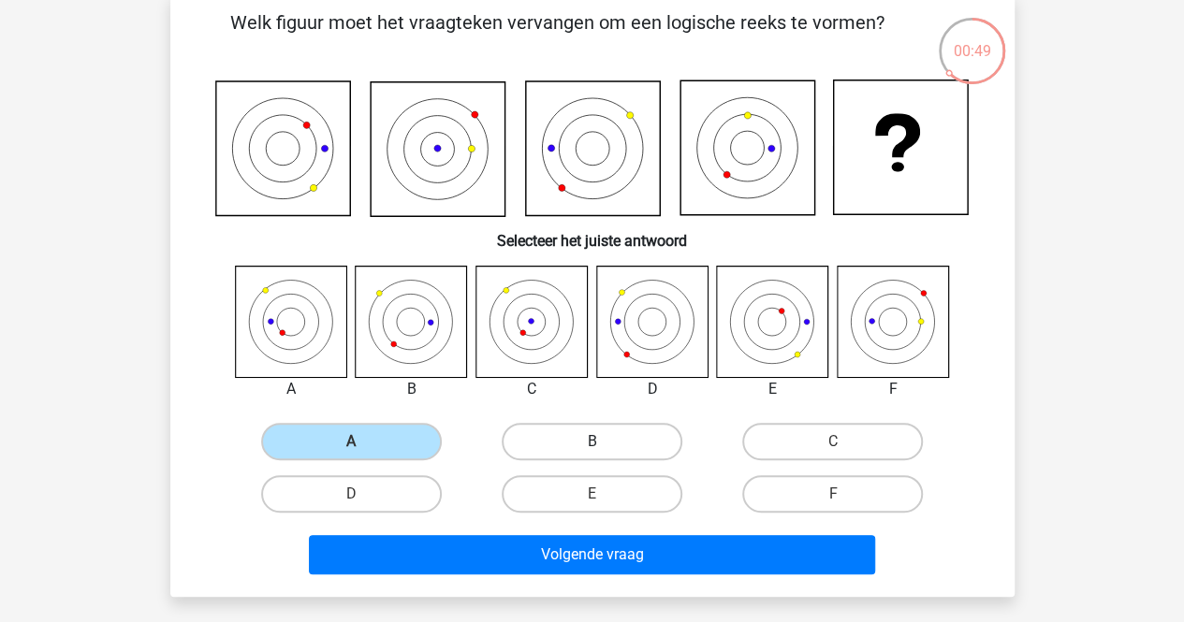
radio input "true"
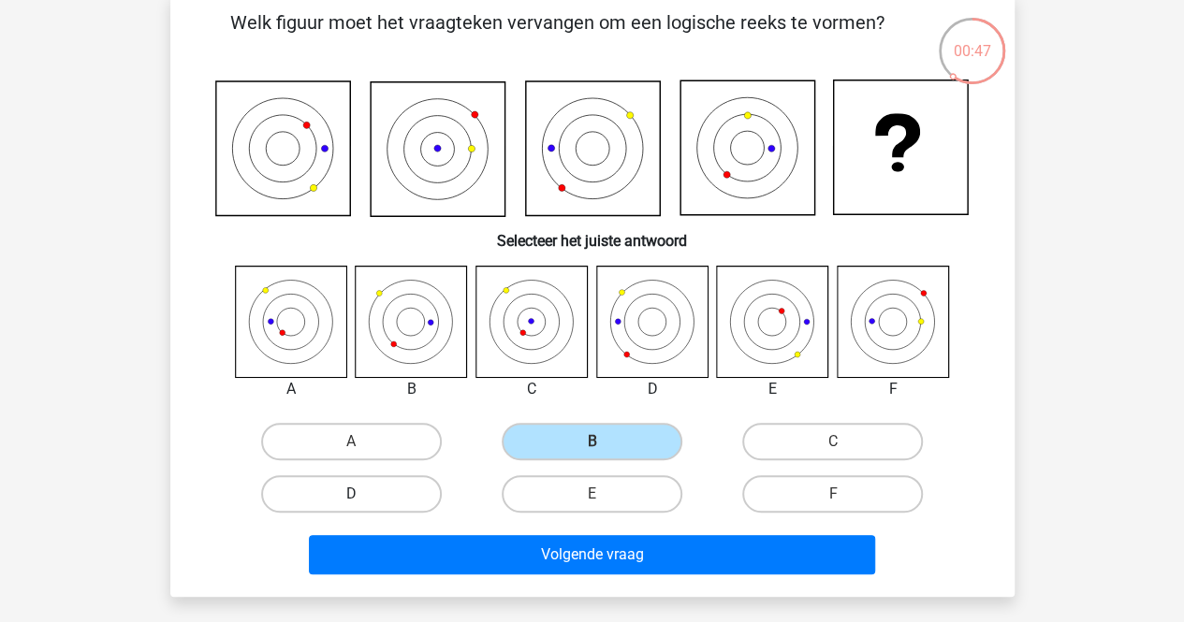
click at [337, 511] on label "D" at bounding box center [351, 493] width 181 height 37
click at [351, 506] on input "D" at bounding box center [357, 500] width 12 height 12
radio input "true"
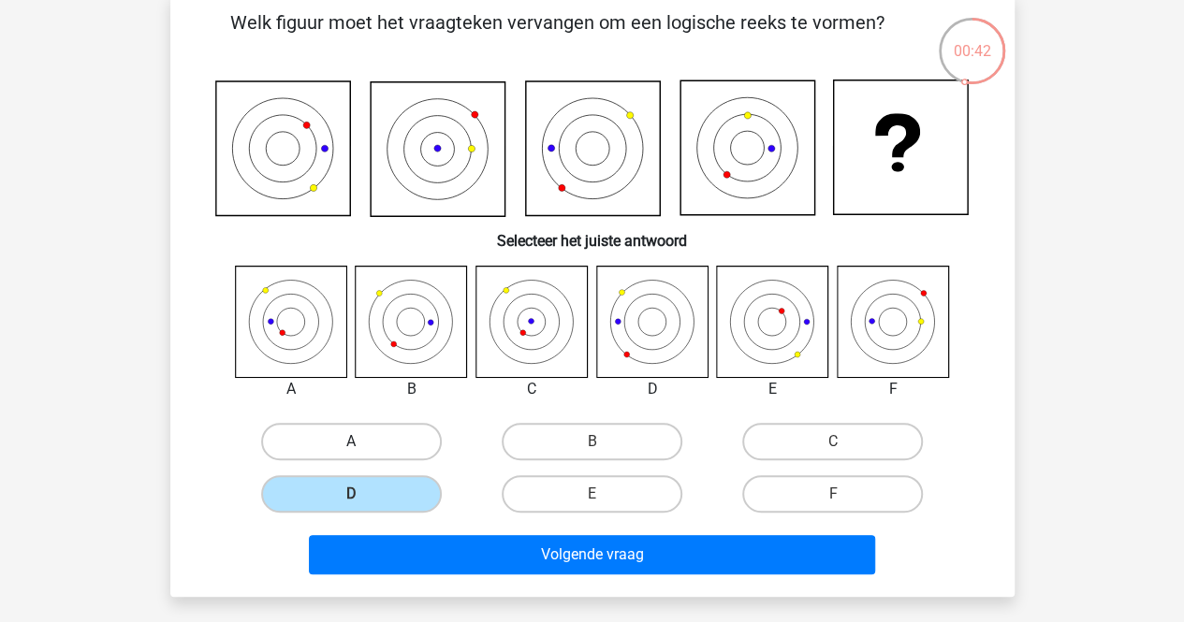
click at [414, 445] on label "A" at bounding box center [351, 441] width 181 height 37
click at [363, 445] on input "A" at bounding box center [357, 448] width 12 height 12
radio input "true"
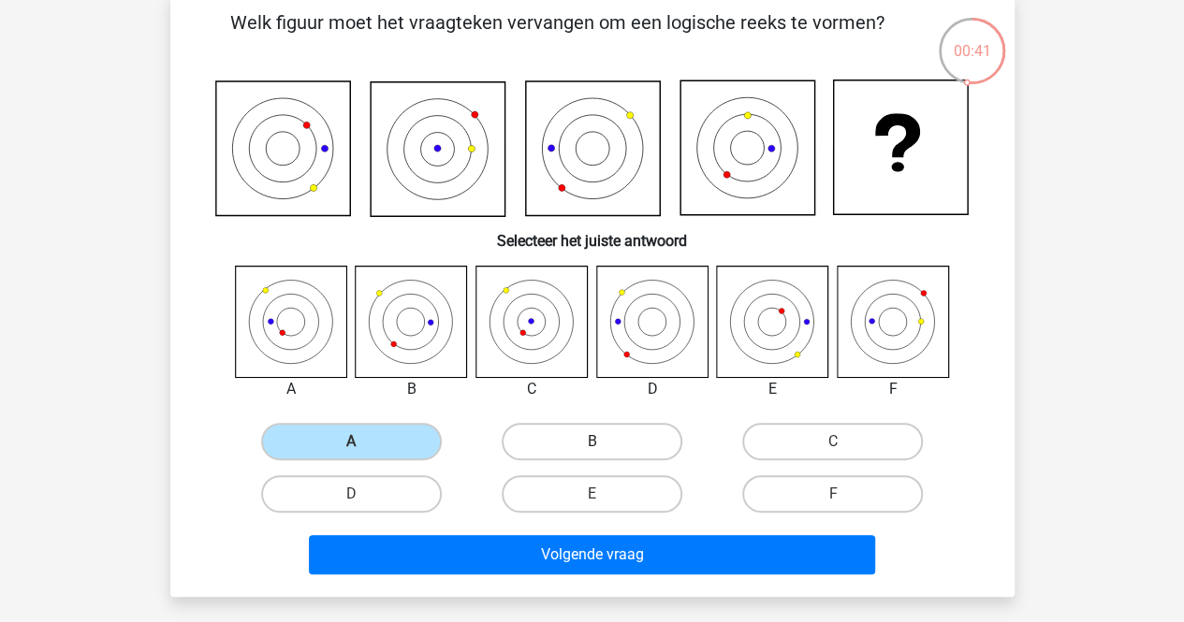
click at [603, 439] on label "B" at bounding box center [592, 441] width 181 height 37
click at [603, 442] on input "B" at bounding box center [597, 448] width 12 height 12
radio input "true"
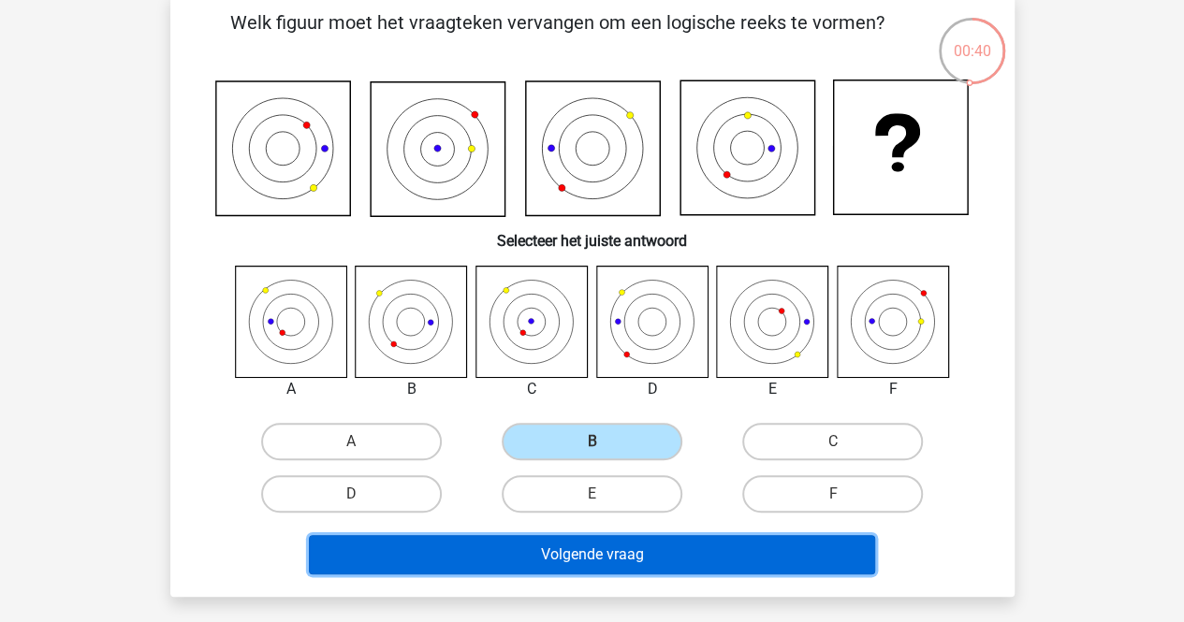
click at [622, 559] on button "Volgende vraag" at bounding box center [592, 554] width 566 height 39
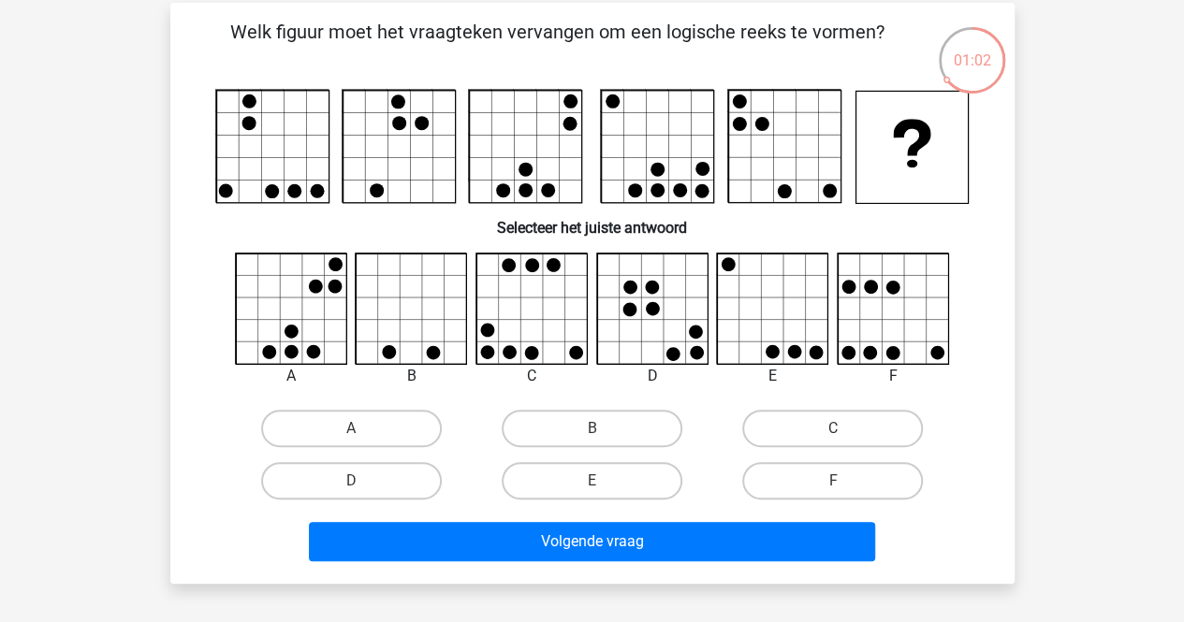
scroll to position [88, 0]
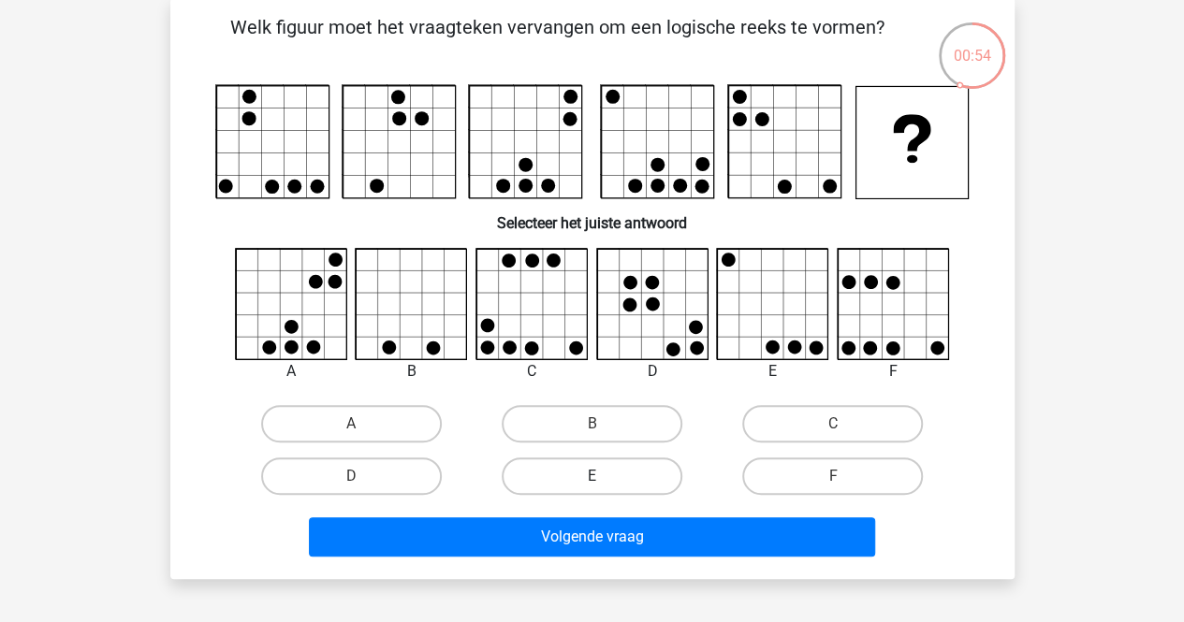
click at [620, 471] on label "E" at bounding box center [592, 476] width 181 height 37
click at [604, 476] on input "E" at bounding box center [597, 482] width 12 height 12
radio input "true"
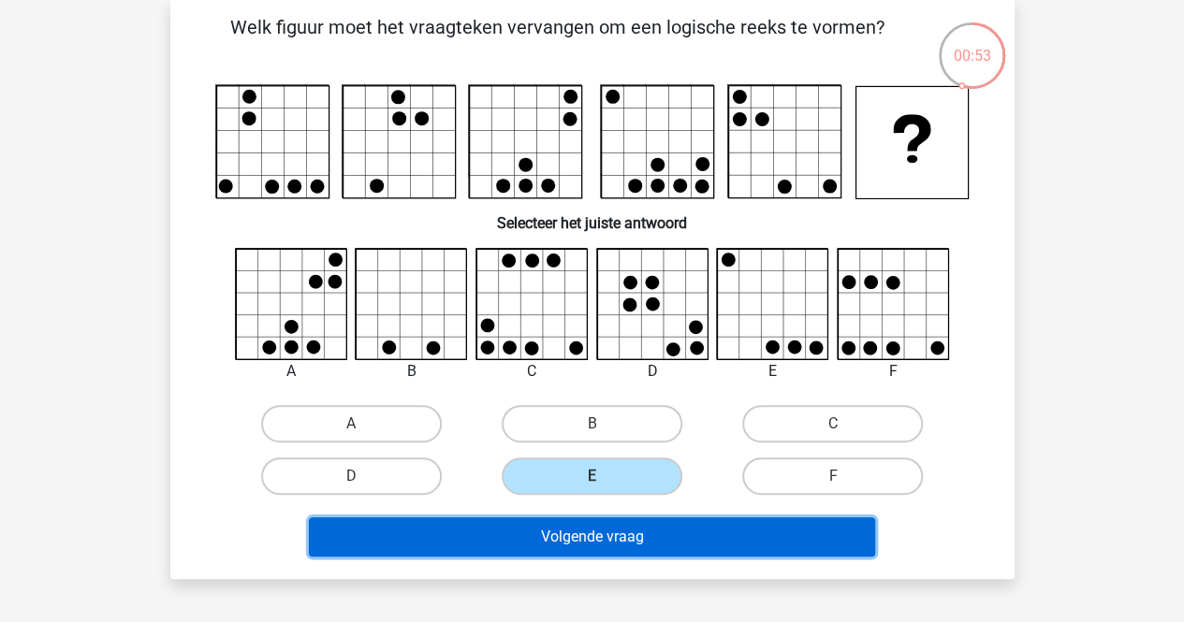
click at [689, 549] on button "Volgende vraag" at bounding box center [592, 537] width 566 height 39
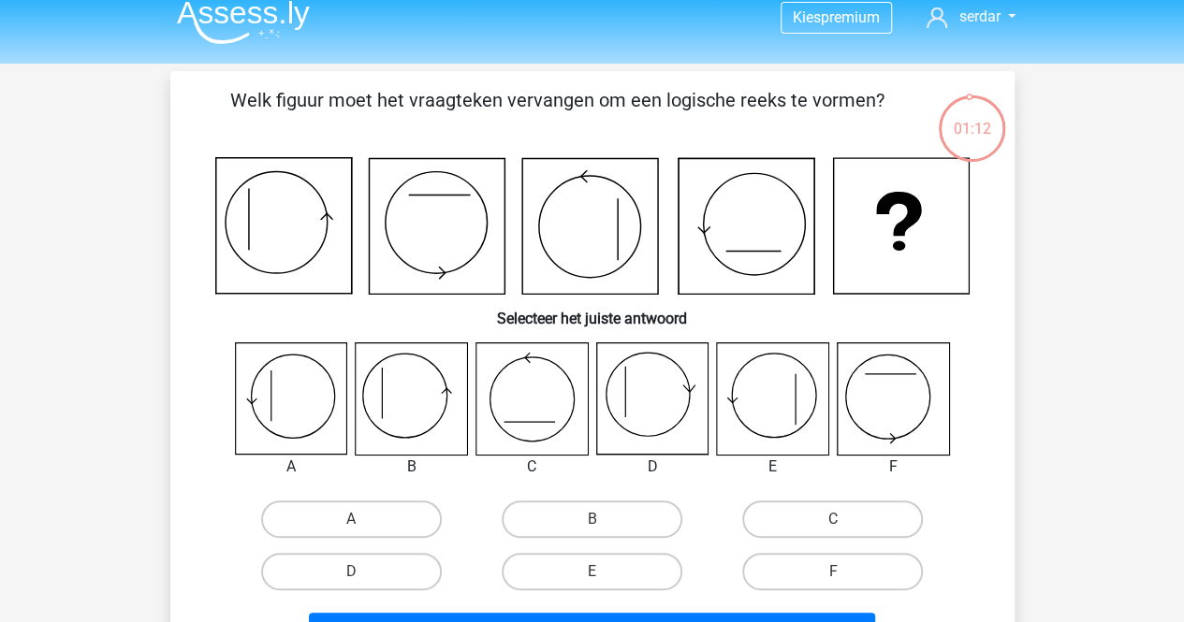
scroll to position [34, 0]
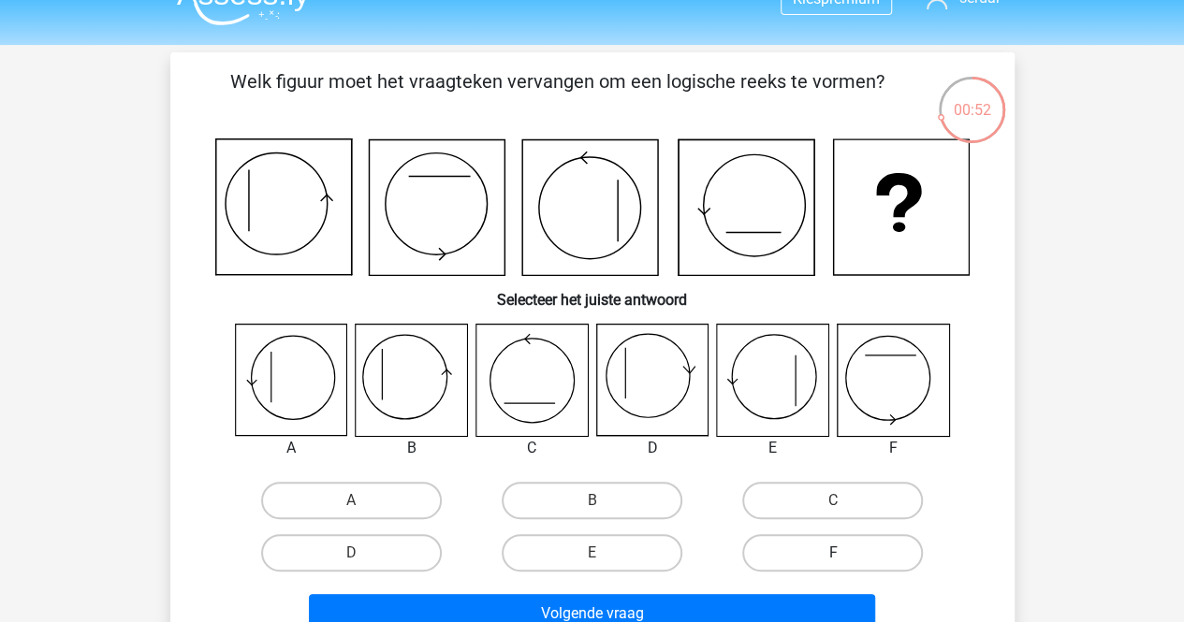
click at [799, 551] on label "F" at bounding box center [832, 552] width 181 height 37
click at [833, 553] on input "F" at bounding box center [839, 559] width 12 height 12
radio input "true"
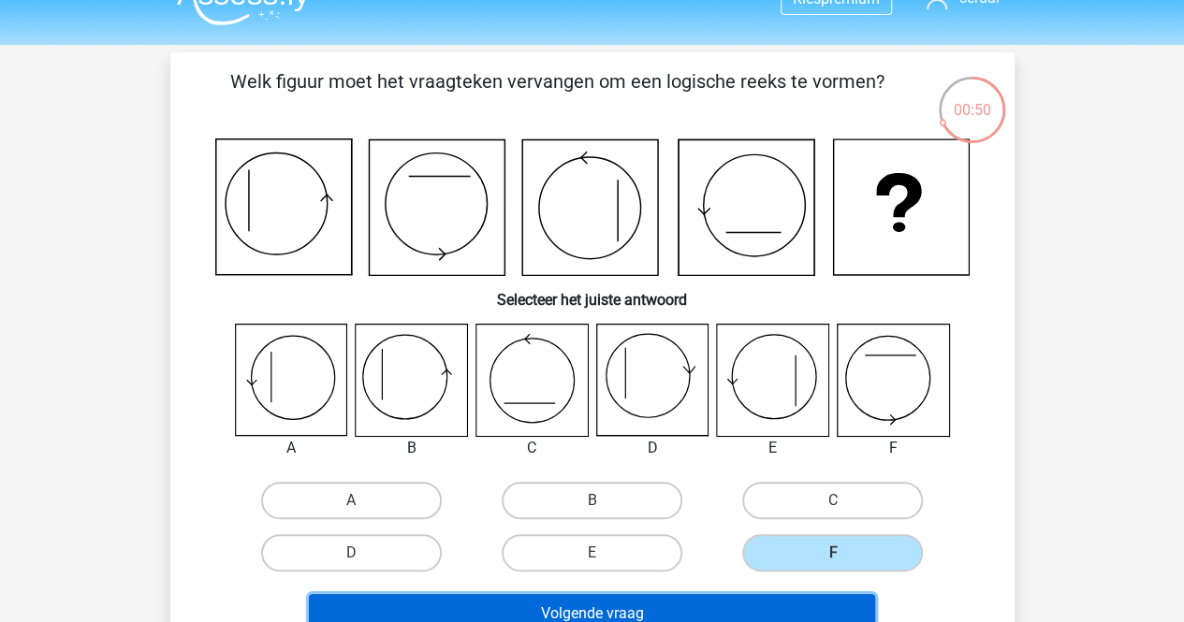
click at [694, 602] on button "Volgende vraag" at bounding box center [592, 613] width 566 height 39
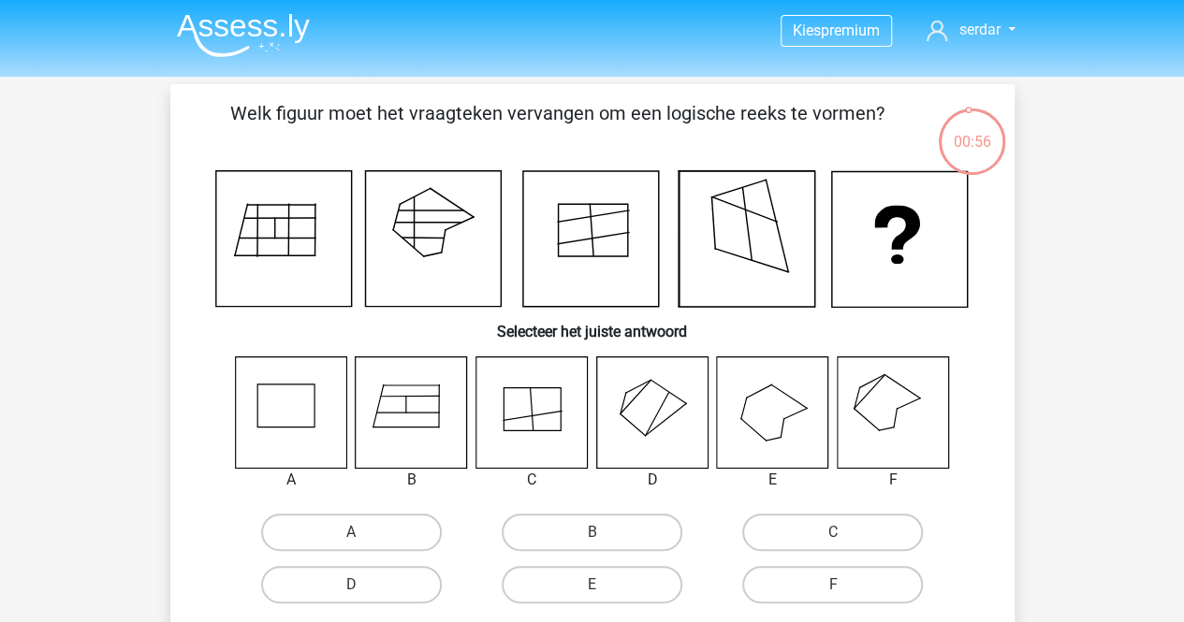
scroll to position [0, 0]
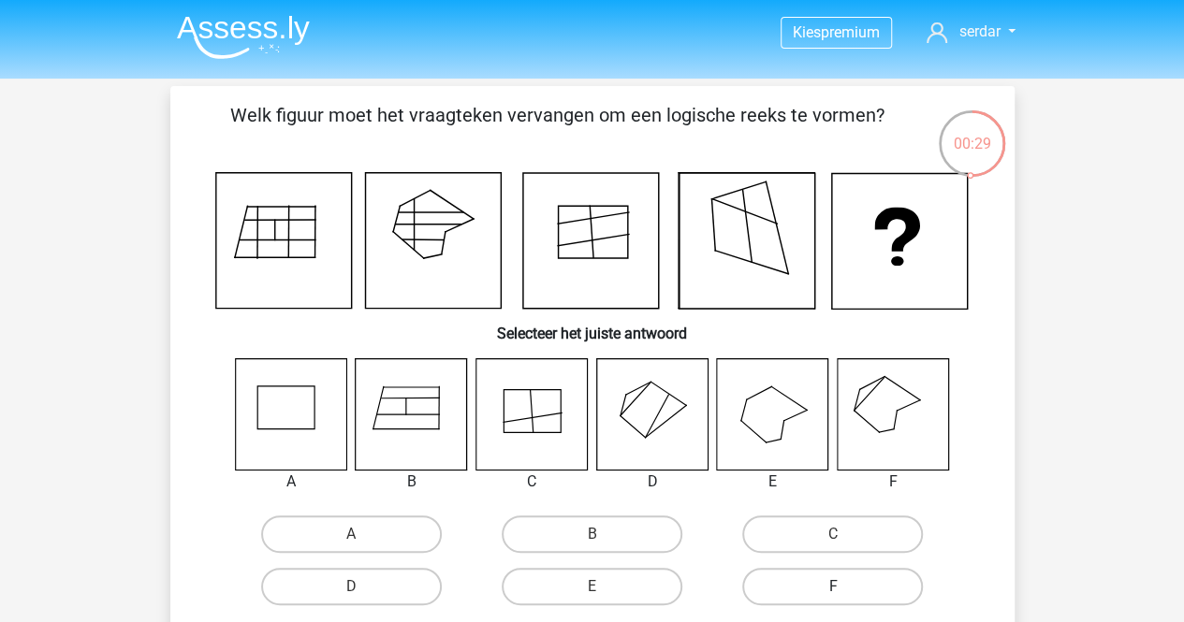
click at [816, 577] on label "F" at bounding box center [832, 586] width 181 height 37
click at [833, 587] on input "F" at bounding box center [839, 593] width 12 height 12
radio input "true"
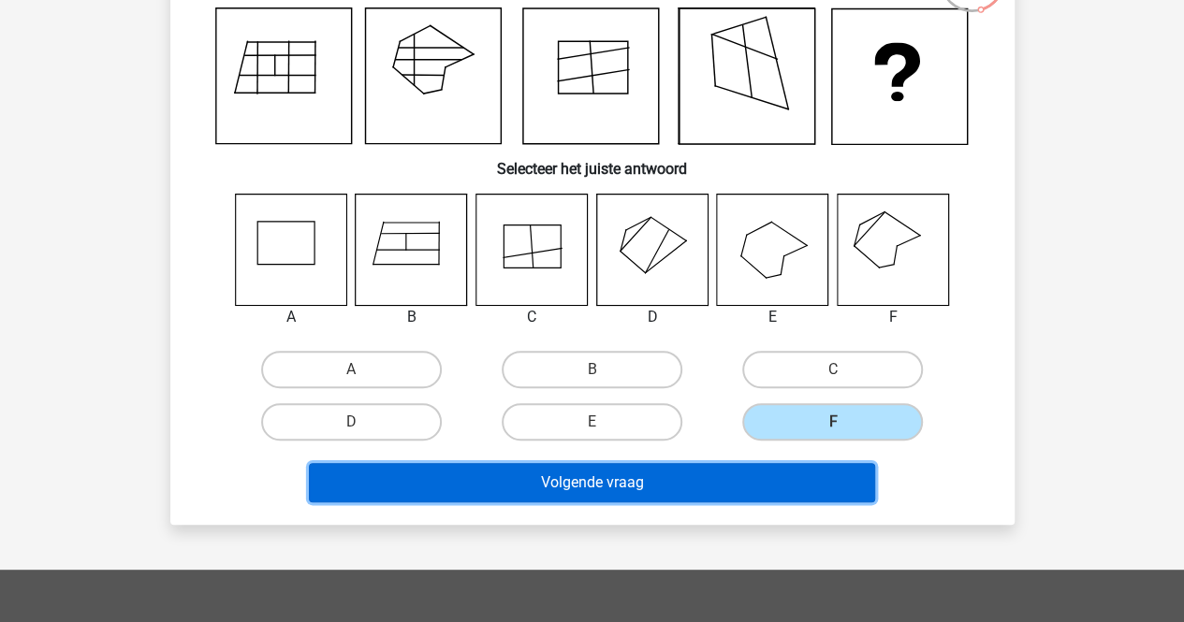
click at [732, 484] on button "Volgende vraag" at bounding box center [592, 482] width 566 height 39
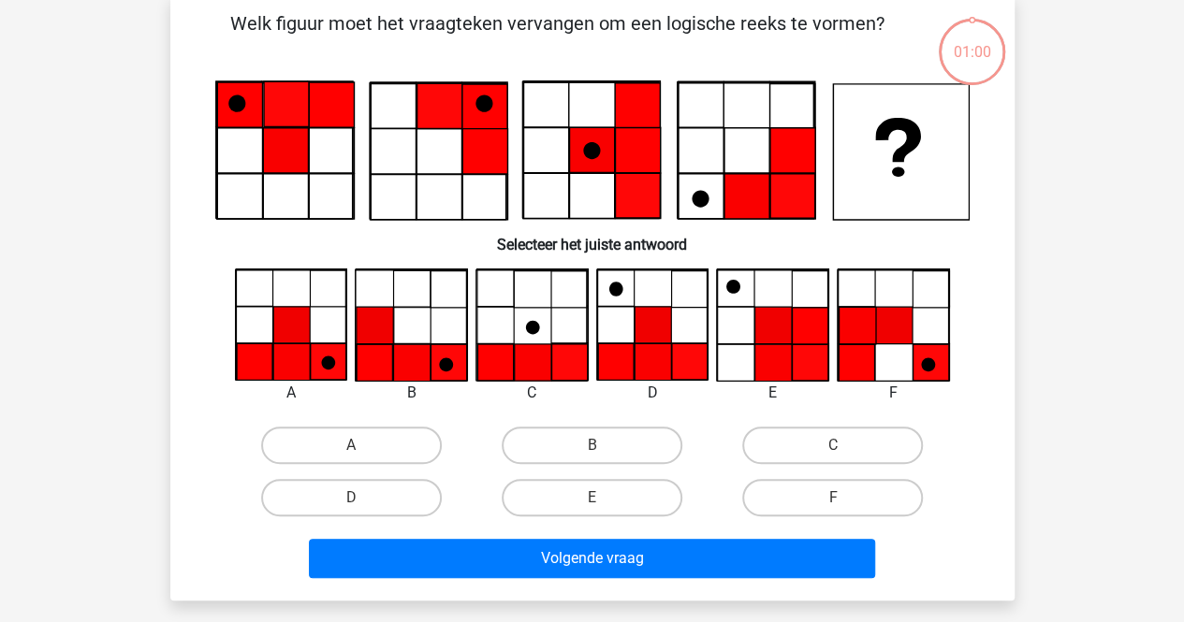
scroll to position [86, 0]
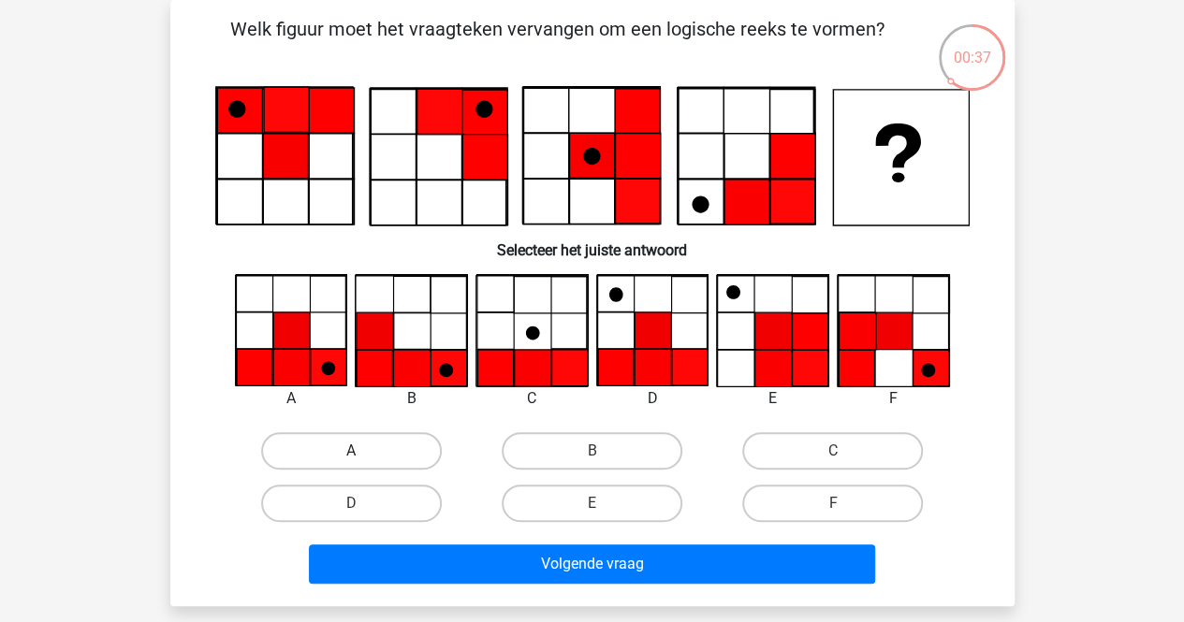
click at [331, 456] on label "A" at bounding box center [351, 450] width 181 height 37
click at [351, 456] on input "A" at bounding box center [357, 457] width 12 height 12
radio input "true"
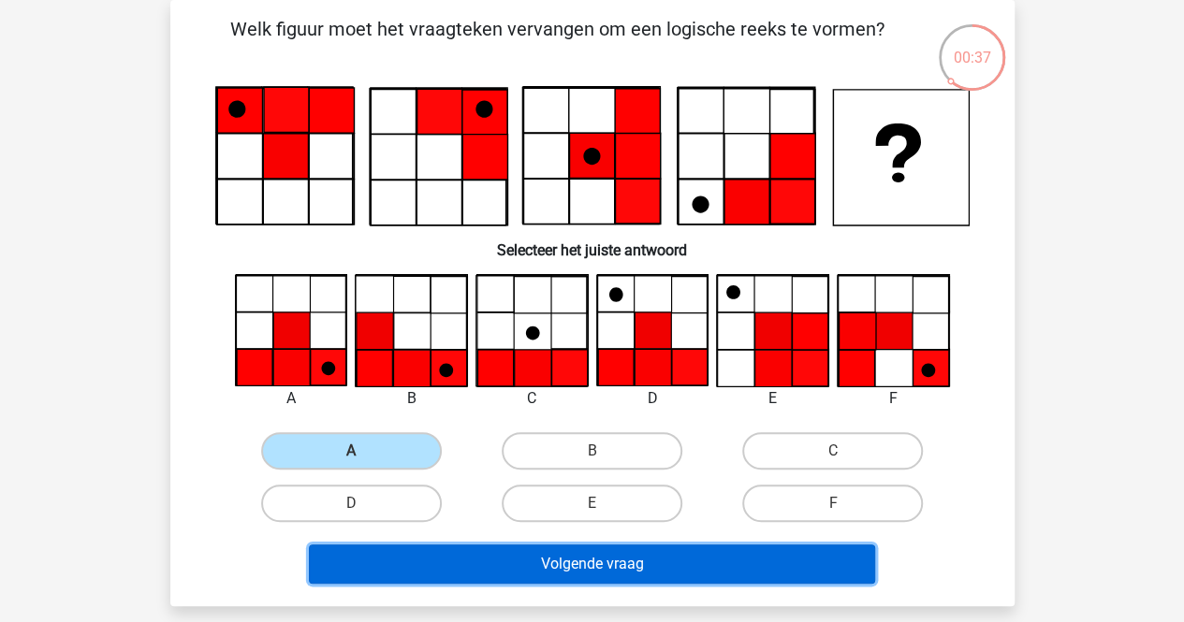
click at [545, 564] on button "Volgende vraag" at bounding box center [592, 564] width 566 height 39
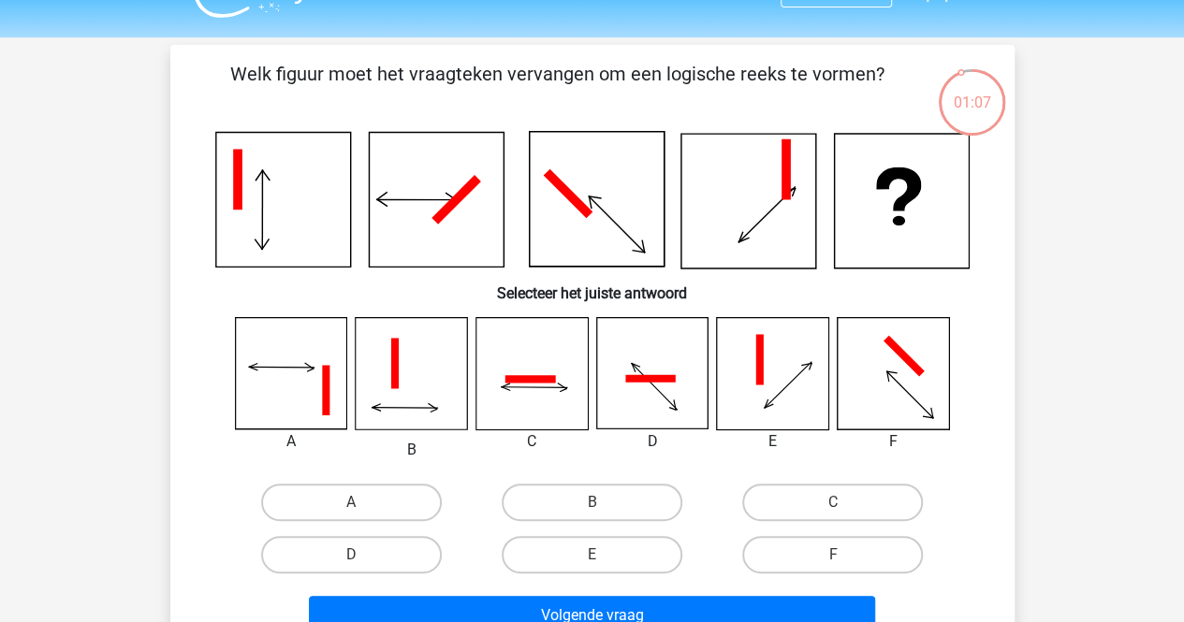
scroll to position [42, 0]
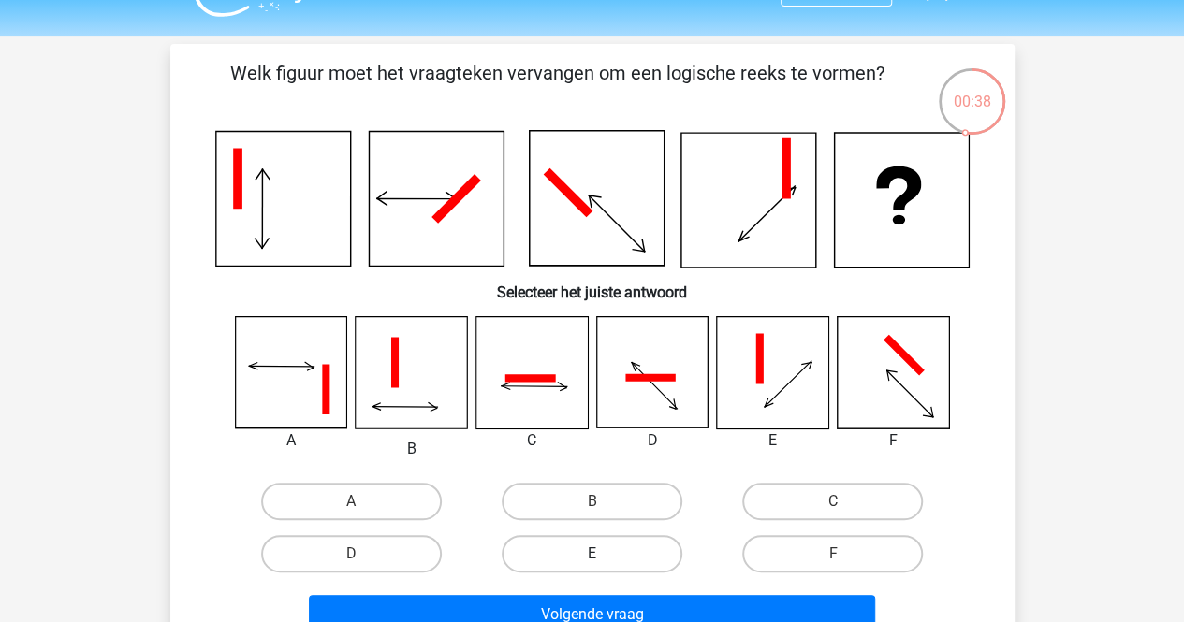
click at [661, 538] on label "E" at bounding box center [592, 553] width 181 height 37
click at [604, 554] on input "E" at bounding box center [597, 560] width 12 height 12
radio input "true"
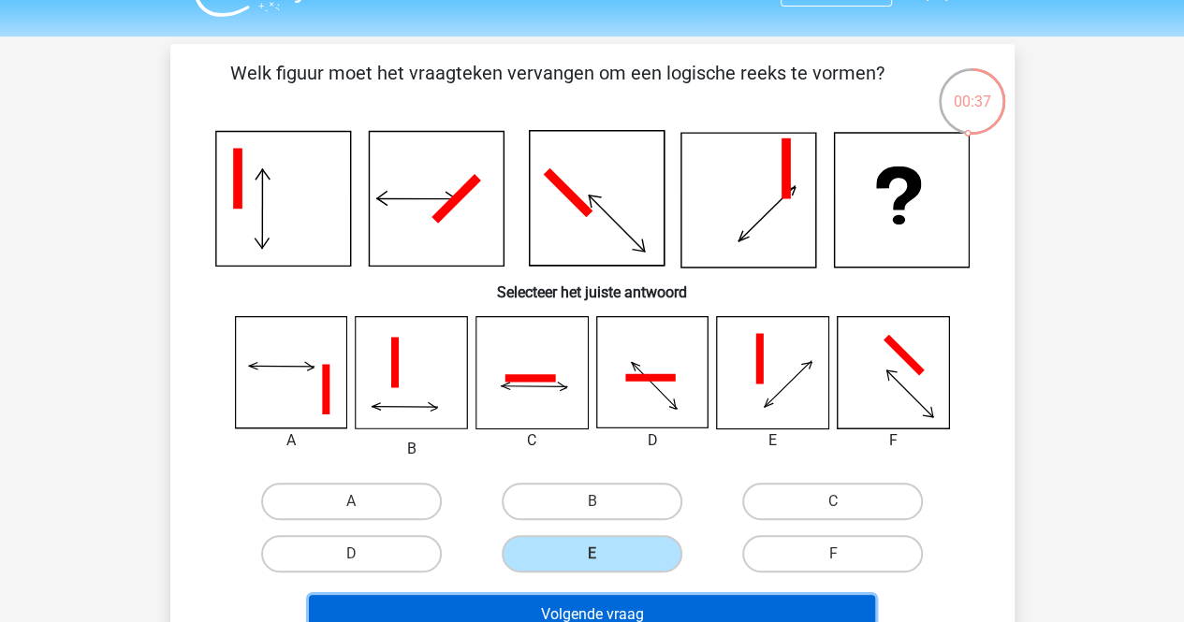
click at [665, 614] on button "Volgende vraag" at bounding box center [592, 614] width 566 height 39
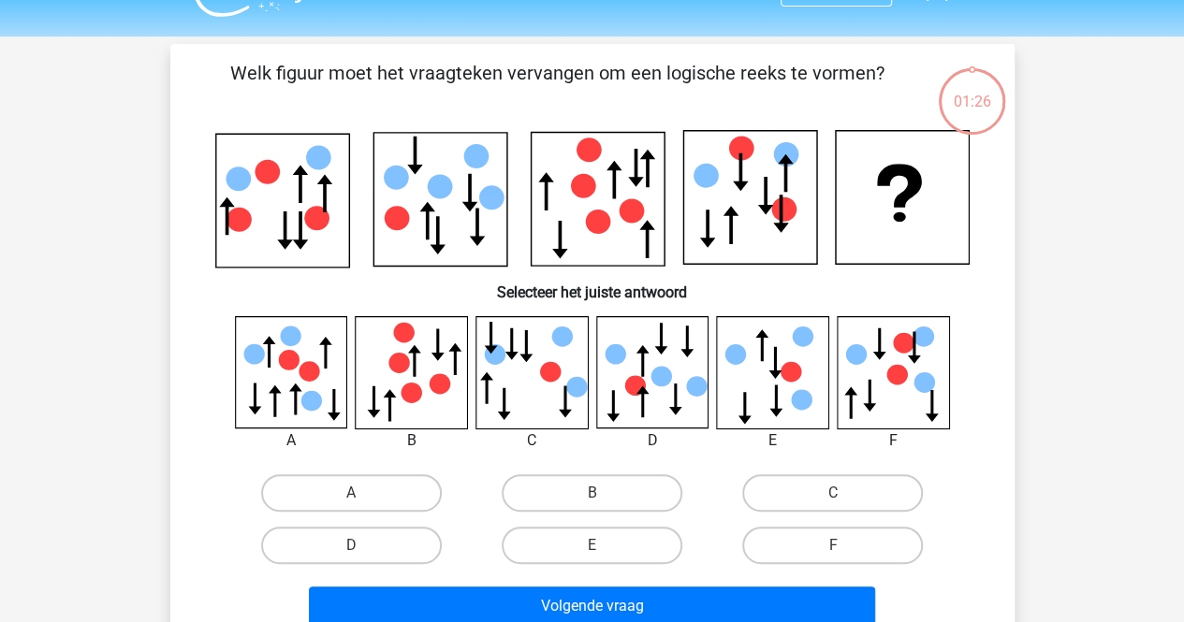
scroll to position [86, 0]
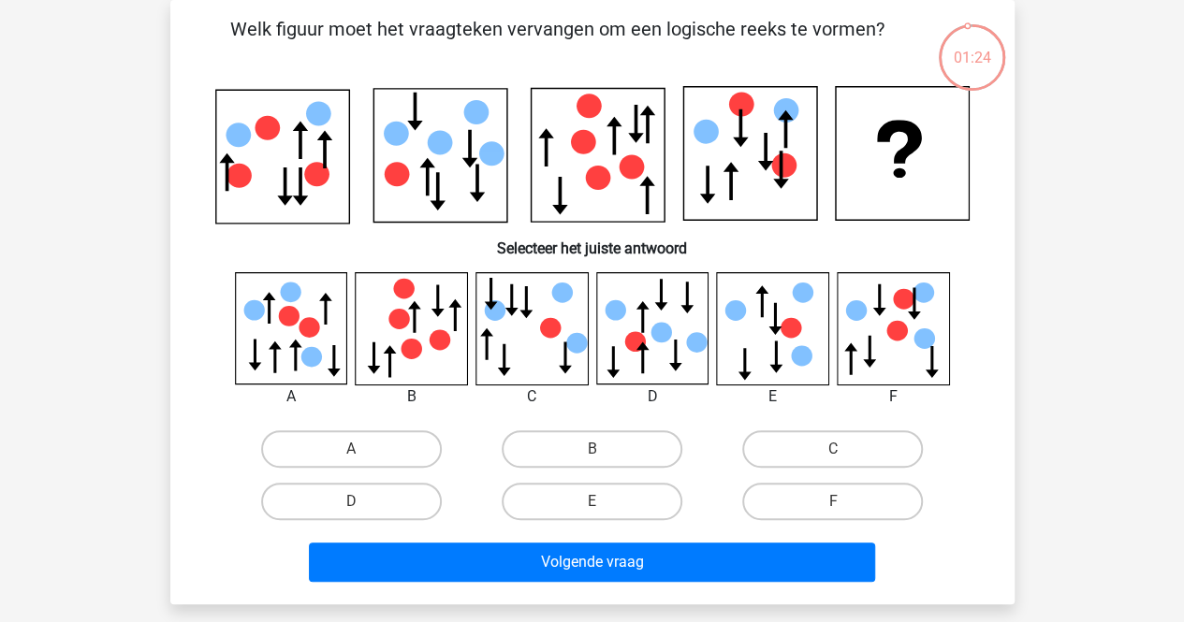
drag, startPoint x: 1155, startPoint y: 211, endPoint x: 1180, endPoint y: 210, distance: 25.3
click at [1180, 210] on div "Kies premium serdar serdar078@icloud.com" at bounding box center [592, 529] width 1184 height 1230
click at [320, 442] on label "A" at bounding box center [351, 448] width 181 height 37
click at [351, 449] on input "A" at bounding box center [357, 455] width 12 height 12
radio input "true"
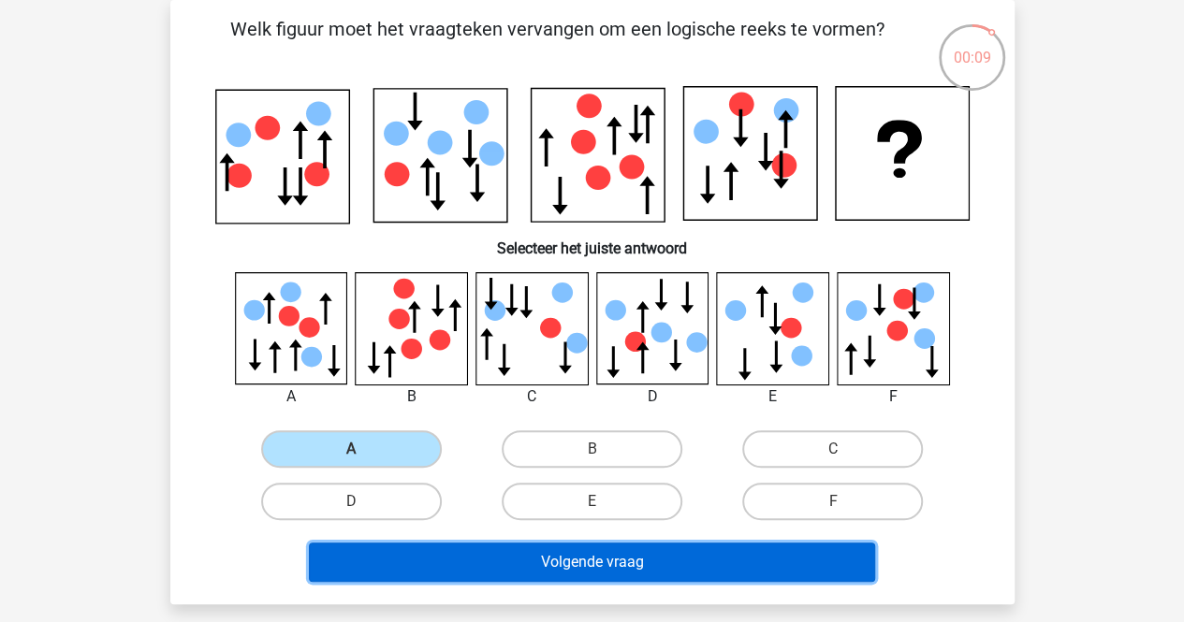
click at [398, 549] on button "Volgende vraag" at bounding box center [592, 562] width 566 height 39
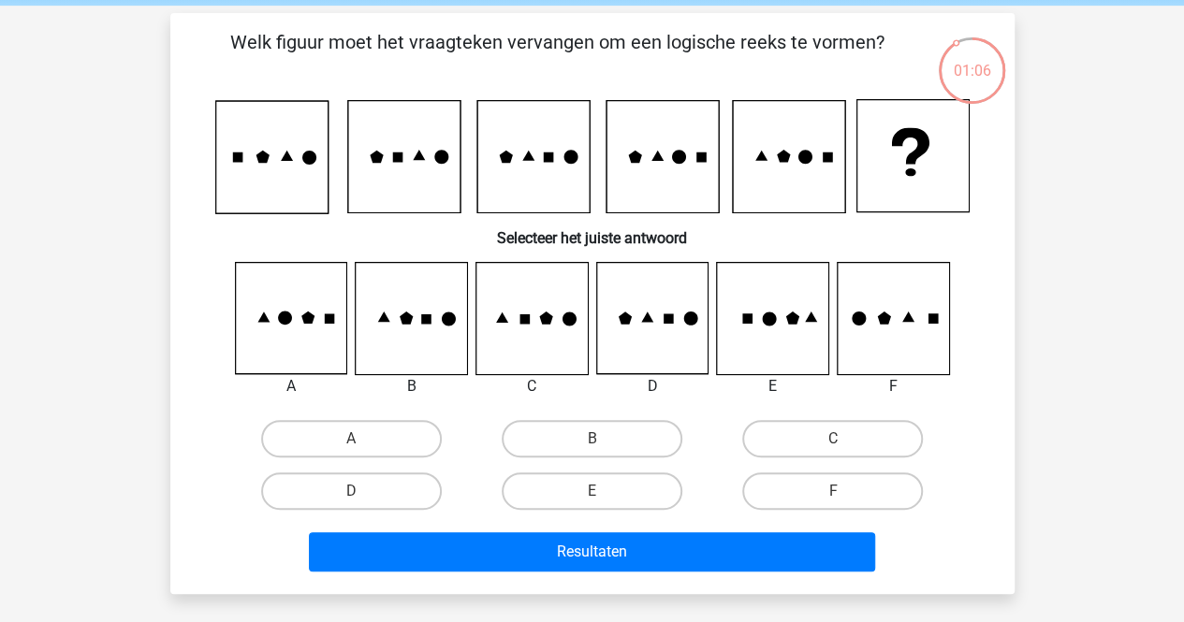
scroll to position [80, 0]
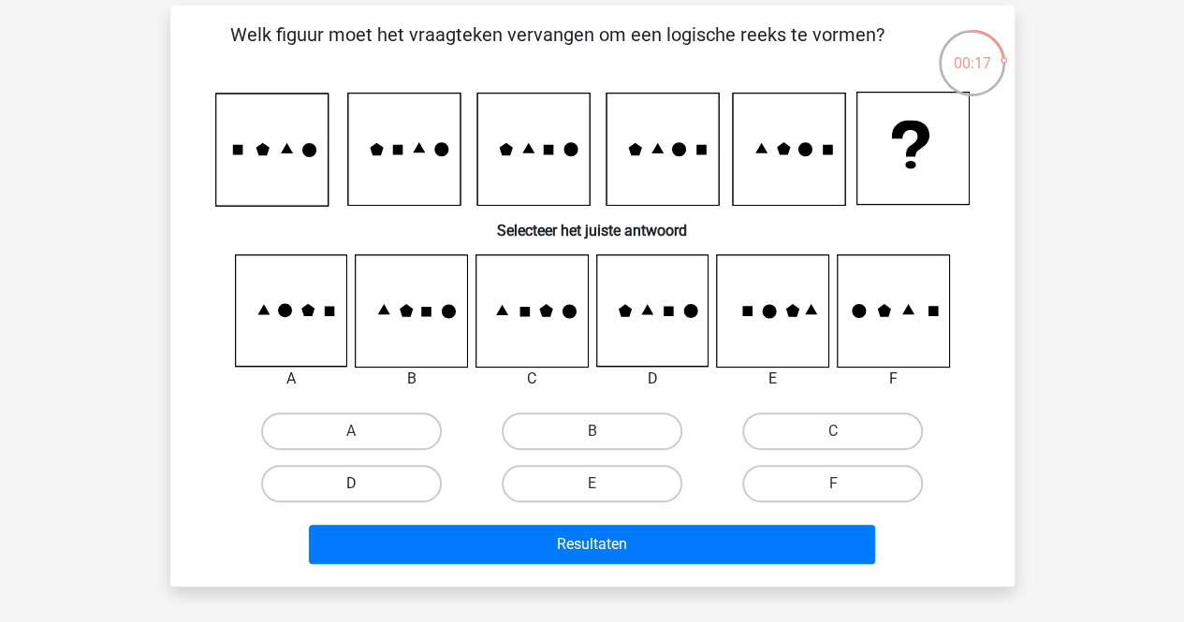
click at [397, 474] on label "D" at bounding box center [351, 483] width 181 height 37
click at [363, 484] on input "D" at bounding box center [357, 490] width 12 height 12
radio input "true"
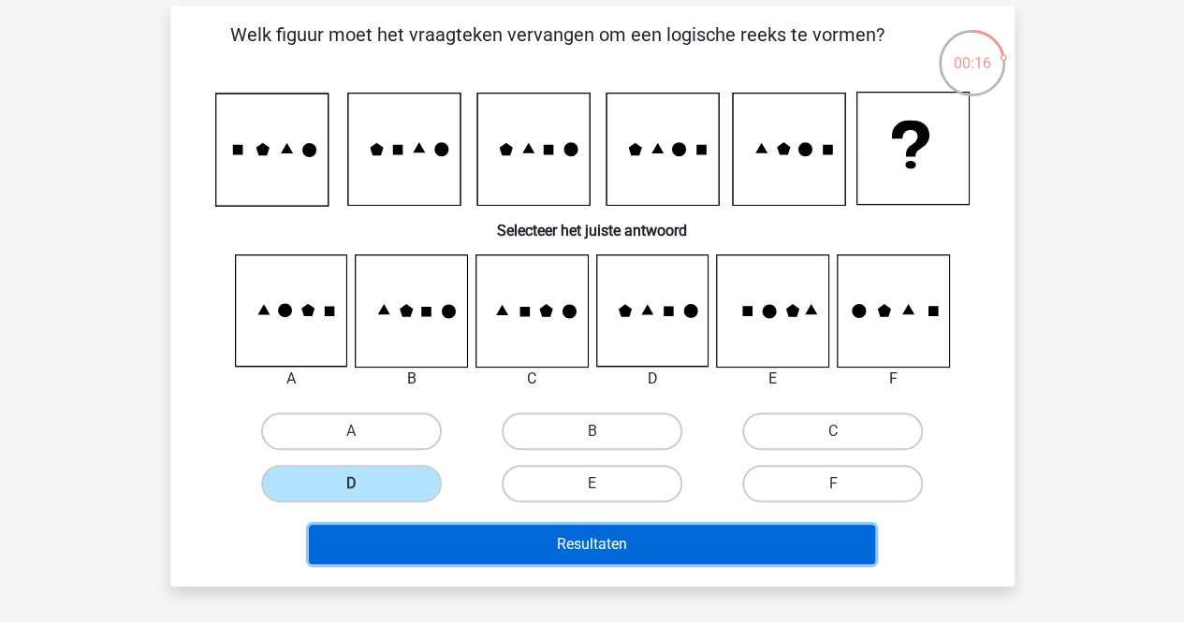
click at [532, 548] on button "Resultaten" at bounding box center [592, 544] width 566 height 39
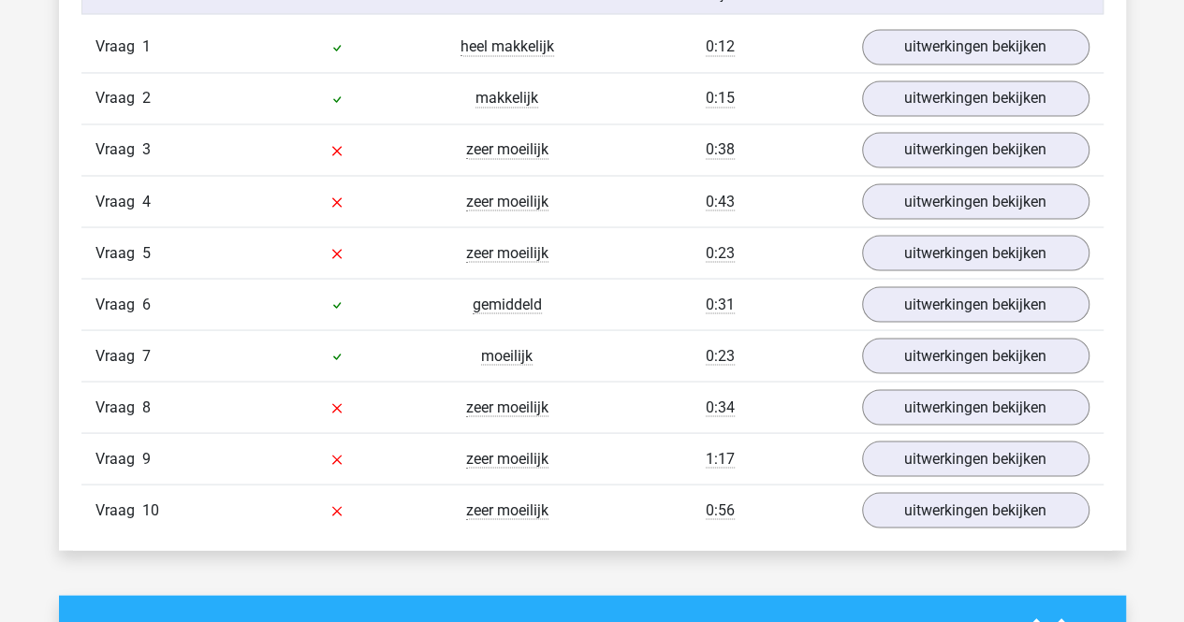
scroll to position [1624, 0]
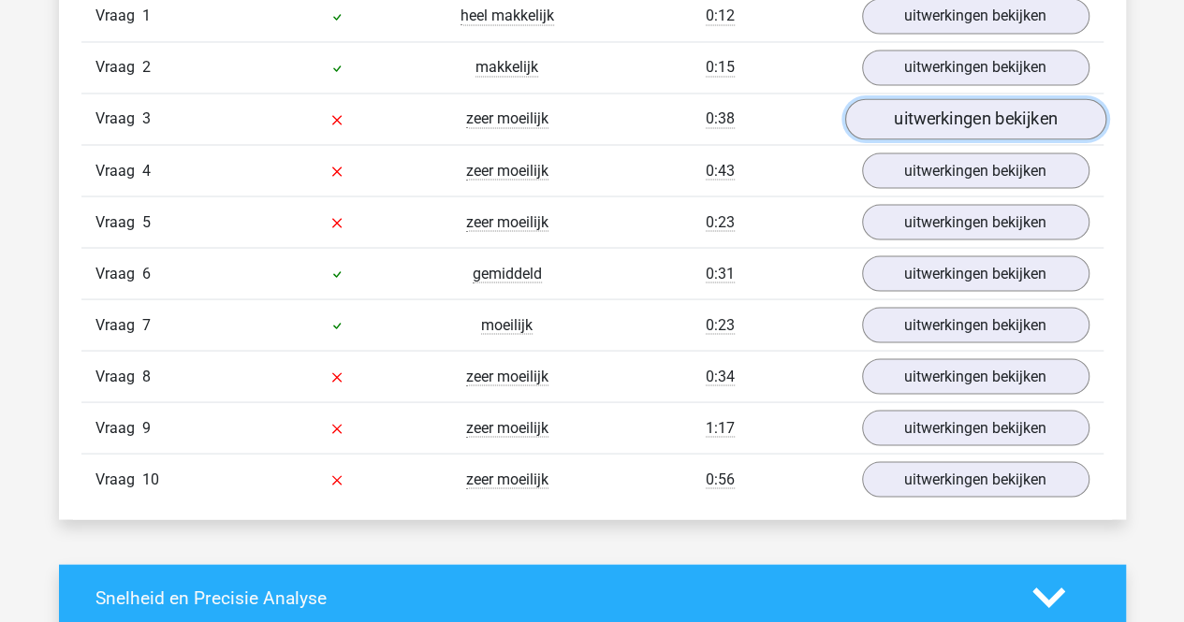
click at [958, 115] on link "uitwerkingen bekijken" at bounding box center [974, 118] width 261 height 41
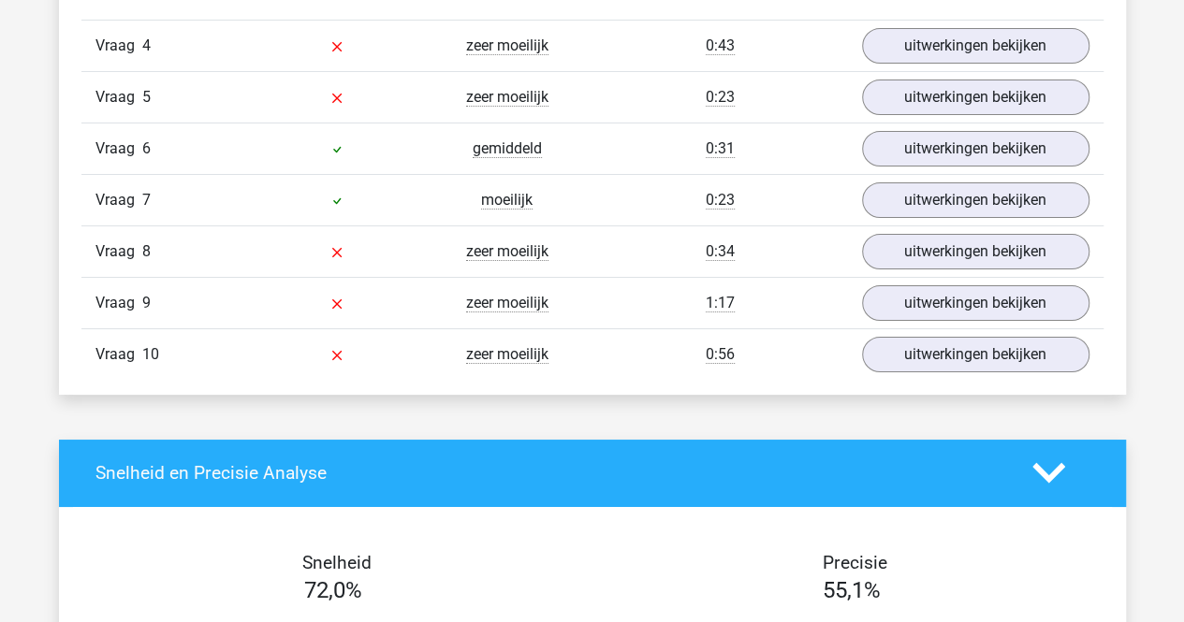
scroll to position [3317, 0]
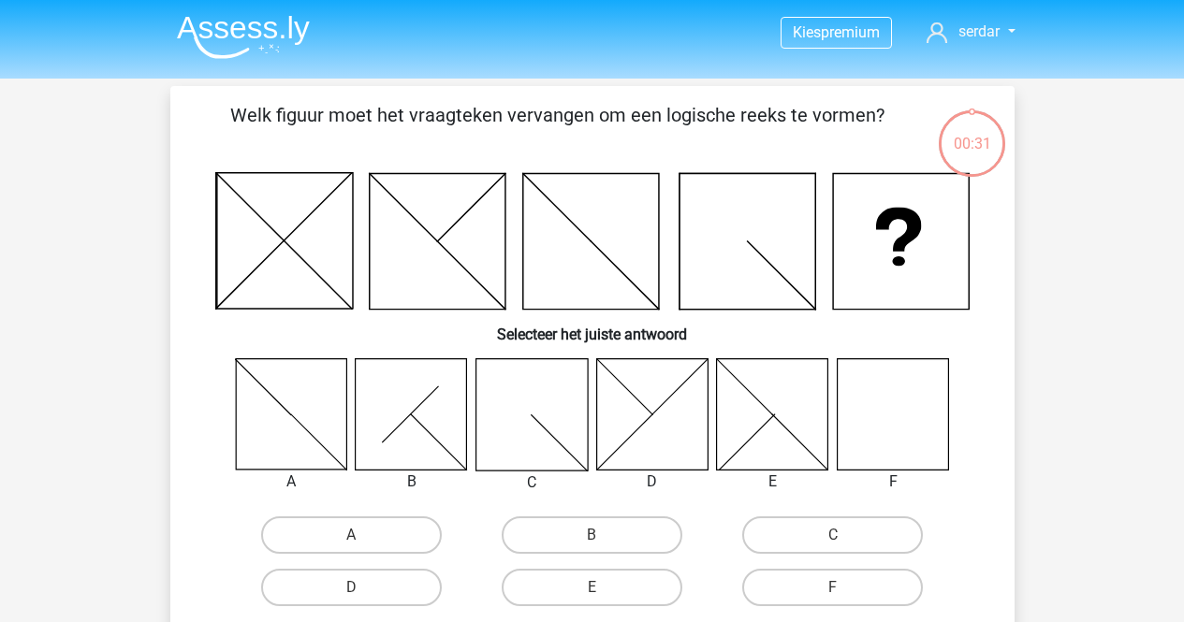
scroll to position [80, 0]
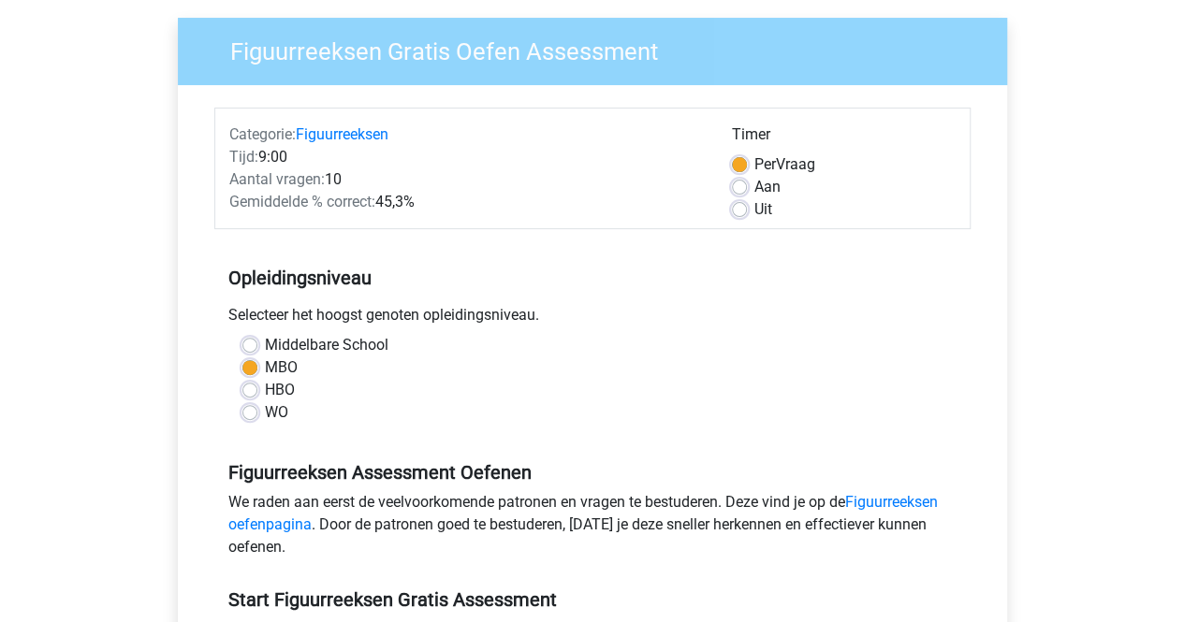
scroll to position [127, 0]
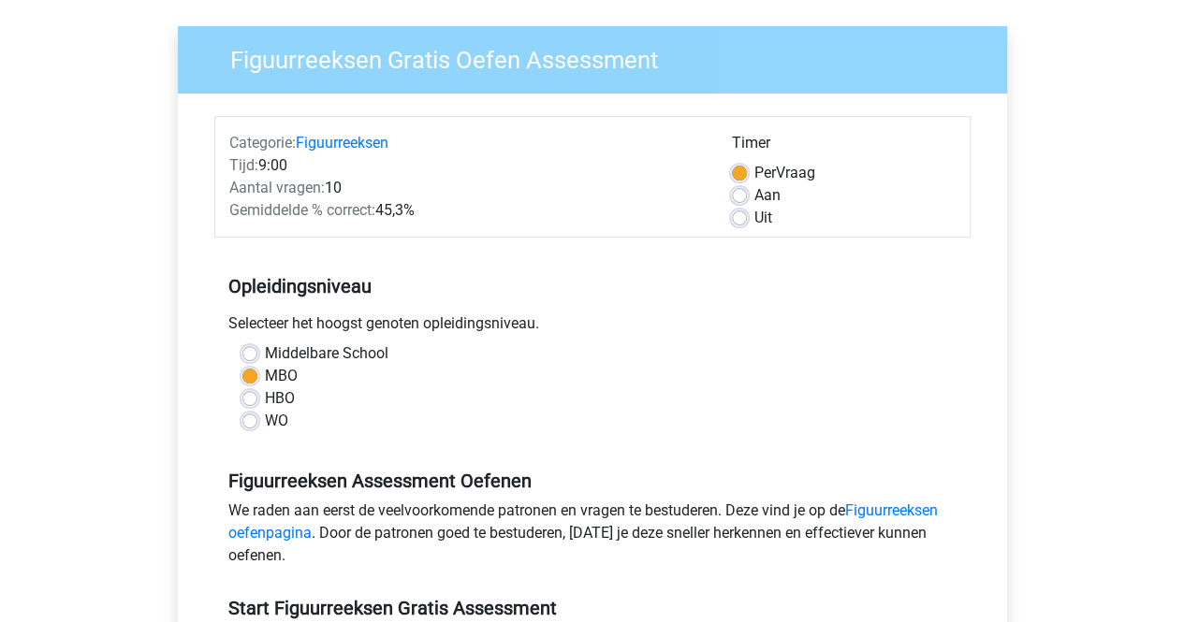
click at [741, 225] on div "Uit" at bounding box center [844, 218] width 224 height 22
click at [754, 221] on label "Uit" at bounding box center [763, 218] width 18 height 22
click at [735, 221] on input "Uit" at bounding box center [739, 216] width 15 height 19
radio input "true"
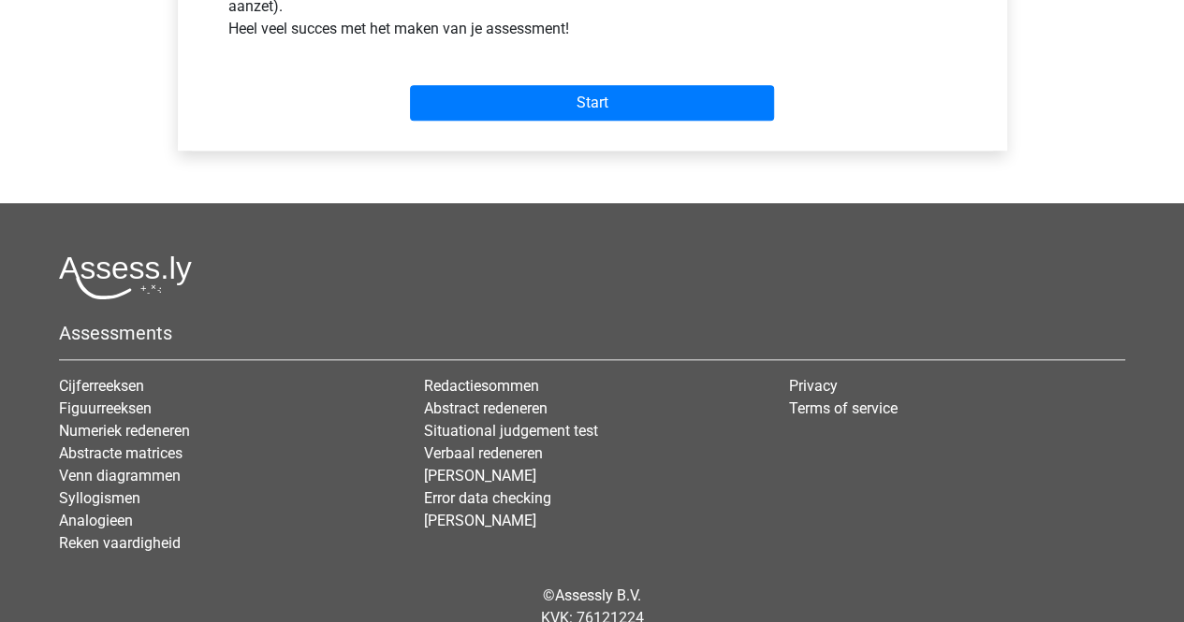
scroll to position [786, 0]
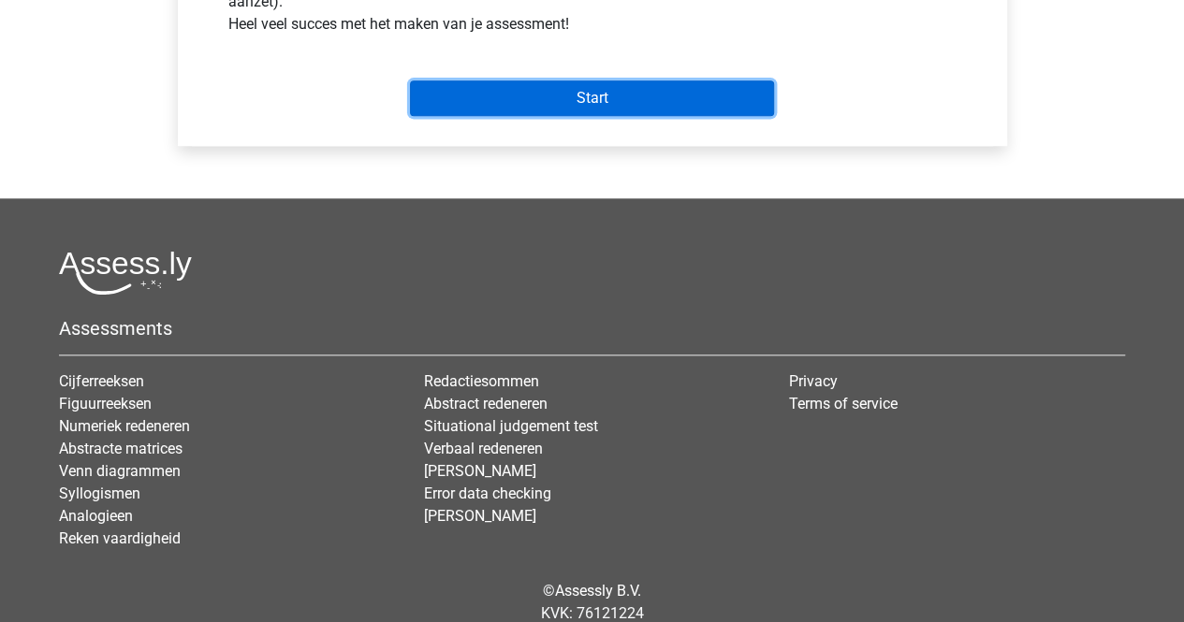
click at [621, 96] on input "Start" at bounding box center [592, 98] width 364 height 36
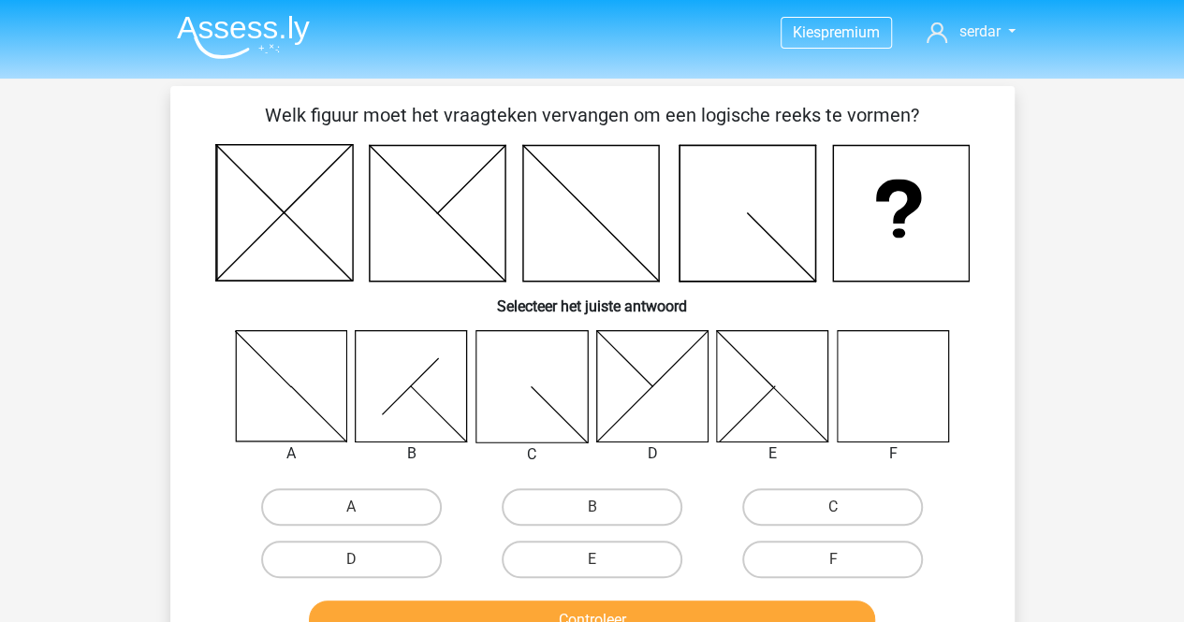
click at [912, 396] on icon at bounding box center [892, 385] width 111 height 111
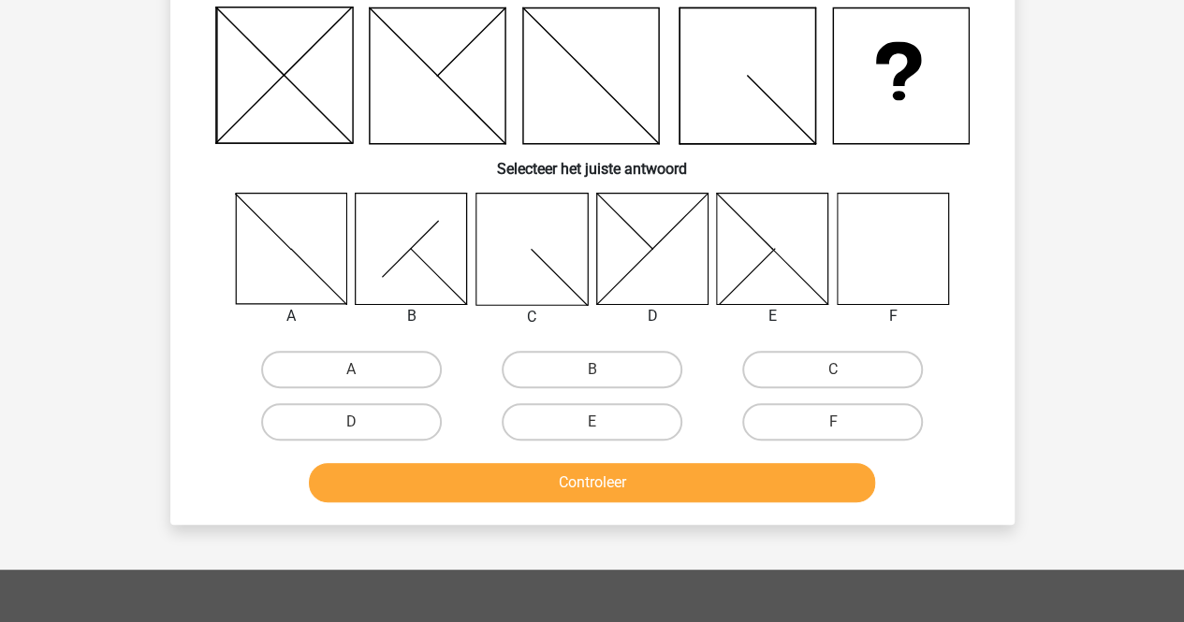
scroll to position [139, 0]
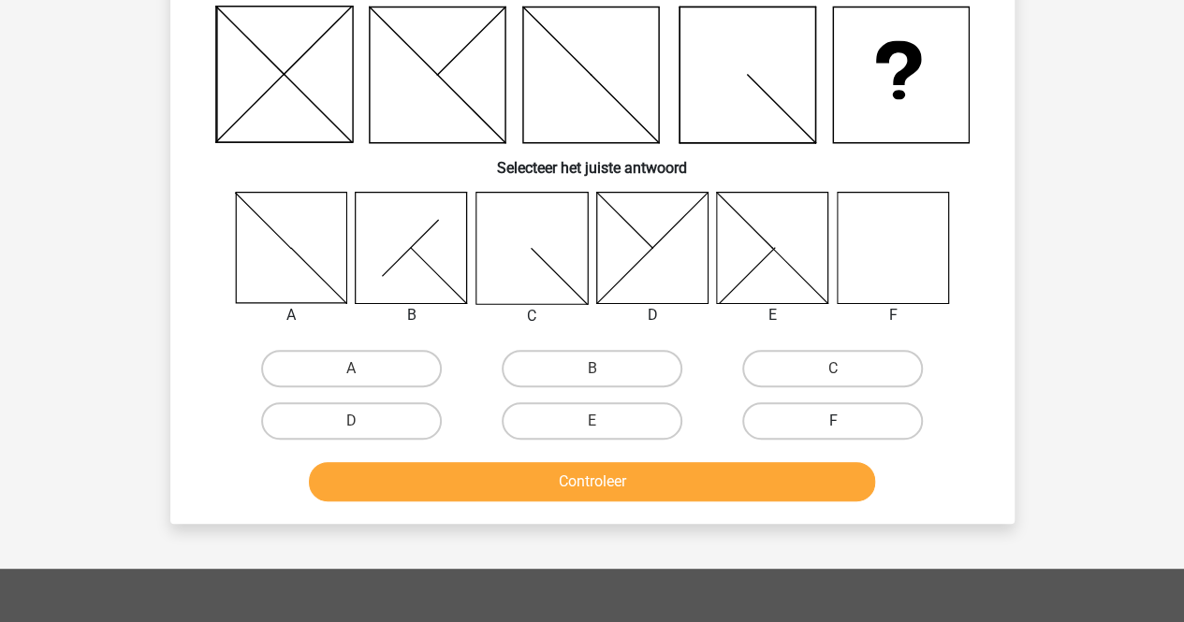
click at [821, 409] on label "F" at bounding box center [832, 420] width 181 height 37
click at [833, 421] on input "F" at bounding box center [839, 427] width 12 height 12
radio input "true"
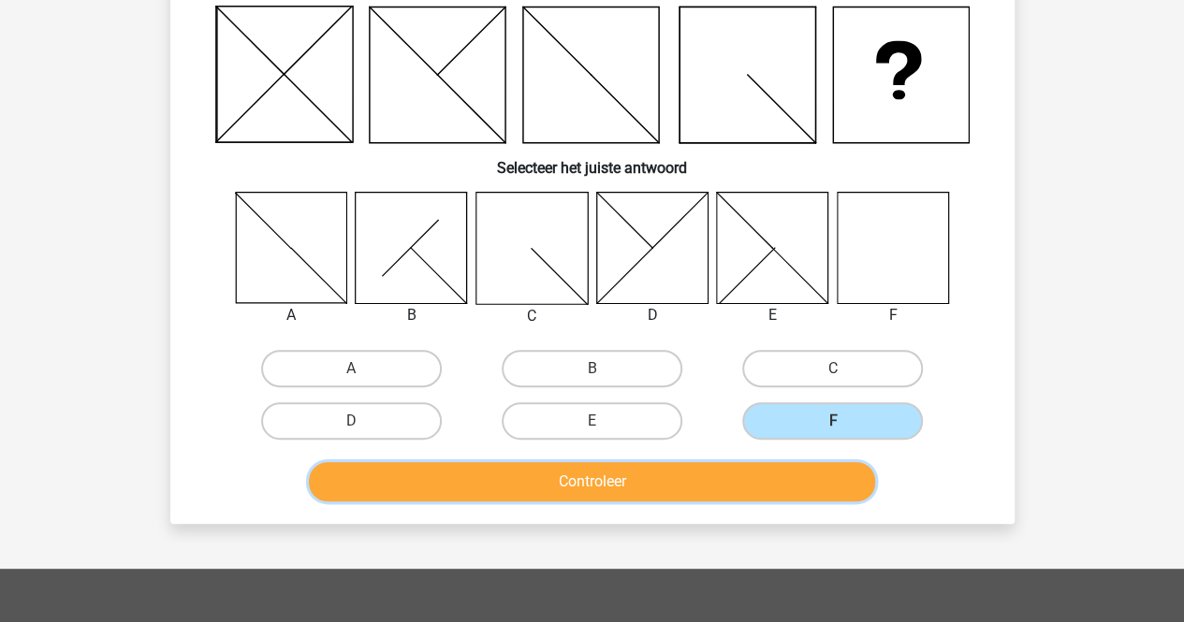
click at [571, 474] on button "Controleer" at bounding box center [592, 481] width 566 height 39
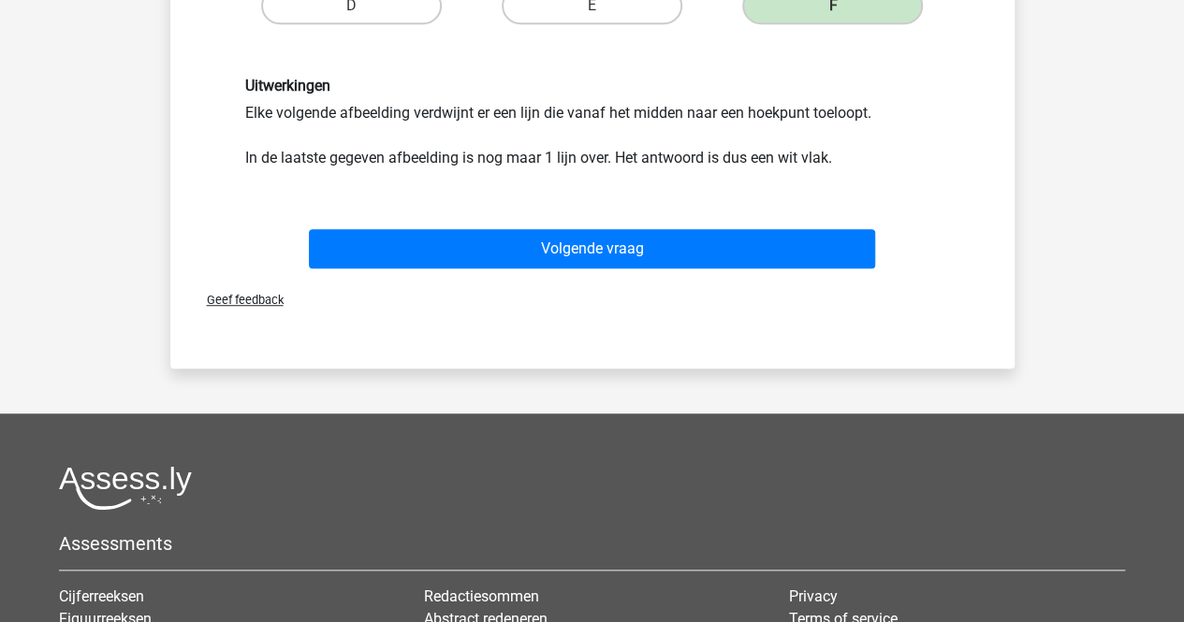
scroll to position [556, 0]
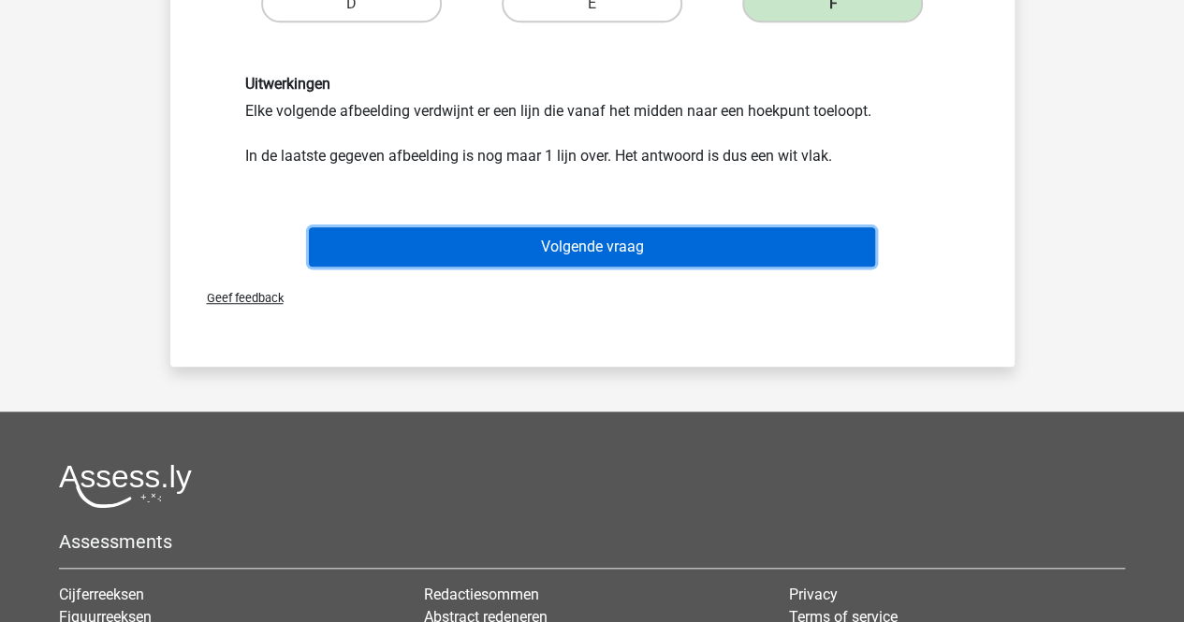
click at [578, 237] on button "Volgende vraag" at bounding box center [592, 246] width 566 height 39
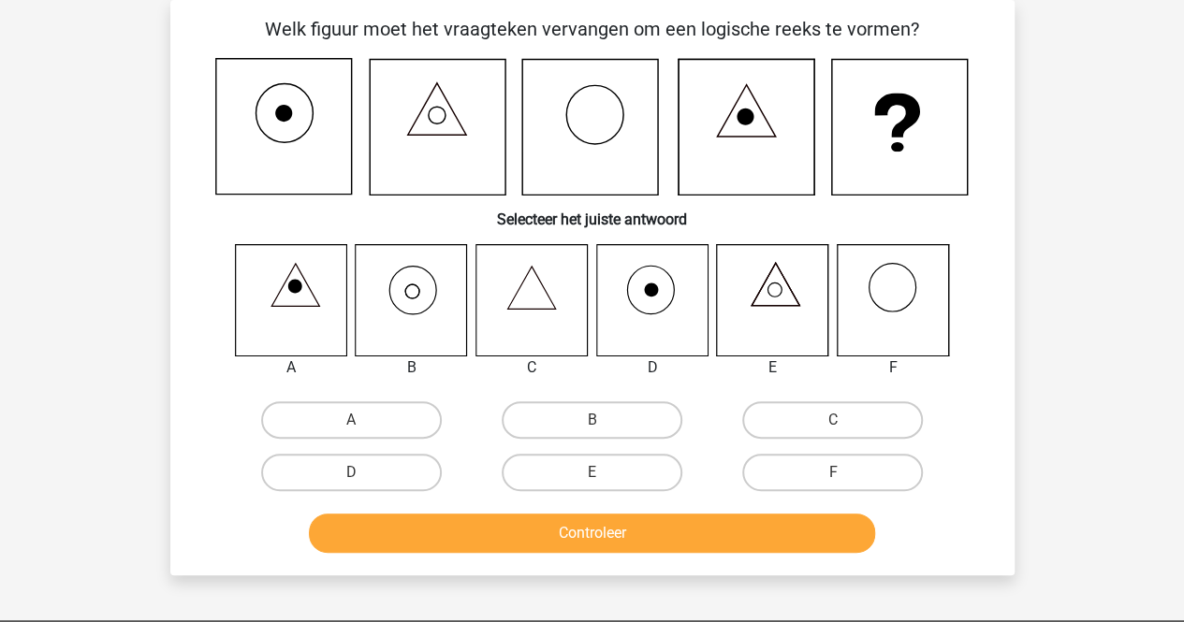
scroll to position [86, 0]
click at [326, 474] on label "D" at bounding box center [351, 472] width 181 height 37
click at [351, 474] on input "D" at bounding box center [357, 479] width 12 height 12
radio input "true"
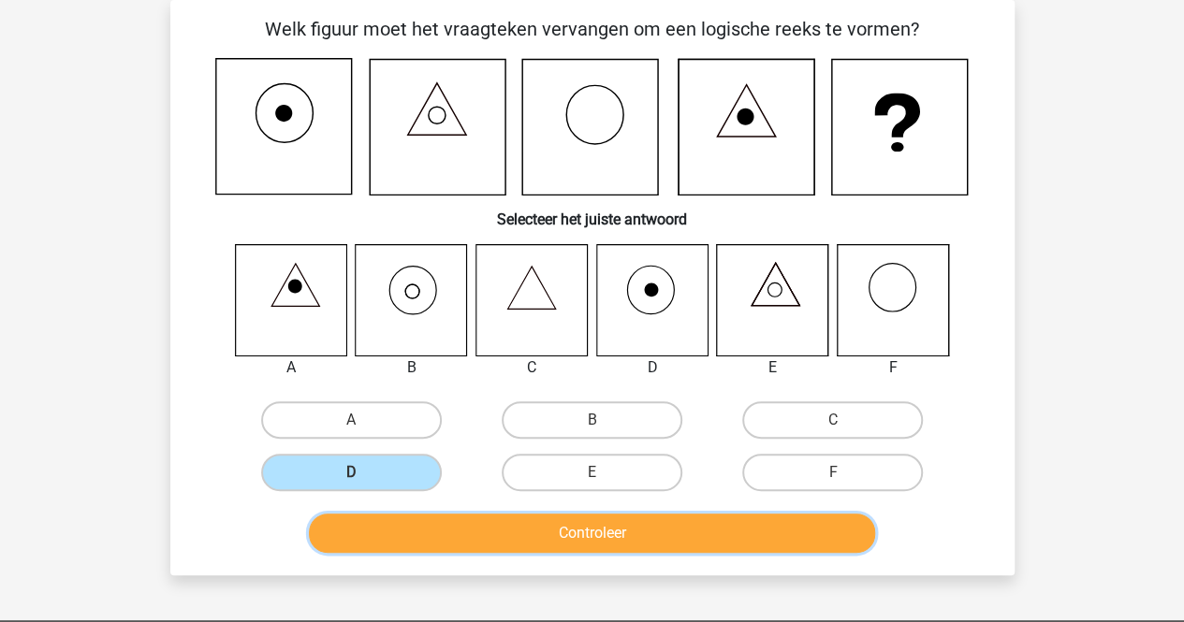
click at [663, 536] on button "Controleer" at bounding box center [592, 533] width 566 height 39
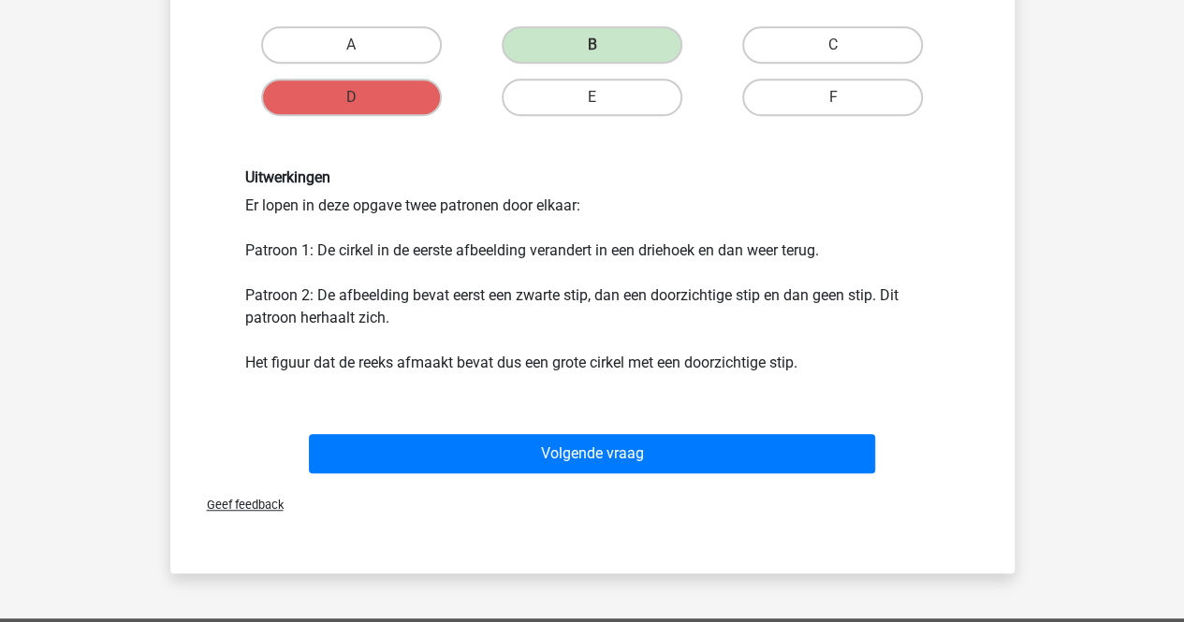
scroll to position [468, 0]
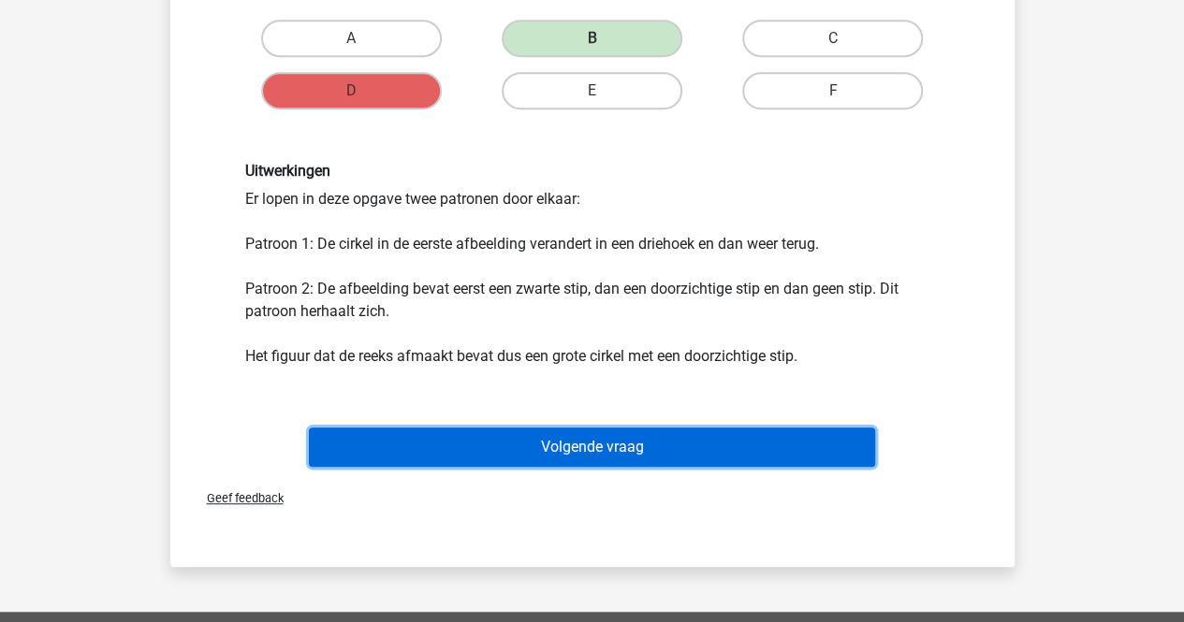
click at [670, 436] on button "Volgende vraag" at bounding box center [592, 447] width 566 height 39
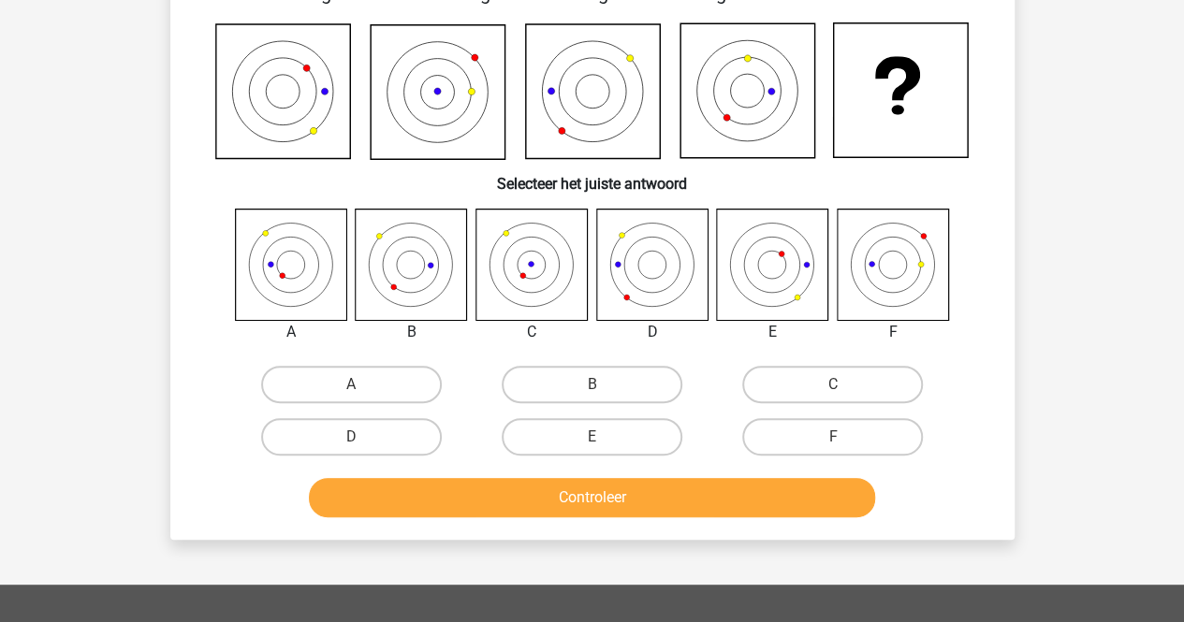
scroll to position [86, 0]
